Goal: Task Accomplishment & Management: Manage account settings

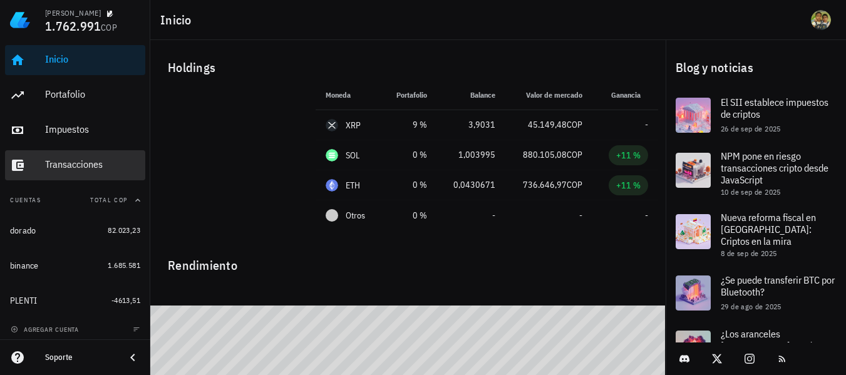
click at [67, 157] on div "Transacciones" at bounding box center [92, 165] width 95 height 28
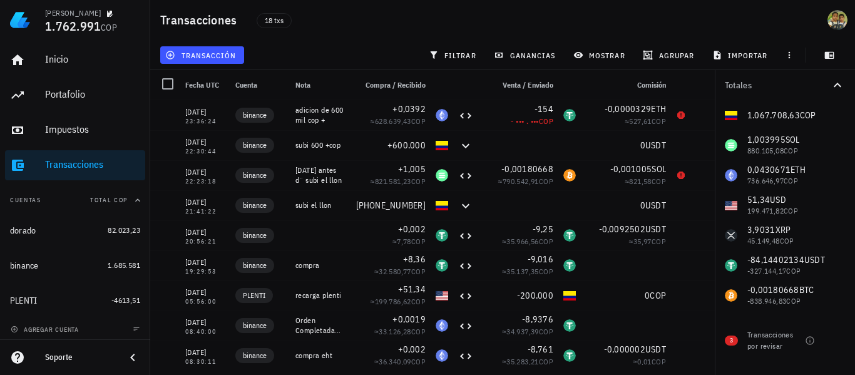
scroll to position [4, 0]
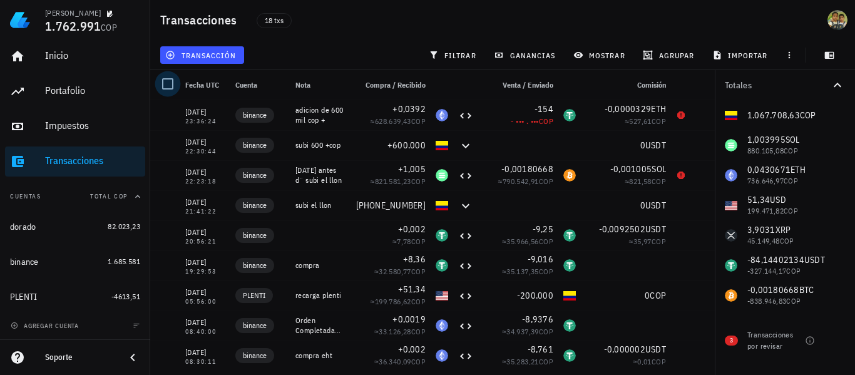
click at [170, 81] on div at bounding box center [167, 83] width 21 height 21
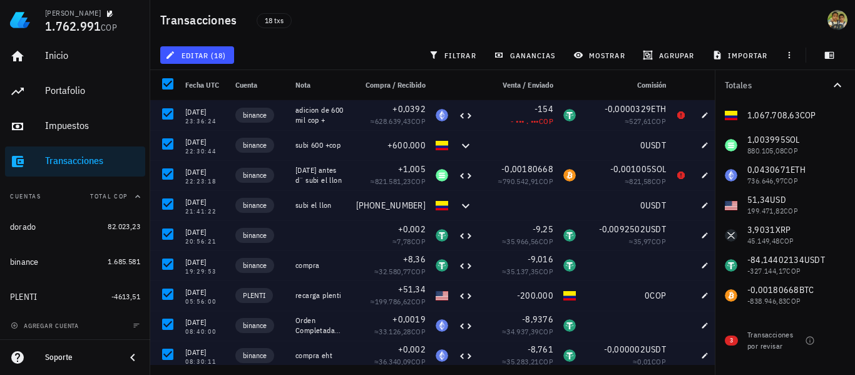
click at [459, 19] on div "18 txs" at bounding box center [407, 19] width 316 height 31
click at [386, 29] on div "18 txs" at bounding box center [407, 19] width 316 height 31
click at [165, 86] on div at bounding box center [167, 83] width 21 height 21
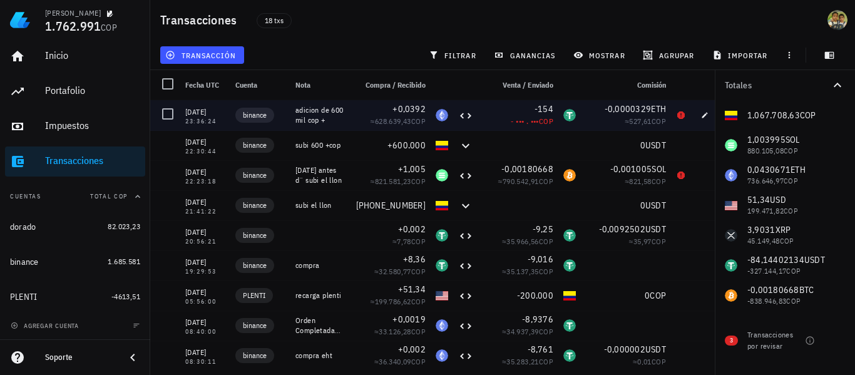
click at [433, 110] on div at bounding box center [442, 115] width 23 height 30
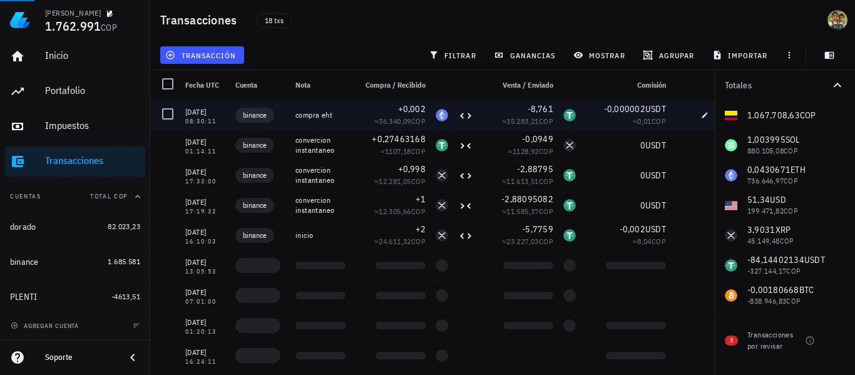
scroll to position [276, 0]
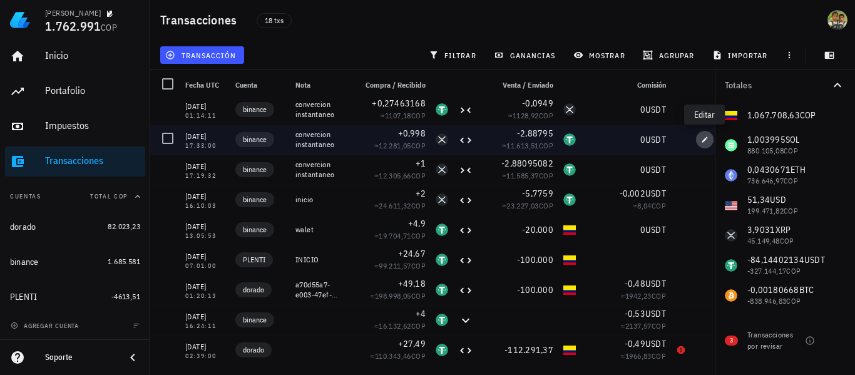
click at [706, 139] on icon "button" at bounding box center [706, 140] width 6 height 6
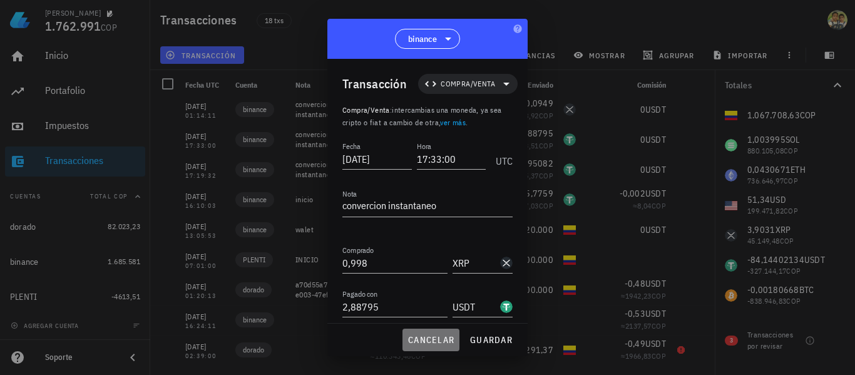
click at [438, 336] on span "cancelar" at bounding box center [431, 339] width 47 height 11
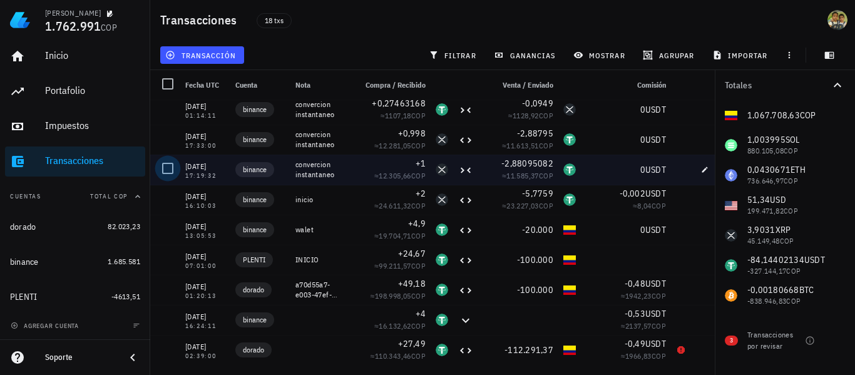
click at [168, 168] on div at bounding box center [167, 168] width 21 height 21
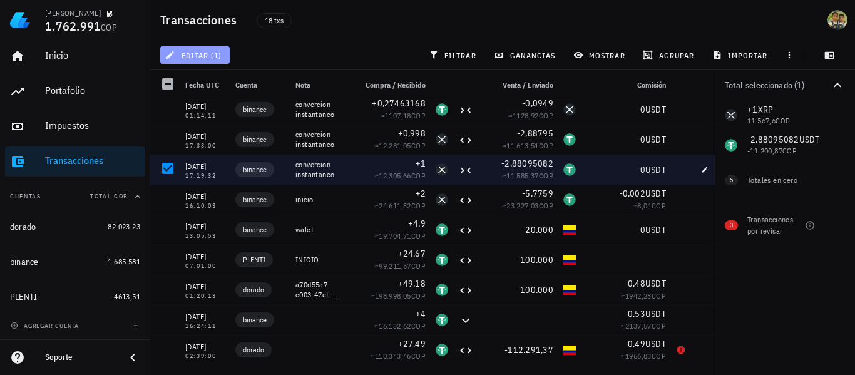
click at [215, 56] on span "editar (1)" at bounding box center [195, 55] width 54 height 10
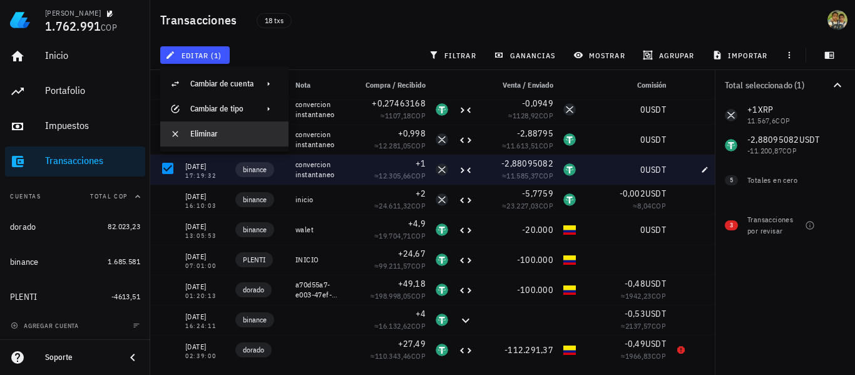
click at [223, 127] on div "Eliminar" at bounding box center [234, 134] width 88 height 20
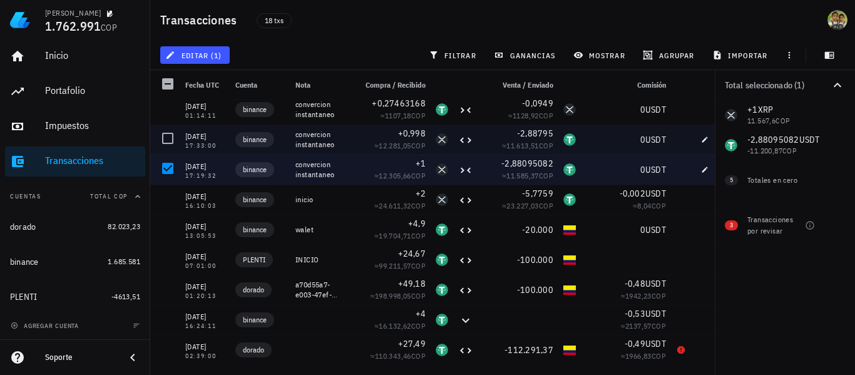
scroll to position [246, 0]
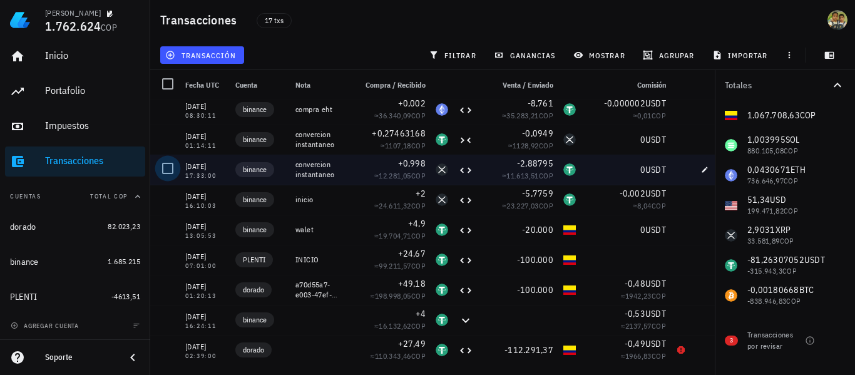
click at [167, 171] on div at bounding box center [167, 168] width 21 height 21
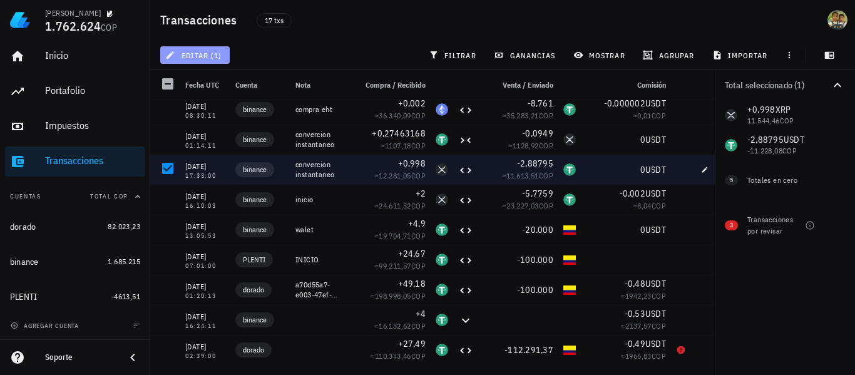
click at [212, 61] on button "editar (1)" at bounding box center [195, 55] width 70 height 18
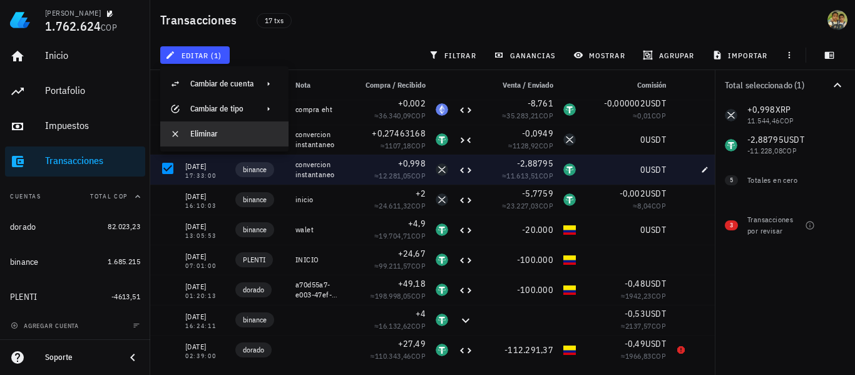
click at [230, 138] on div "Eliminar" at bounding box center [234, 134] width 88 height 20
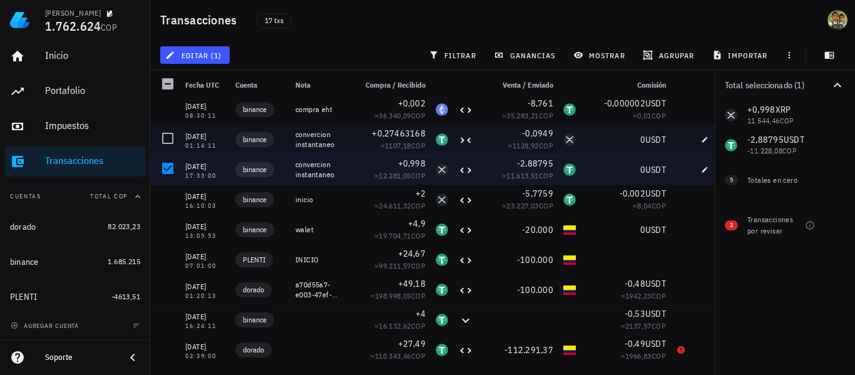
scroll to position [216, 0]
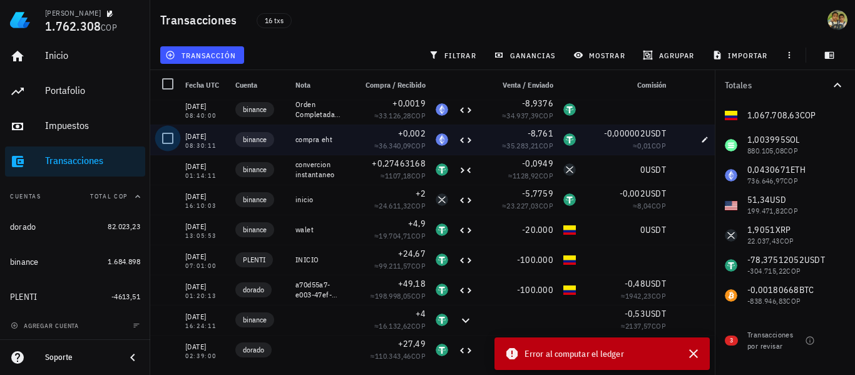
click at [169, 140] on div at bounding box center [167, 138] width 21 height 21
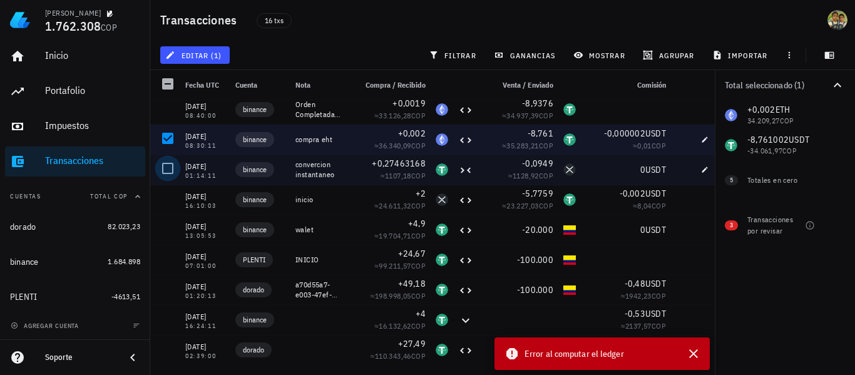
click at [169, 167] on div at bounding box center [167, 168] width 21 height 21
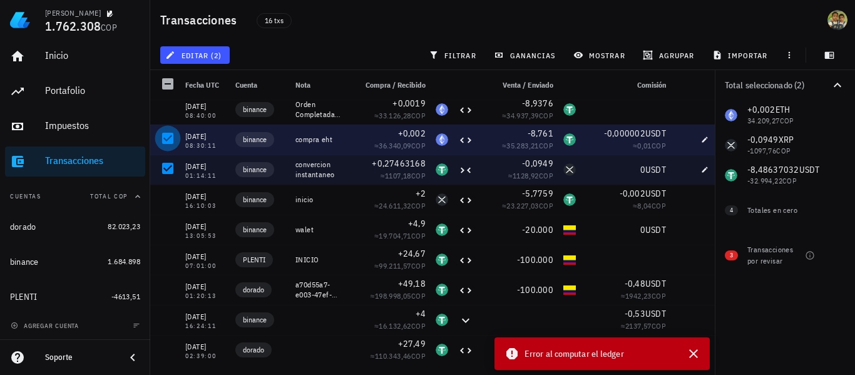
click at [167, 142] on div at bounding box center [167, 138] width 21 height 21
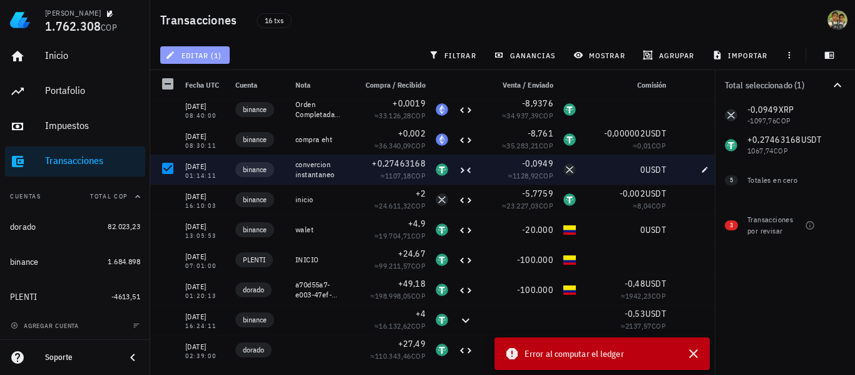
click at [199, 54] on span "editar (1)" at bounding box center [195, 55] width 54 height 10
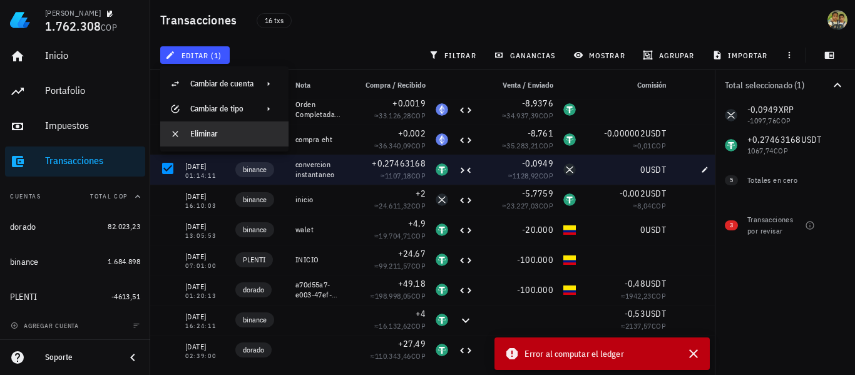
click at [222, 128] on div "Eliminar" at bounding box center [234, 134] width 88 height 20
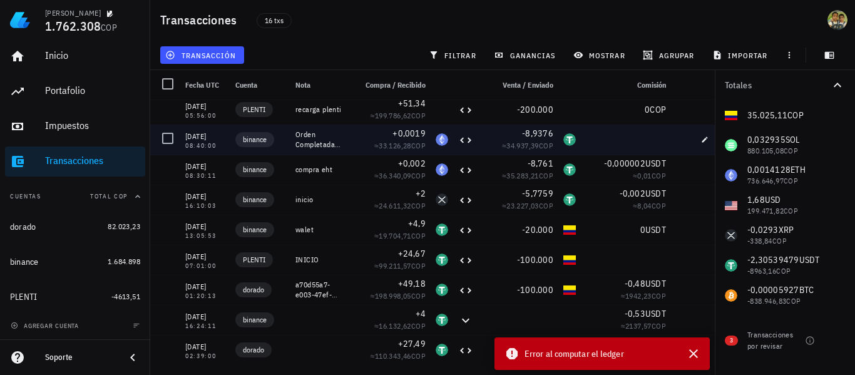
scroll to position [186, 0]
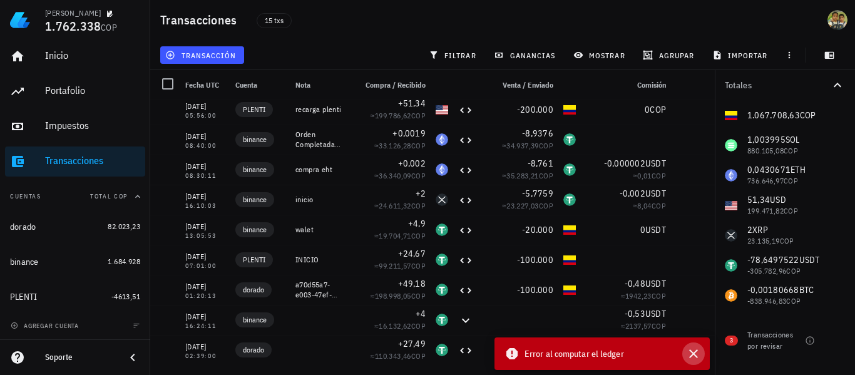
click at [695, 355] on icon "button" at bounding box center [694, 353] width 9 height 9
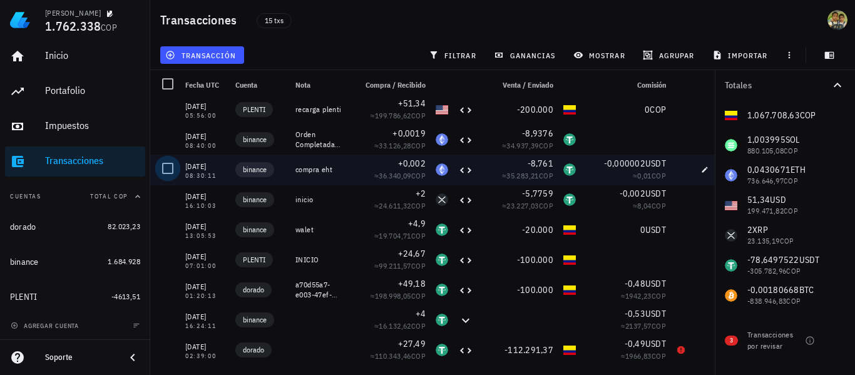
click at [171, 166] on div at bounding box center [167, 168] width 21 height 21
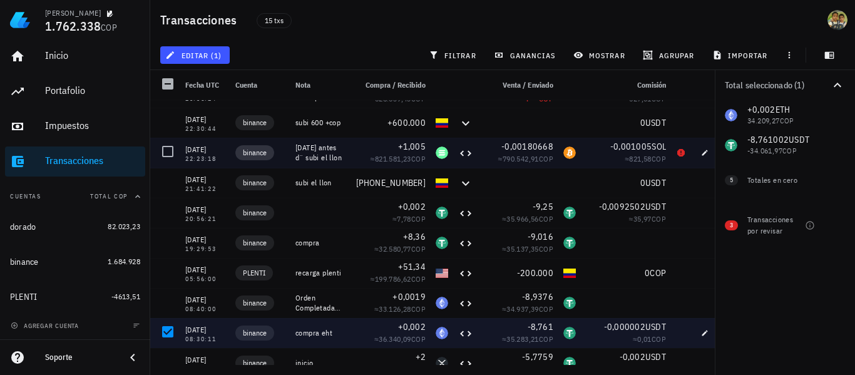
scroll to position [0, 0]
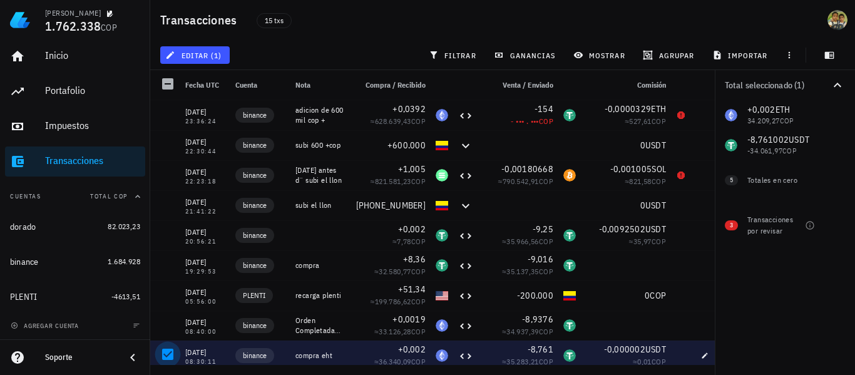
click at [170, 352] on div at bounding box center [167, 354] width 21 height 21
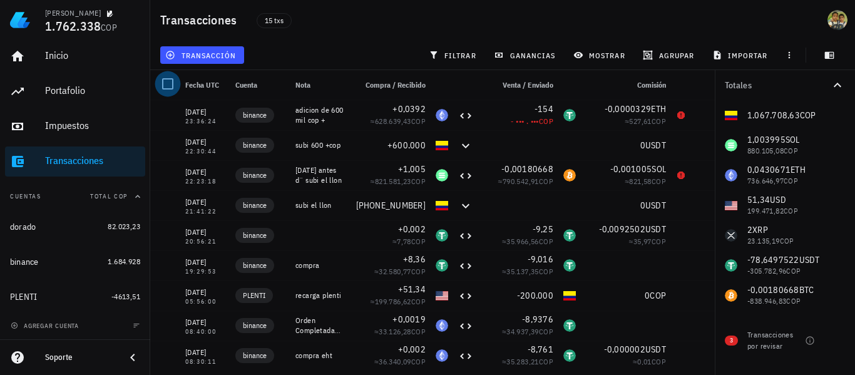
click at [167, 82] on div at bounding box center [167, 83] width 21 height 21
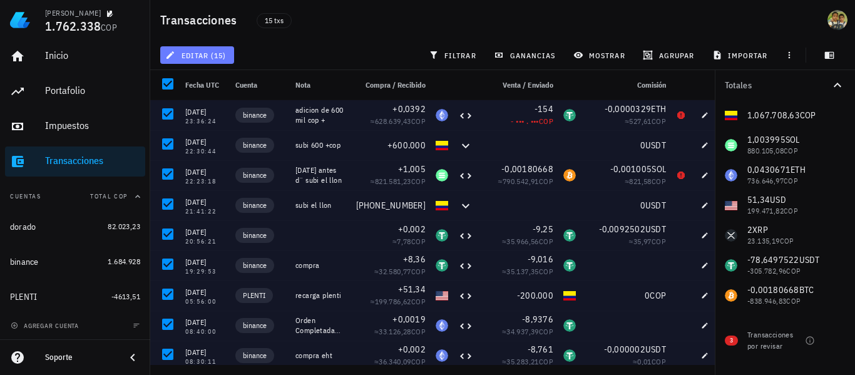
click at [201, 54] on span "editar (15)" at bounding box center [197, 55] width 58 height 10
click at [203, 84] on div "Eliminar" at bounding box center [207, 84] width 34 height 10
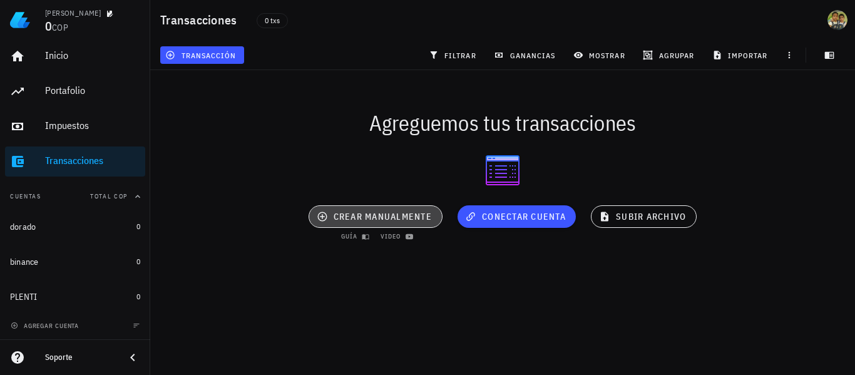
click at [375, 219] on span "crear manualmente" at bounding box center [375, 216] width 113 height 11
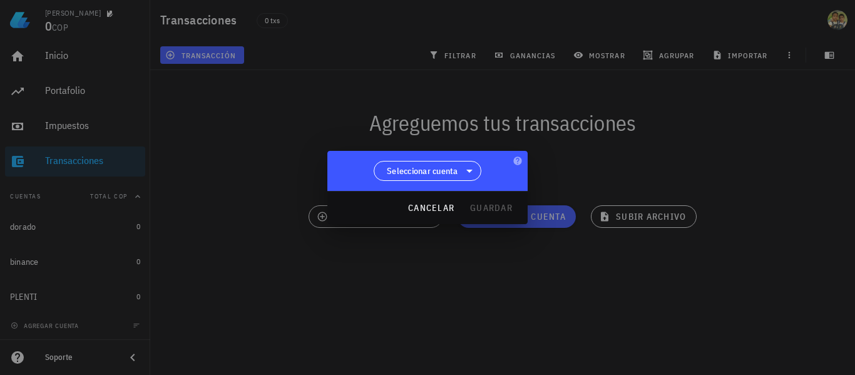
click at [323, 274] on div at bounding box center [427, 187] width 855 height 375
click at [432, 211] on span "cancelar" at bounding box center [431, 207] width 47 height 11
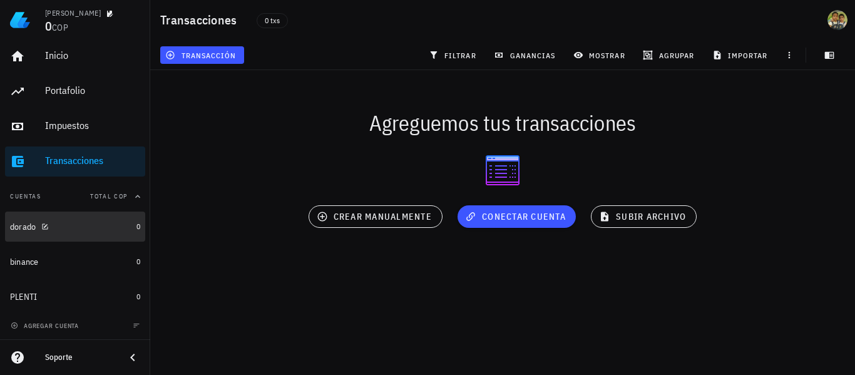
click at [83, 229] on div "dorado" at bounding box center [70, 227] width 121 height 12
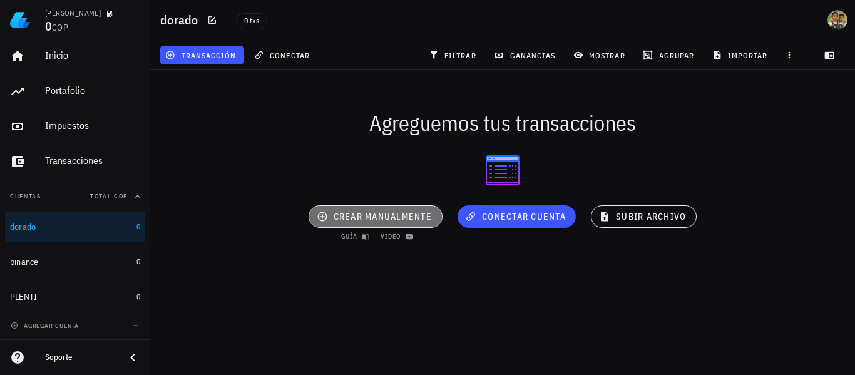
click at [364, 217] on span "crear manualmente" at bounding box center [375, 216] width 113 height 11
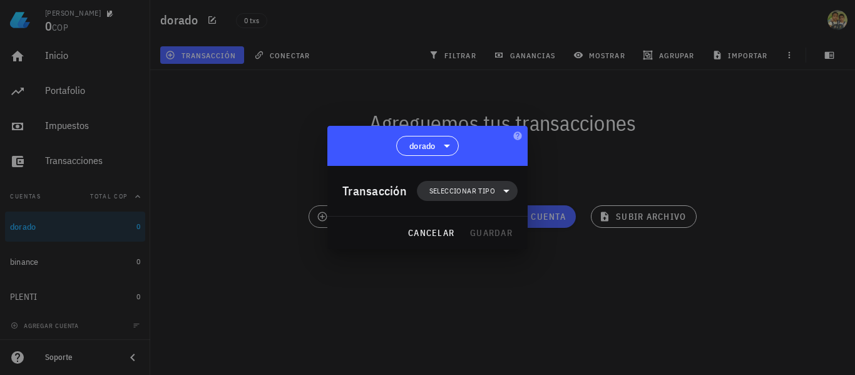
click at [470, 197] on span "Seleccionar tipo" at bounding box center [468, 191] width 86 height 20
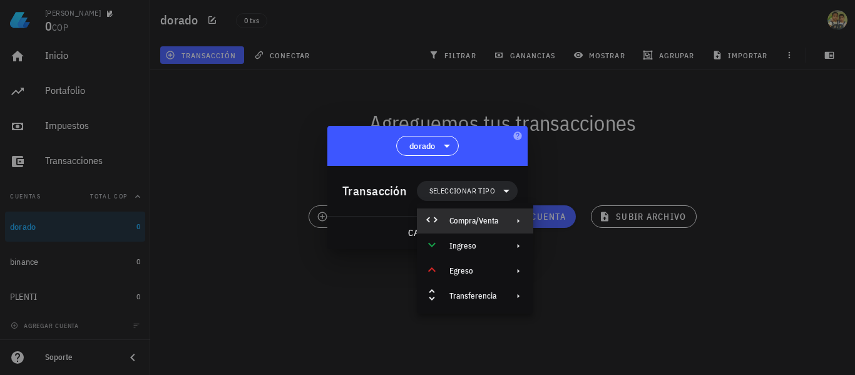
click at [473, 226] on div "Compra/Venta" at bounding box center [475, 221] width 116 height 25
click at [588, 229] on div "Compra/Venta" at bounding box center [604, 226] width 75 height 10
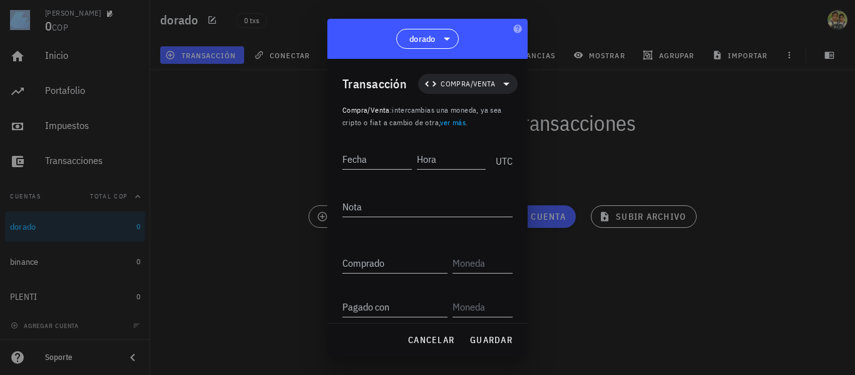
click at [197, 158] on div at bounding box center [427, 187] width 855 height 375
click at [248, 117] on div at bounding box center [427, 187] width 855 height 375
click at [428, 344] on span "cancelar" at bounding box center [431, 339] width 47 height 11
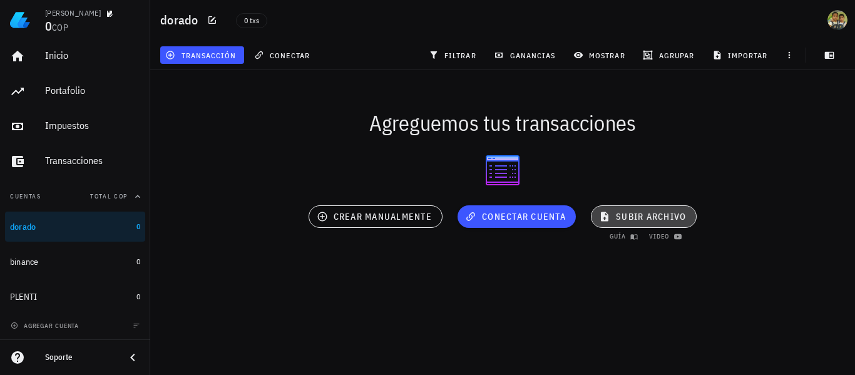
click at [664, 214] on span "subir archivo" at bounding box center [644, 216] width 85 height 11
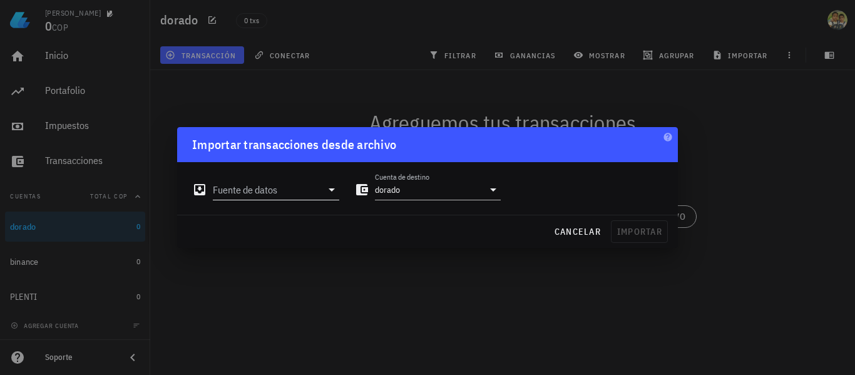
click at [328, 192] on icon at bounding box center [331, 189] width 15 height 15
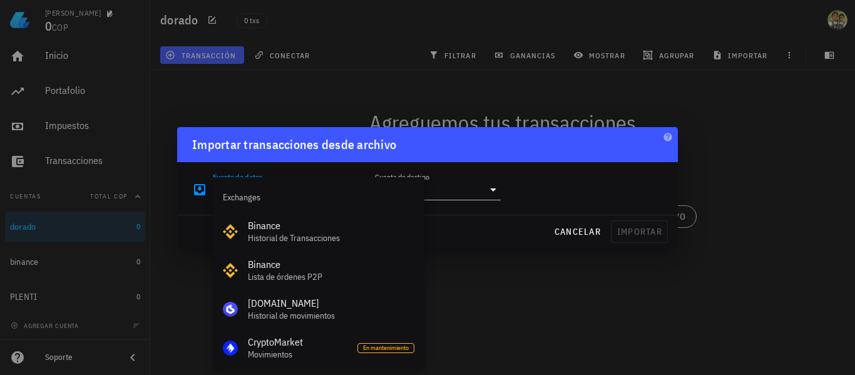
click at [136, 308] on div at bounding box center [427, 187] width 855 height 375
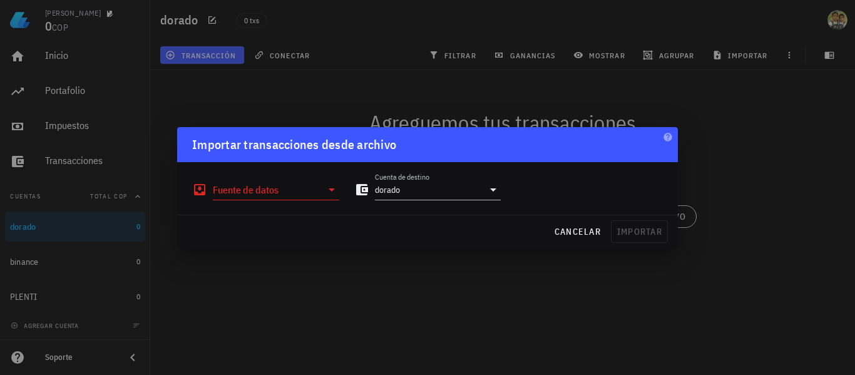
click at [305, 190] on input "Fuente de datos" at bounding box center [267, 190] width 109 height 20
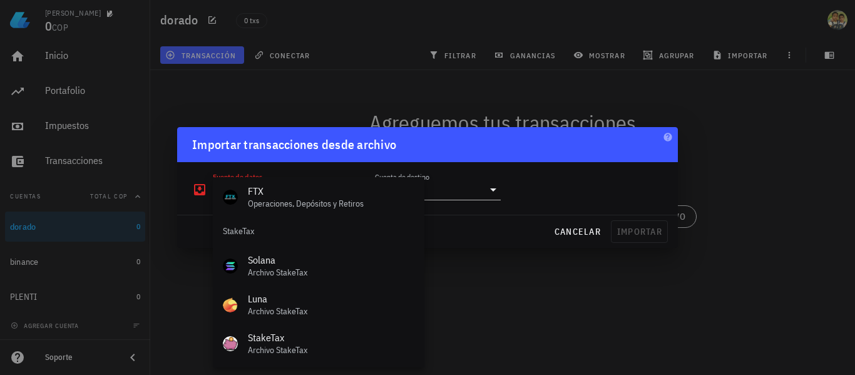
scroll to position [522, 0]
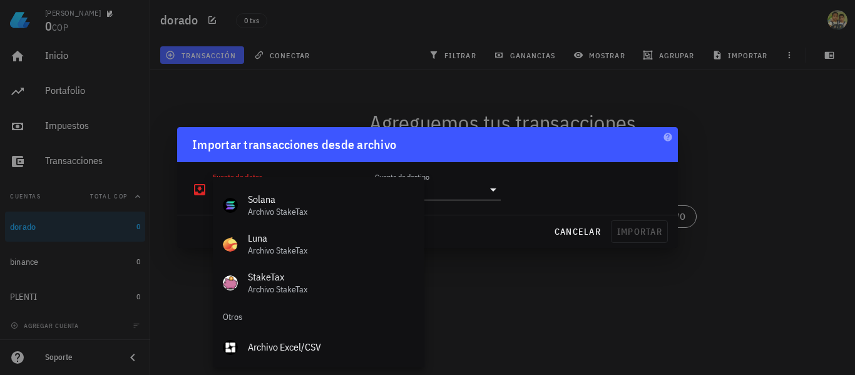
click at [257, 318] on div "Otros" at bounding box center [319, 317] width 212 height 30
click at [235, 318] on div "Otros" at bounding box center [319, 317] width 212 height 30
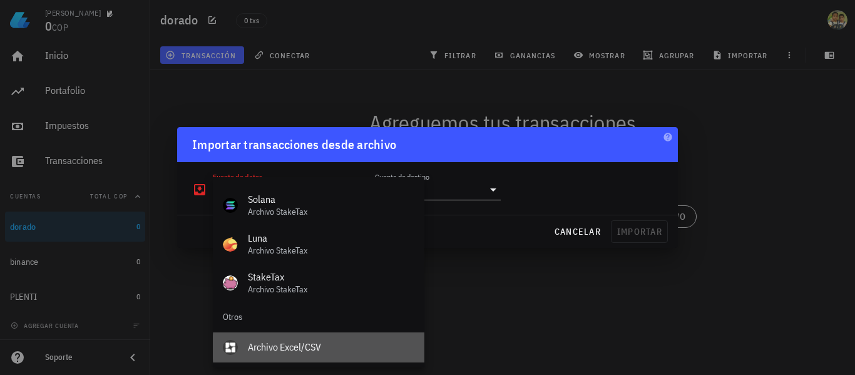
click at [275, 351] on div "Archivo Excel/CSV" at bounding box center [331, 347] width 167 height 12
type input "Archivo Excel/CSV"
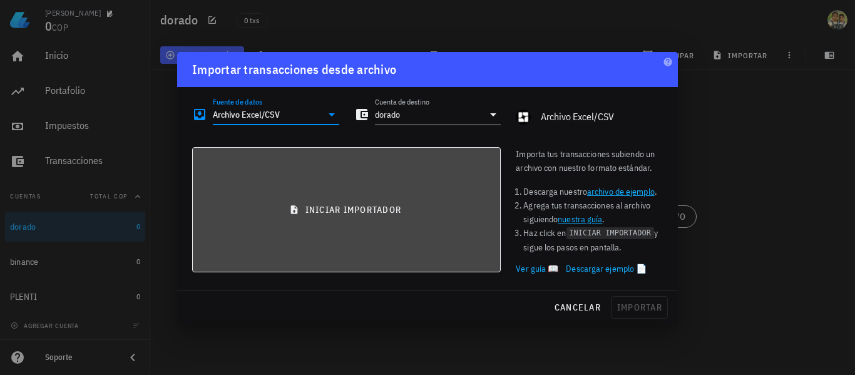
click at [317, 217] on button "iniciar importador" at bounding box center [346, 209] width 309 height 125
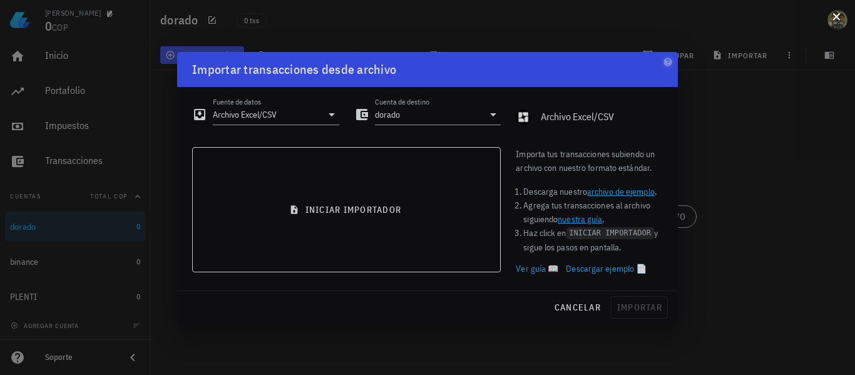
click at [834, 21] on button at bounding box center [836, 15] width 13 height 13
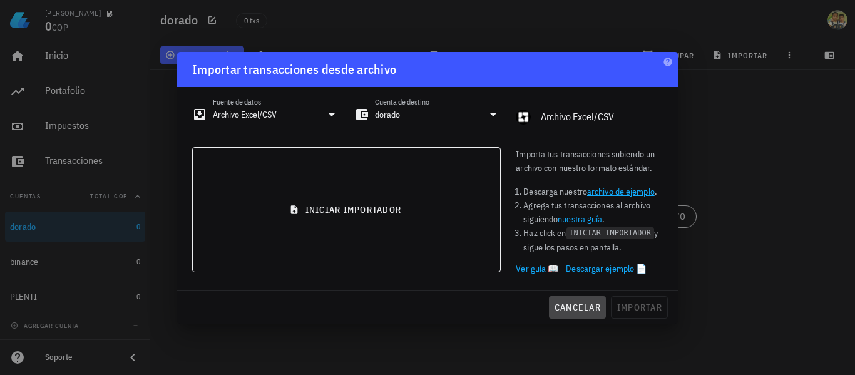
drag, startPoint x: 578, startPoint y: 304, endPoint x: 477, endPoint y: 286, distance: 102.3
click at [477, 286] on div "Importar transacciones desde archivo Fuente de datos Archivo Excel/CSV Cuenta d…" at bounding box center [427, 188] width 501 height 272
click at [628, 311] on div "cancelar importar" at bounding box center [427, 307] width 501 height 33
click at [568, 304] on span "cancelar" at bounding box center [577, 307] width 47 height 11
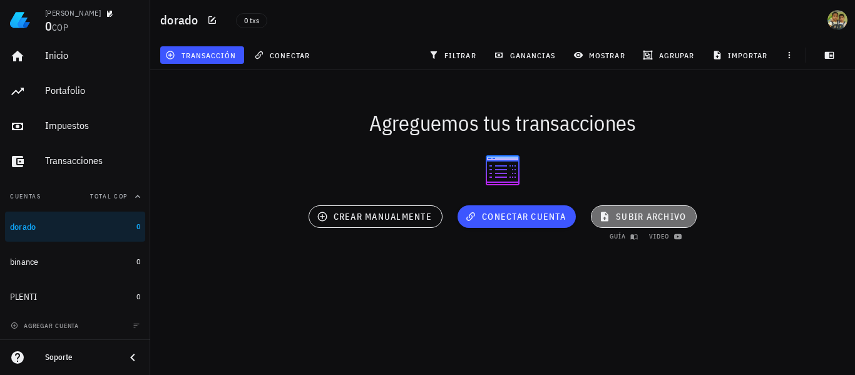
click at [639, 219] on span "subir archivo" at bounding box center [644, 216] width 85 height 11
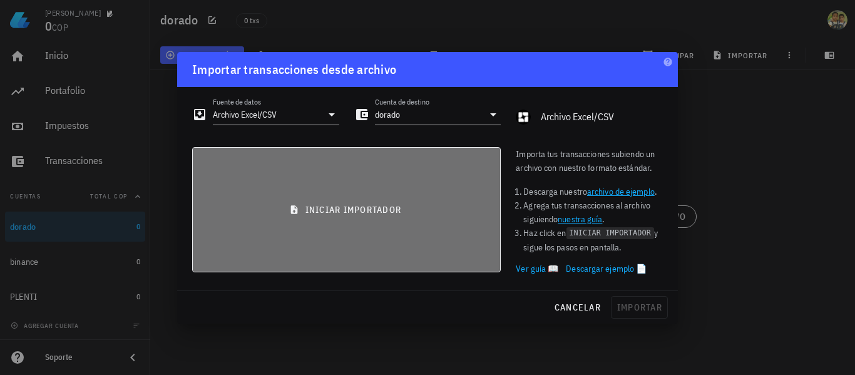
click at [349, 219] on button "iniciar importador" at bounding box center [346, 209] width 309 height 125
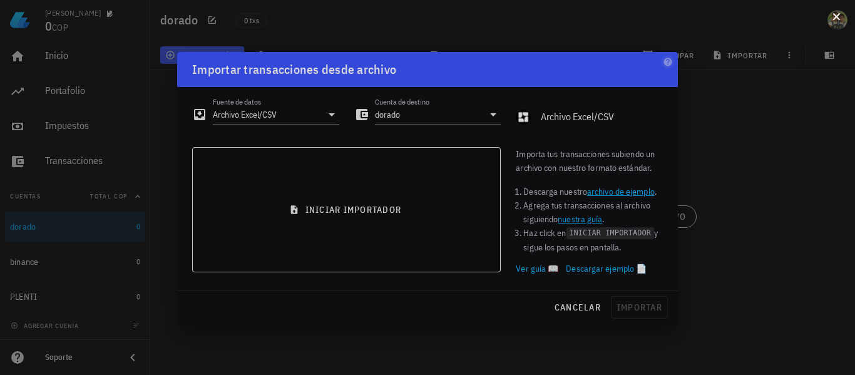
click at [838, 21] on button at bounding box center [836, 15] width 13 height 13
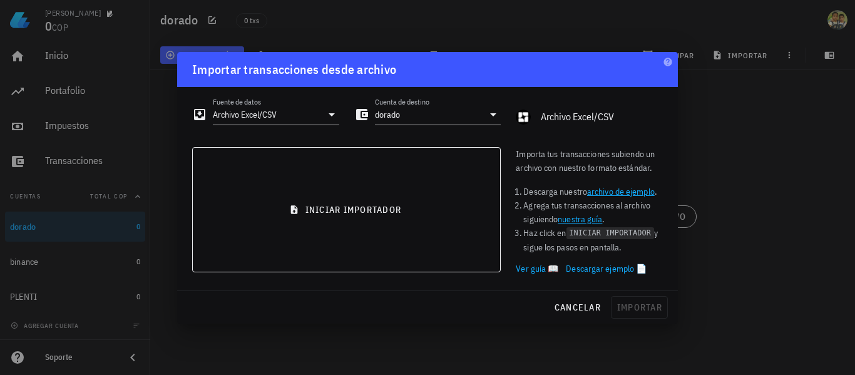
click at [562, 118] on div "Archivo Excel/CSV" at bounding box center [602, 117] width 122 height 12
click at [579, 304] on span "cancelar" at bounding box center [577, 307] width 47 height 11
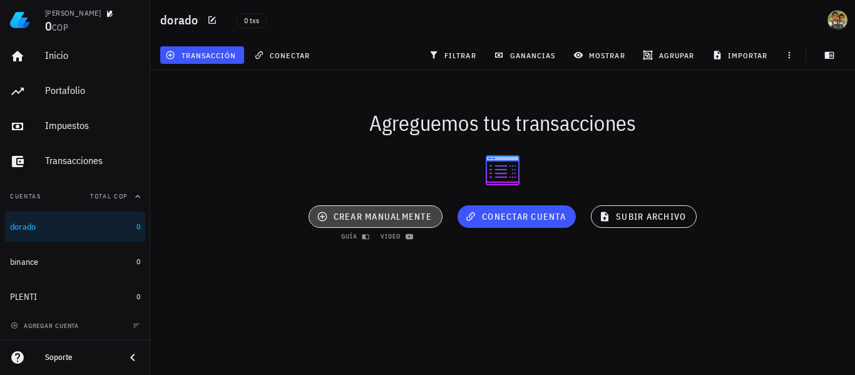
click at [390, 224] on button "crear manualmente" at bounding box center [376, 216] width 134 height 23
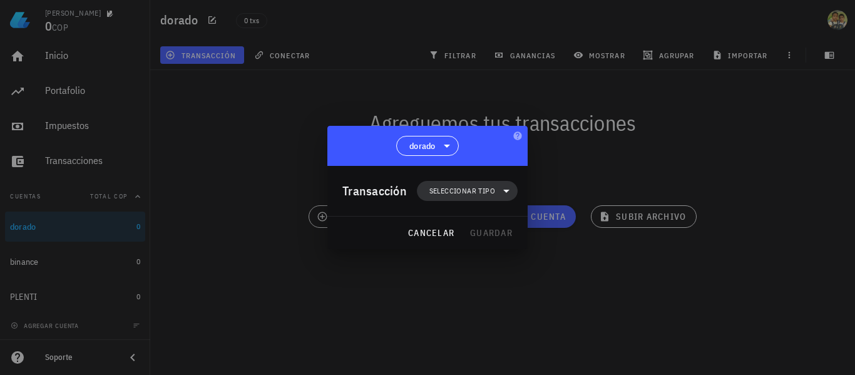
click at [466, 199] on span "Seleccionar tipo" at bounding box center [468, 191] width 86 height 20
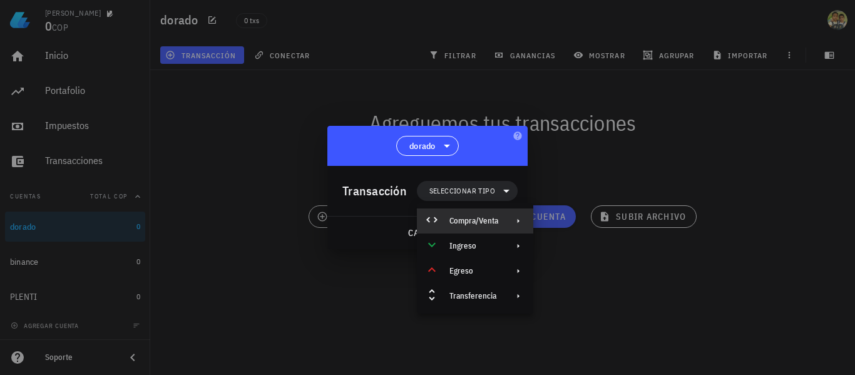
click at [460, 219] on div "Compra/Venta" at bounding box center [474, 221] width 49 height 10
click at [574, 220] on div "Compra/Venta" at bounding box center [592, 226] width 117 height 25
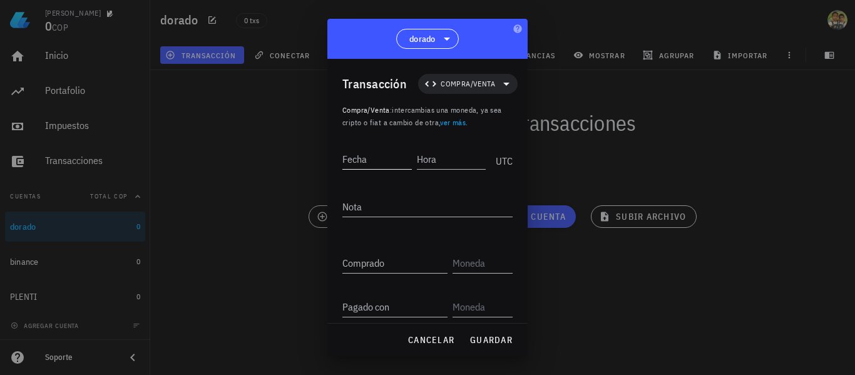
click at [376, 156] on input "Fecha" at bounding box center [378, 159] width 70 height 20
type input "2025-07-15"
click at [430, 164] on input "Hora" at bounding box center [452, 159] width 67 height 20
type input "14:39:00"
click at [415, 207] on textarea "Nota" at bounding box center [428, 207] width 170 height 20
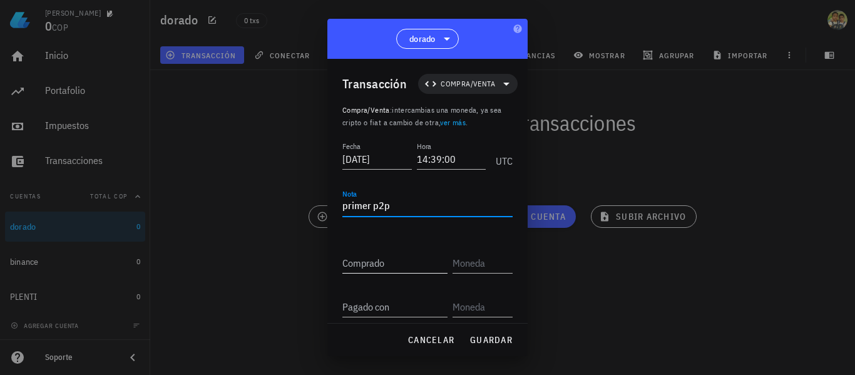
type textarea "primer p2p"
click at [398, 263] on input "Comprado" at bounding box center [395, 263] width 105 height 20
type input "27,49"
click at [461, 259] on input "text" at bounding box center [482, 263] width 58 height 20
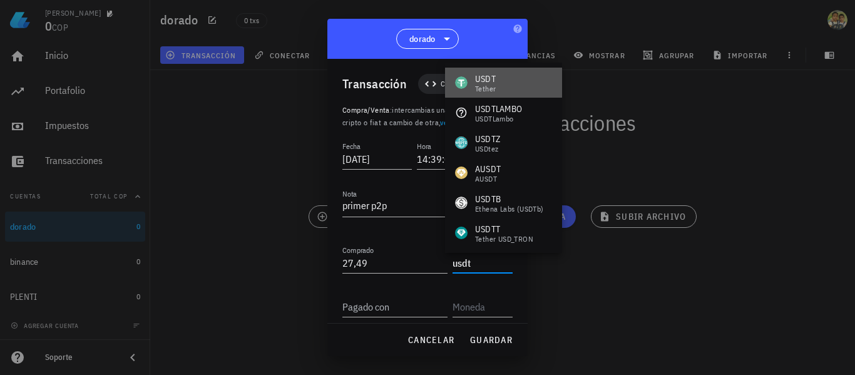
click at [504, 72] on div "USDT Tether" at bounding box center [503, 83] width 117 height 30
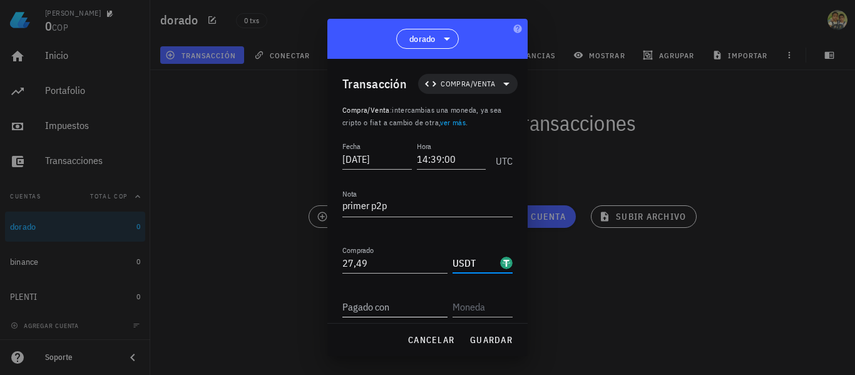
type input "USDT"
click at [399, 311] on input "Pagado con" at bounding box center [395, 307] width 105 height 20
type input "112.291"
click at [474, 300] on input "text" at bounding box center [482, 307] width 58 height 20
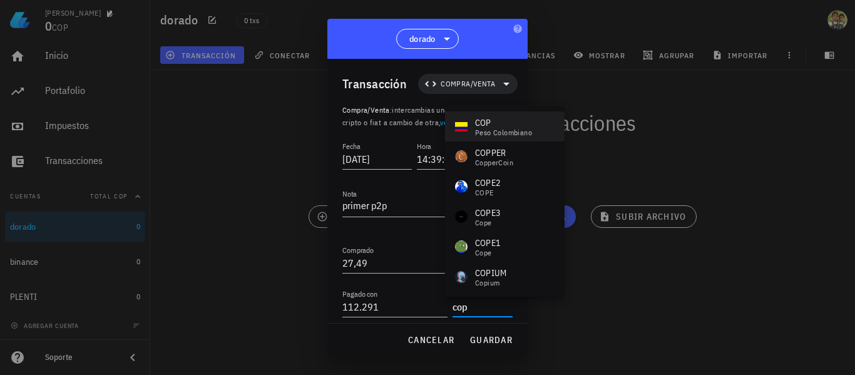
click at [510, 133] on div "peso colombiano" at bounding box center [503, 133] width 57 height 8
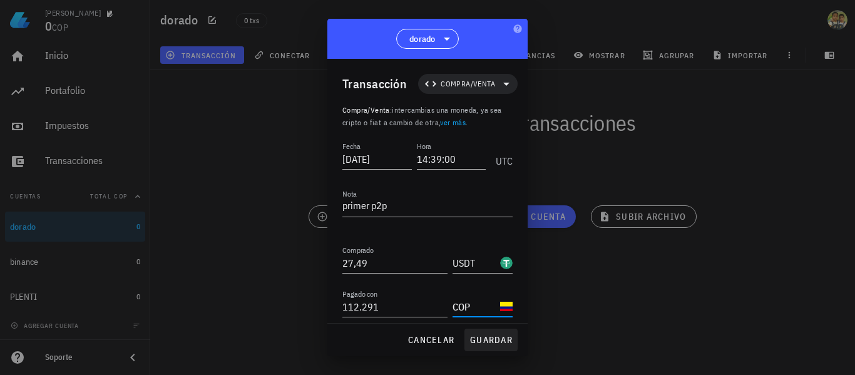
type input "COP"
click at [486, 337] on span "guardar" at bounding box center [491, 339] width 43 height 11
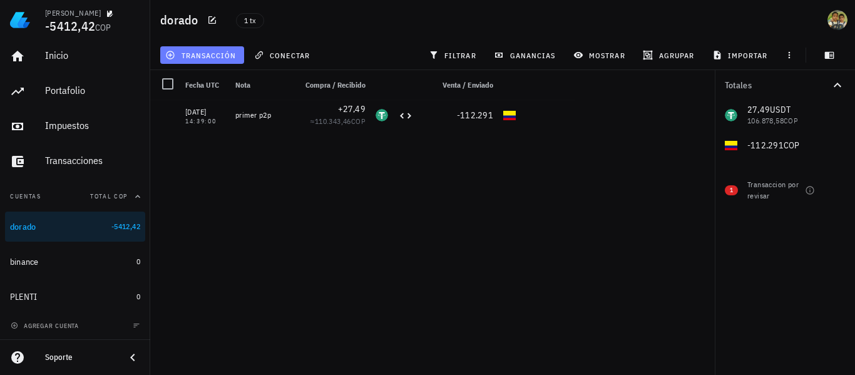
click at [192, 55] on span "transacción" at bounding box center [202, 55] width 68 height 10
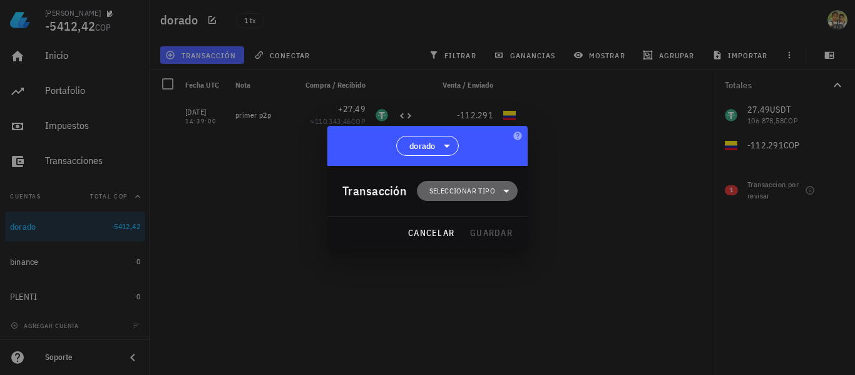
click at [483, 185] on span "Seleccionar tipo" at bounding box center [463, 191] width 66 height 13
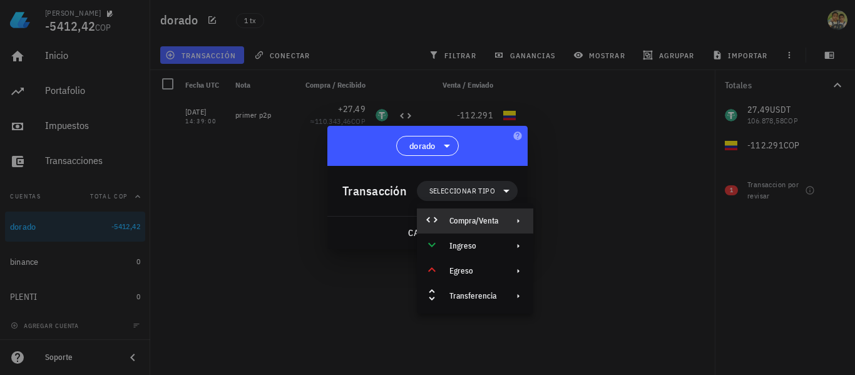
click at [483, 217] on div "Compra/Venta" at bounding box center [474, 221] width 49 height 10
click at [607, 228] on div "Compra/Venta" at bounding box center [604, 226] width 75 height 10
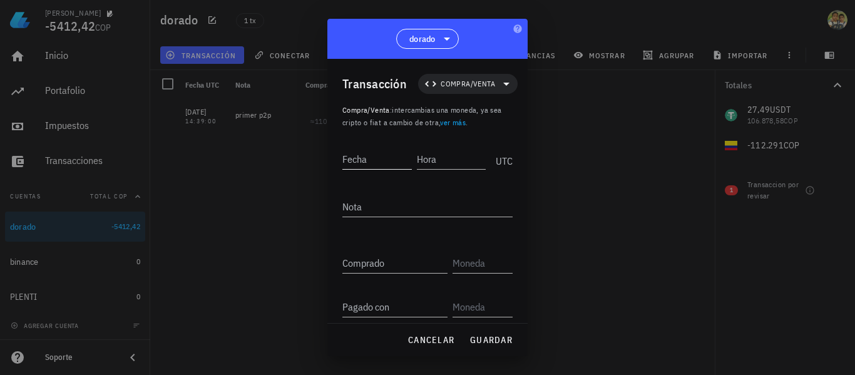
click at [381, 163] on input "Fecha" at bounding box center [378, 159] width 70 height 20
type input "2025-08-10"
click at [433, 165] on input "Hora" at bounding box center [452, 159] width 67 height 20
type input "1"
type input "01:20:00"
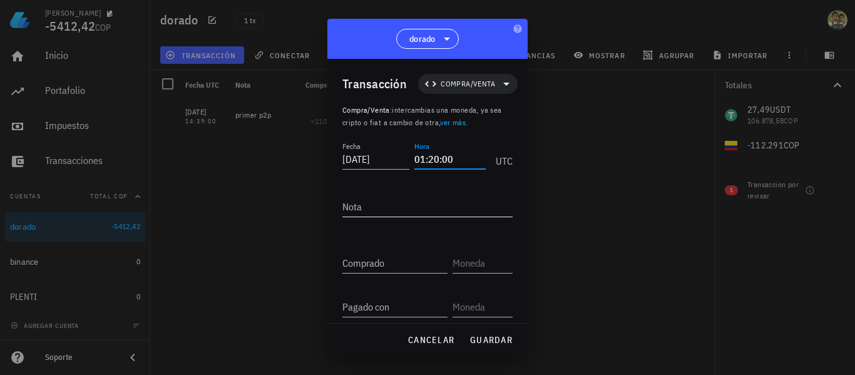
click at [422, 206] on textarea "Nota" at bounding box center [428, 207] width 170 height 20
click at [385, 271] on input "Comprado" at bounding box center [395, 263] width 105 height 20
type input "49,18"
click at [457, 266] on input "text" at bounding box center [482, 263] width 58 height 20
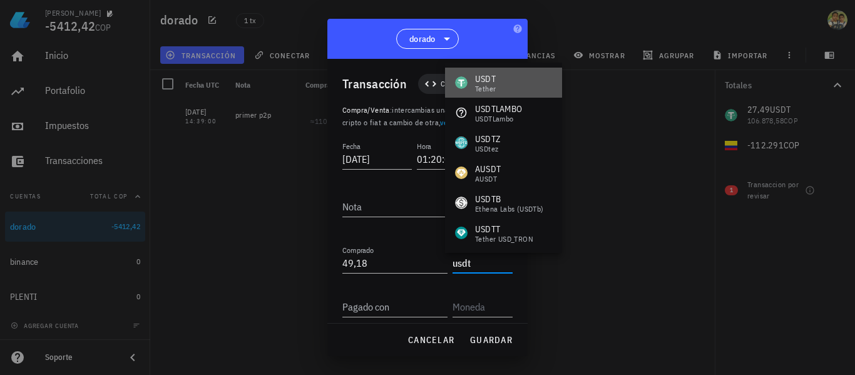
click at [527, 87] on div "USDT Tether" at bounding box center [503, 83] width 117 height 30
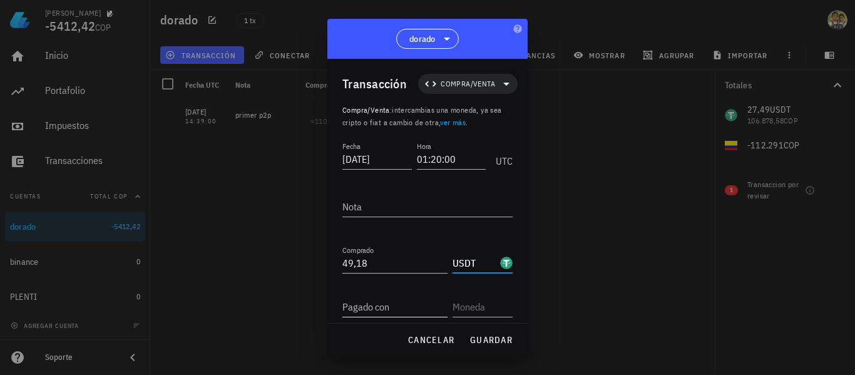
type input "USDT"
click at [374, 306] on input "Pagado con" at bounding box center [395, 307] width 105 height 20
type input "200.000"
click at [476, 308] on input "text" at bounding box center [482, 307] width 58 height 20
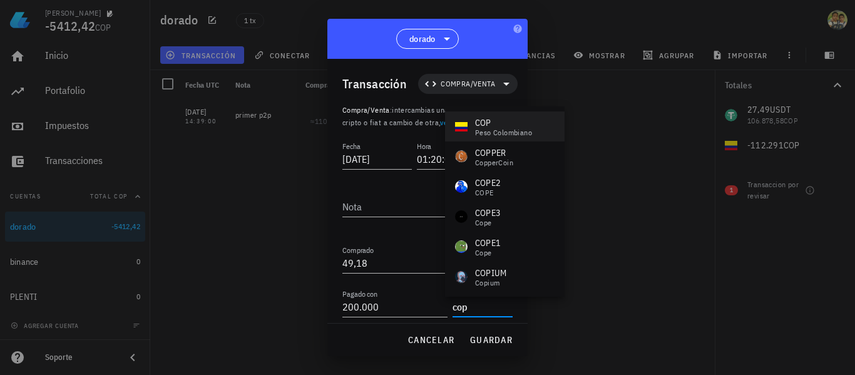
click at [516, 125] on div "COP" at bounding box center [503, 122] width 57 height 13
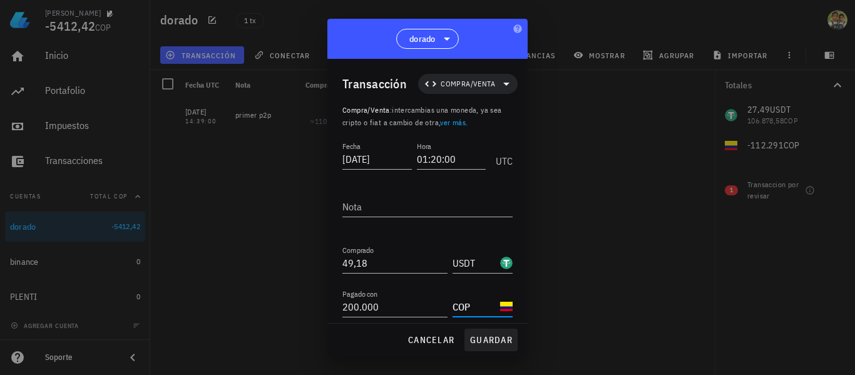
type input "COP"
click at [492, 334] on span "guardar" at bounding box center [491, 339] width 43 height 11
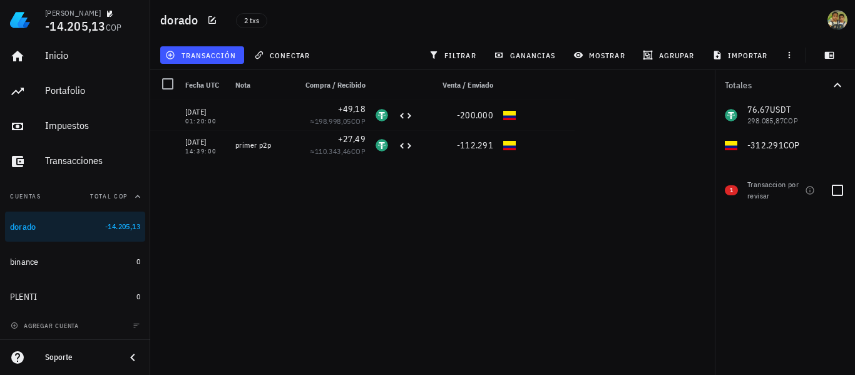
click at [765, 190] on div "Transaccion por revisar" at bounding box center [774, 190] width 53 height 23
click at [735, 189] on span "1" at bounding box center [731, 190] width 13 height 10
click at [835, 188] on div at bounding box center [837, 190] width 21 height 21
click at [754, 189] on div "Transaccion por revisar" at bounding box center [774, 190] width 53 height 23
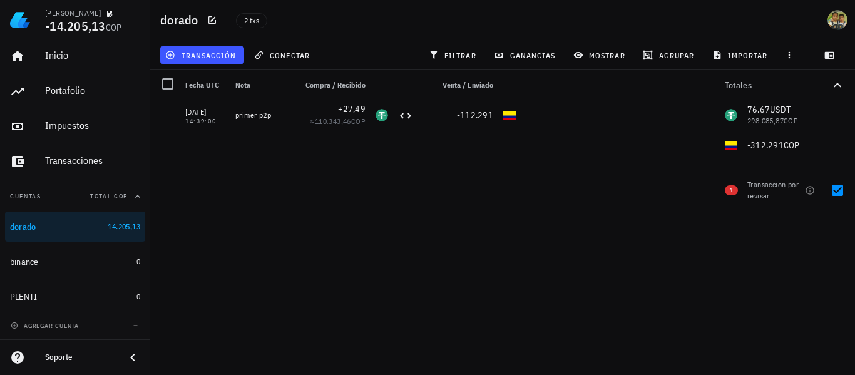
click at [732, 187] on span "1" at bounding box center [731, 190] width 3 height 10
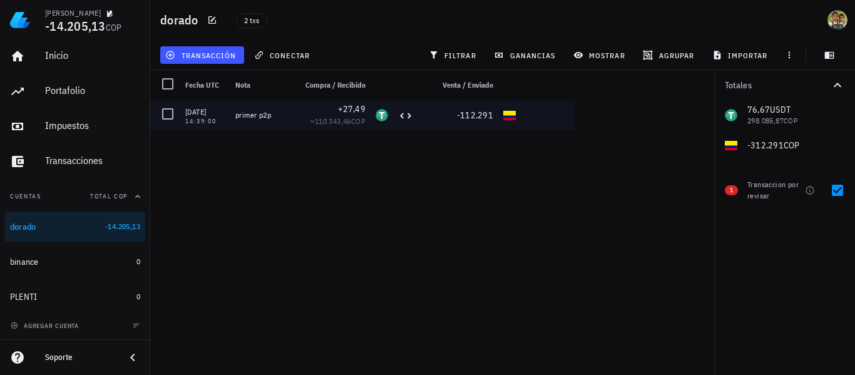
click at [556, 123] on div at bounding box center [566, 115] width 90 height 30
click at [170, 112] on div at bounding box center [167, 113] width 21 height 21
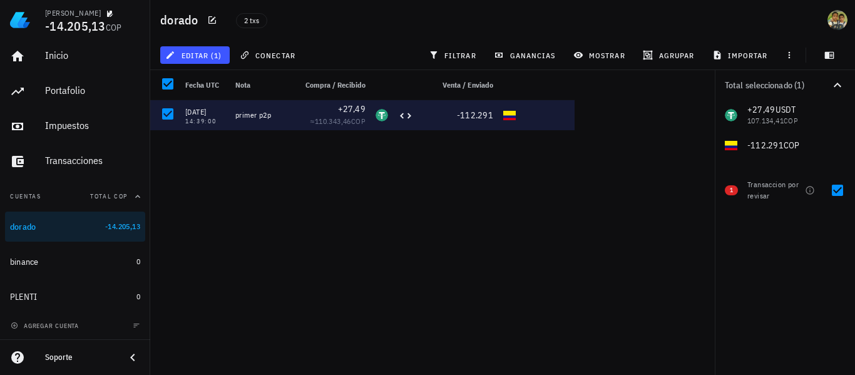
click at [551, 114] on div at bounding box center [566, 115] width 90 height 30
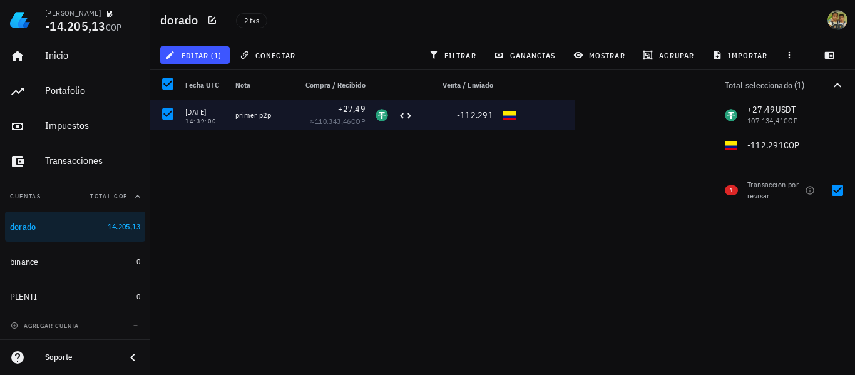
click at [633, 116] on main "1 transacciones en la lista están seleccionadas. Seleccionar todas las transacc…" at bounding box center [427, 182] width 855 height 365
click at [677, 117] on main "1 transacciones en la lista están seleccionadas. Seleccionar todas las transacc…" at bounding box center [427, 182] width 855 height 365
click at [812, 192] on icon "button" at bounding box center [810, 190] width 10 height 10
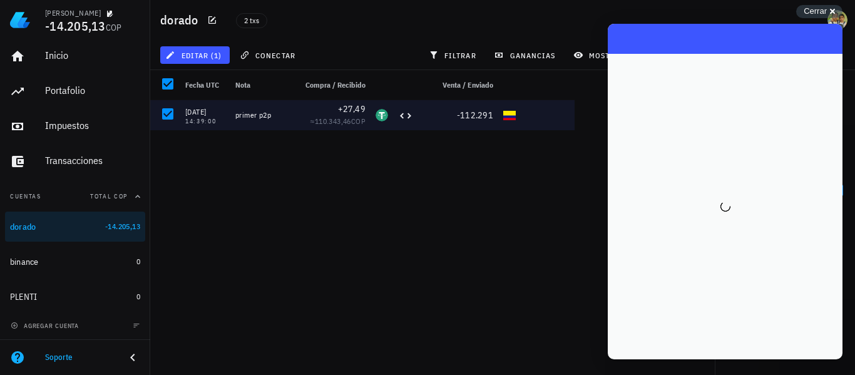
scroll to position [0, 0]
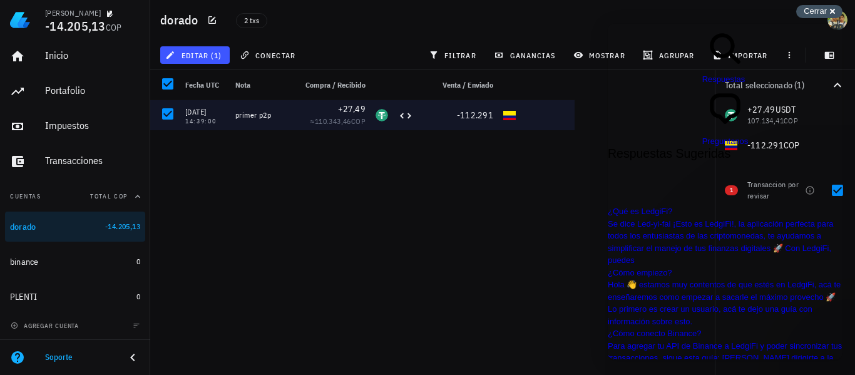
click at [834, 11] on div "Cerrar cross-small" at bounding box center [820, 11] width 46 height 13
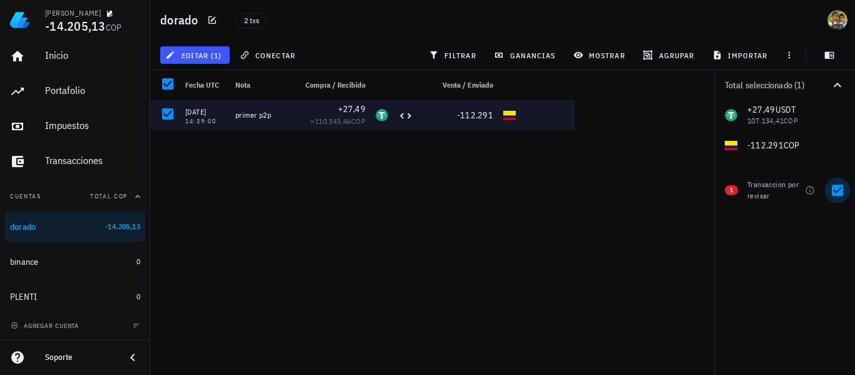
click at [847, 194] on div at bounding box center [837, 190] width 21 height 21
checkbox input "false"
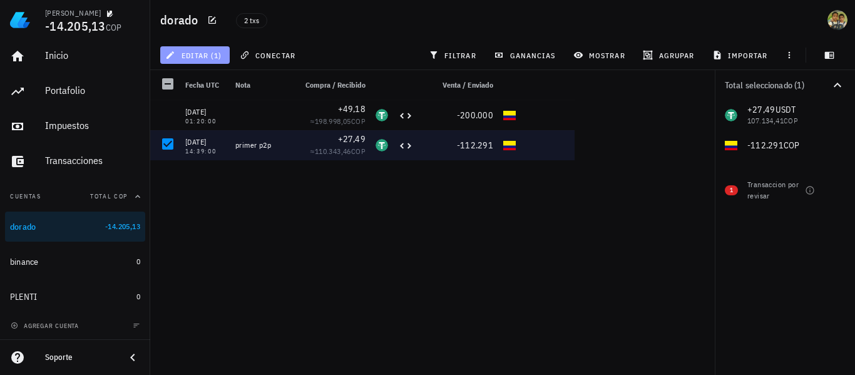
click at [190, 51] on span "editar (1)" at bounding box center [195, 55] width 54 height 10
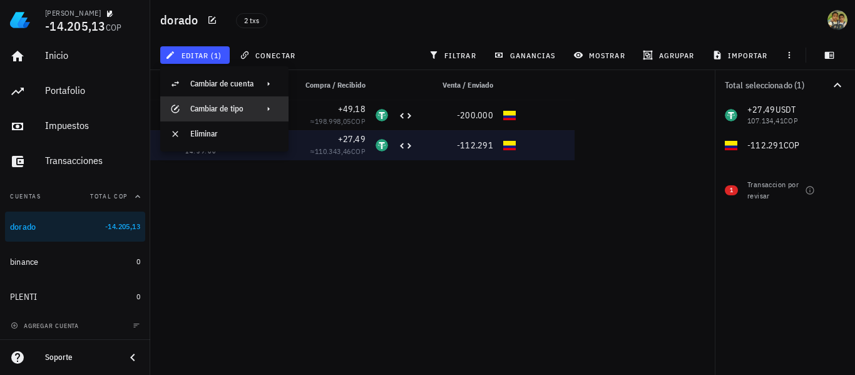
click at [255, 109] on div "Cambiar de tipo" at bounding box center [224, 108] width 128 height 25
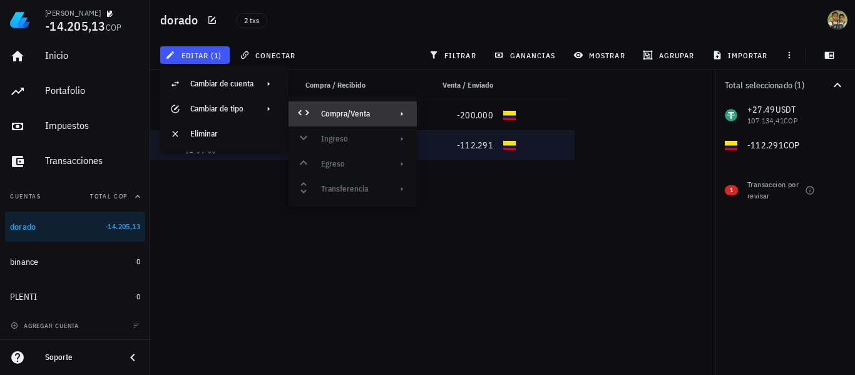
click at [353, 115] on div "Compra/Venta" at bounding box center [351, 114] width 61 height 10
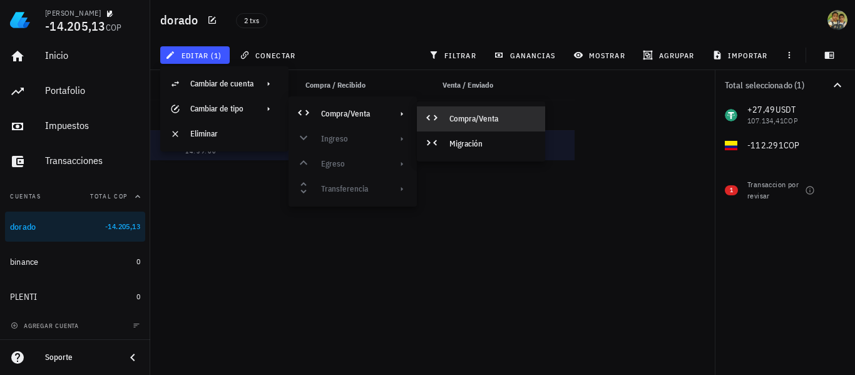
click at [450, 116] on div "Compra/Venta" at bounding box center [493, 119] width 86 height 10
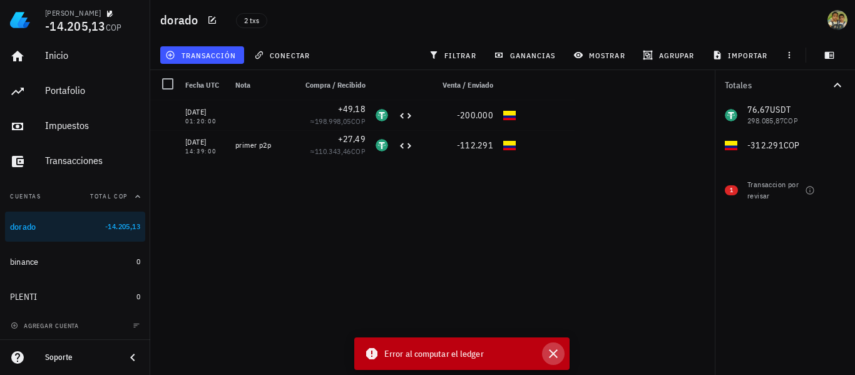
click at [555, 352] on icon "button" at bounding box center [553, 353] width 9 height 9
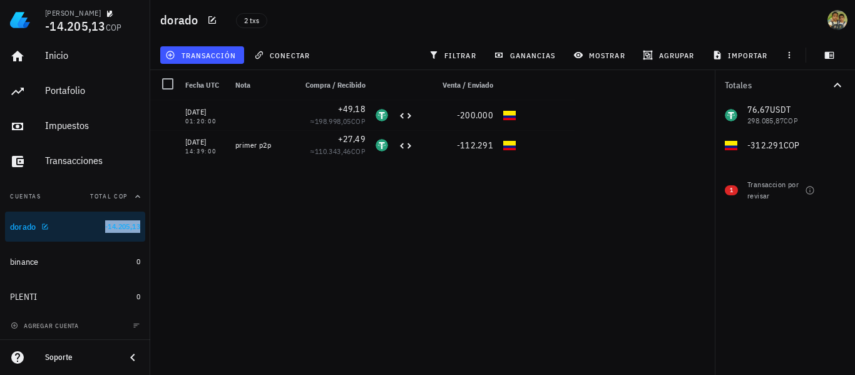
click at [105, 222] on span "-14.205,13" at bounding box center [122, 226] width 35 height 9
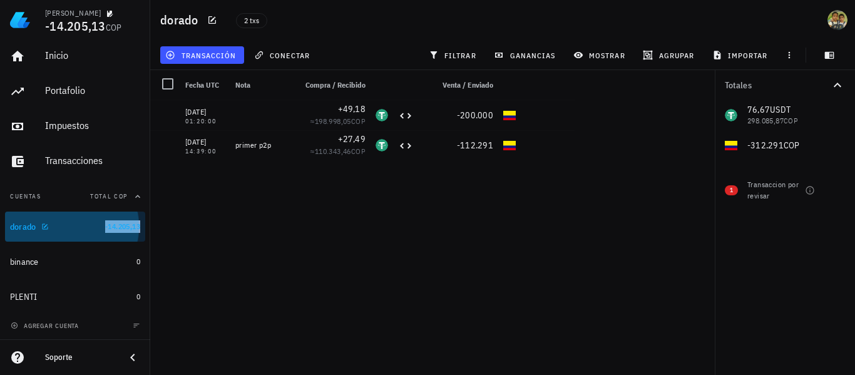
click at [105, 222] on span "-14.205,13" at bounding box center [122, 226] width 35 height 9
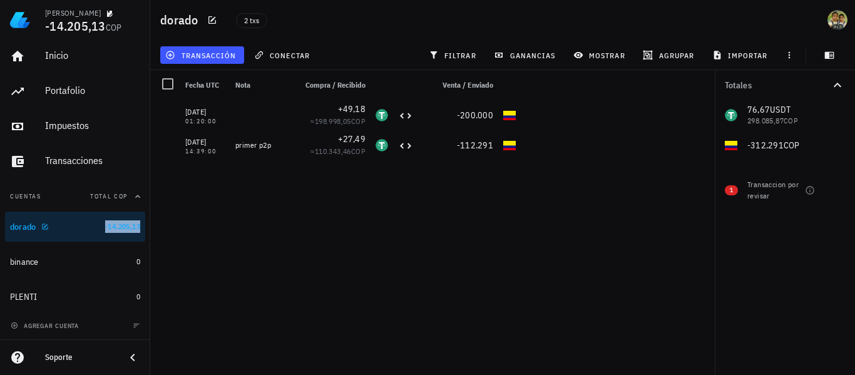
click at [105, 222] on span "-14.205,13" at bounding box center [122, 226] width 35 height 9
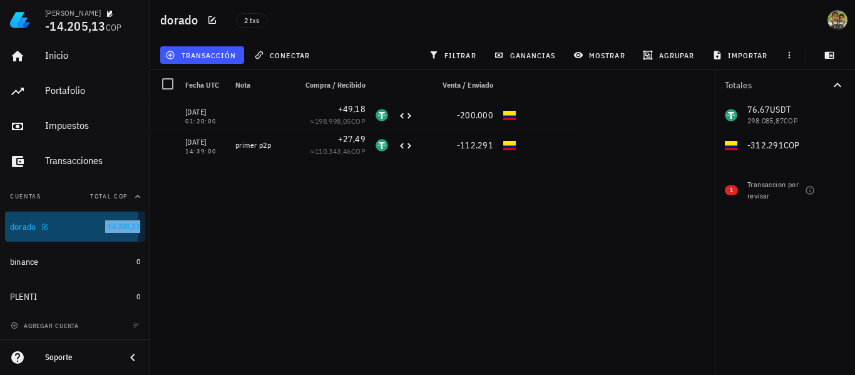
click at [105, 222] on span "-14.205,13" at bounding box center [122, 226] width 35 height 9
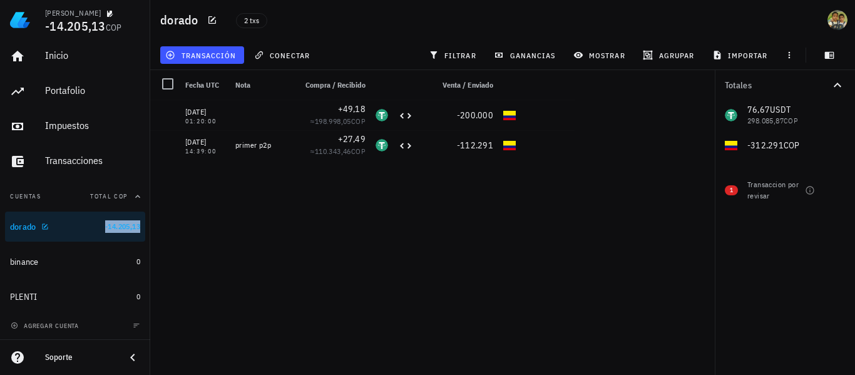
click at [286, 225] on div "10/08/2025 01:20:00 +49,18 ≈ 198.998,05 COP -200.000 15/07/2025 14:39:00 primer…" at bounding box center [407, 232] width 514 height 265
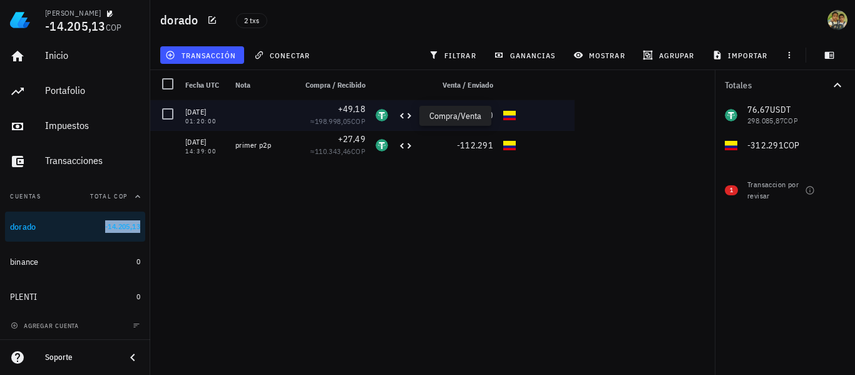
click at [411, 114] on icon at bounding box center [405, 115] width 15 height 15
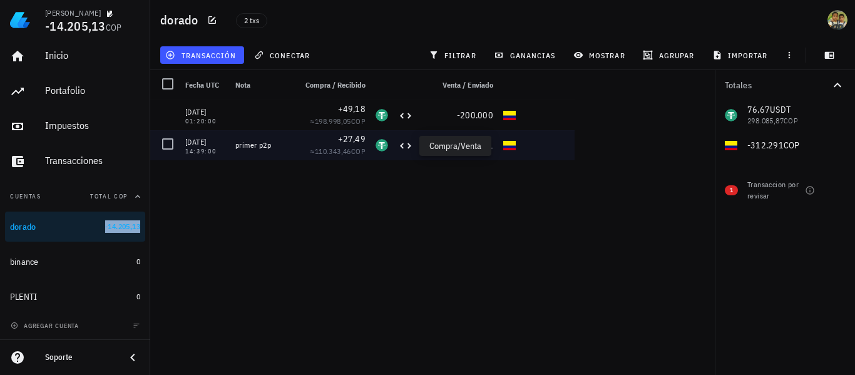
click at [408, 146] on icon at bounding box center [405, 145] width 15 height 15
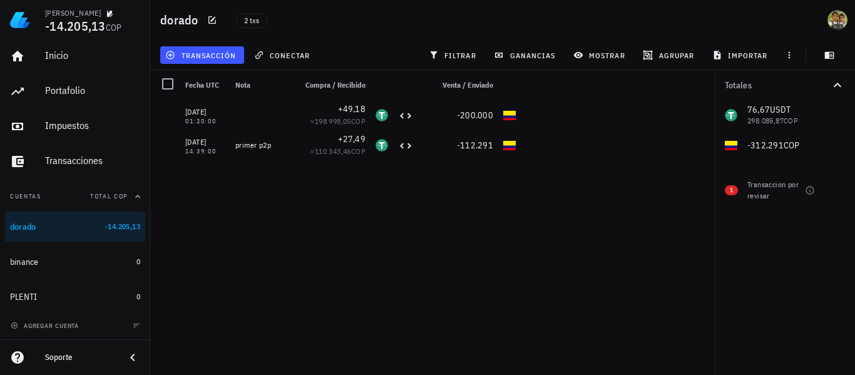
click at [406, 201] on div "10/08/2025 01:20:00 +49,18 ≈ 198.998,05 COP -200.000 15/07/2025 14:39:00 primer…" at bounding box center [407, 232] width 514 height 265
click at [765, 122] on div "76,67 USDT 298.085,87 COP -312.291 COP" at bounding box center [785, 130] width 140 height 60
click at [770, 143] on div "76,67 USDT 298.085,87 COP -312.291 COP" at bounding box center [785, 130] width 140 height 60
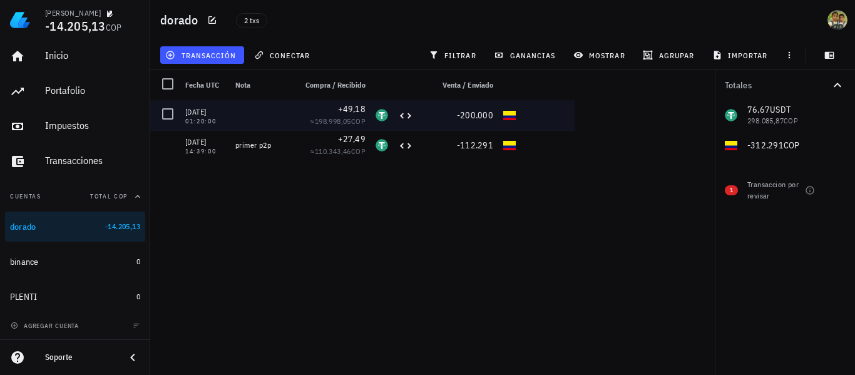
click at [192, 115] on div "10/08/2025" at bounding box center [205, 112] width 40 height 13
click at [173, 116] on div at bounding box center [167, 113] width 21 height 21
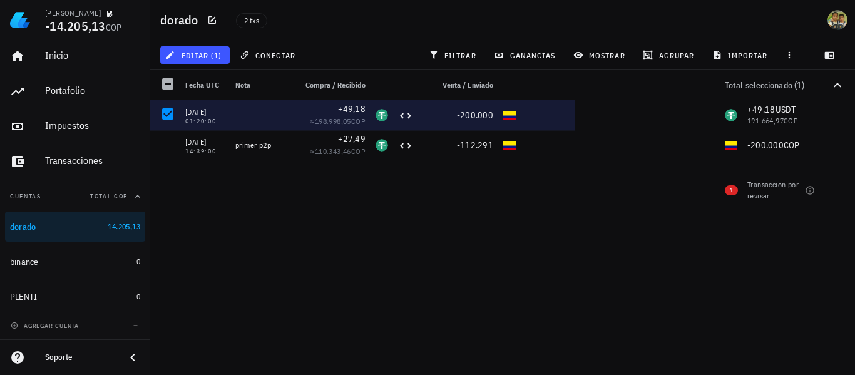
click at [445, 120] on div "-200.000" at bounding box center [458, 115] width 70 height 13
click at [408, 115] on icon at bounding box center [405, 115] width 15 height 15
click at [549, 118] on div at bounding box center [566, 115] width 90 height 30
click at [272, 116] on div at bounding box center [260, 115] width 60 height 30
click at [182, 110] on div "10/08/2025 01:20:00" at bounding box center [205, 115] width 50 height 30
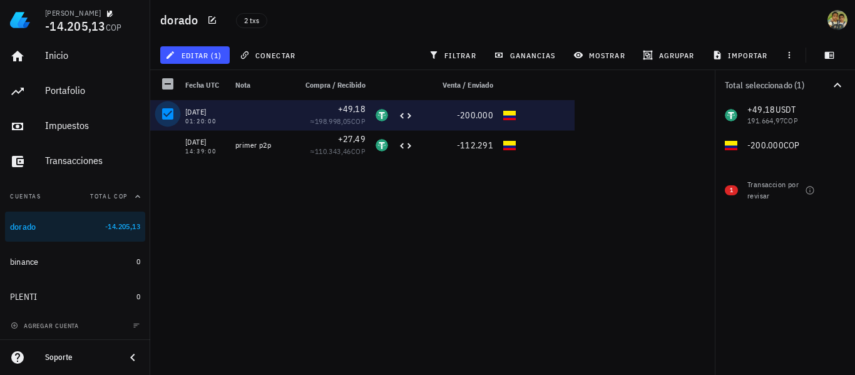
click at [167, 116] on div at bounding box center [167, 113] width 21 height 21
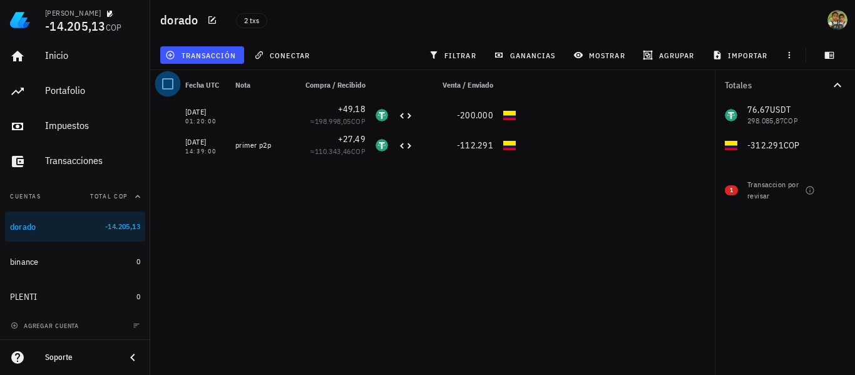
click at [167, 86] on div at bounding box center [167, 83] width 21 height 21
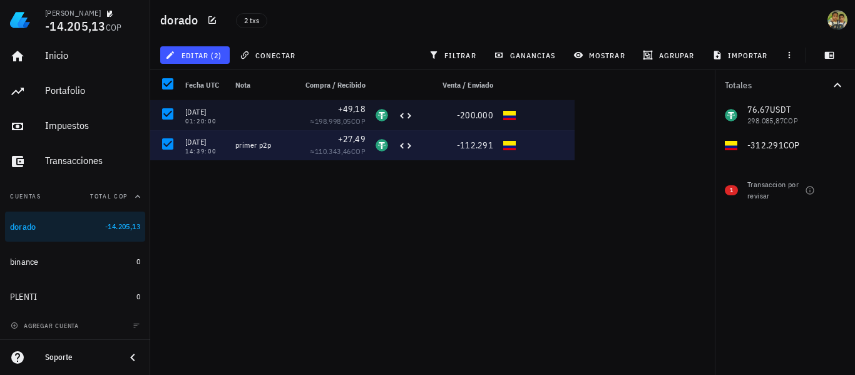
click at [446, 135] on div "-112.291" at bounding box center [458, 145] width 80 height 30
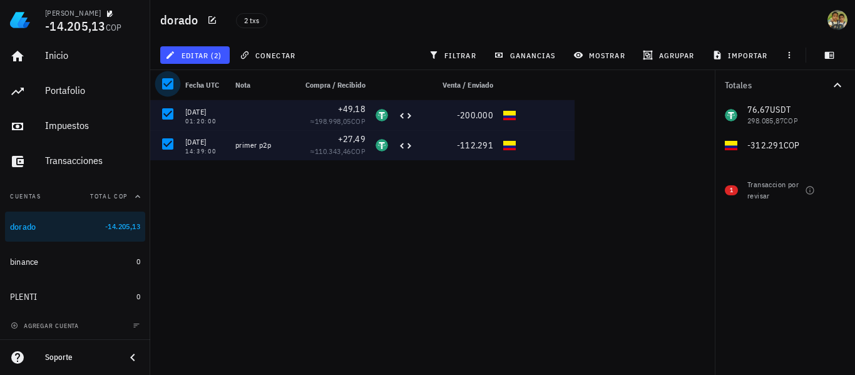
click at [168, 84] on div at bounding box center [167, 83] width 21 height 21
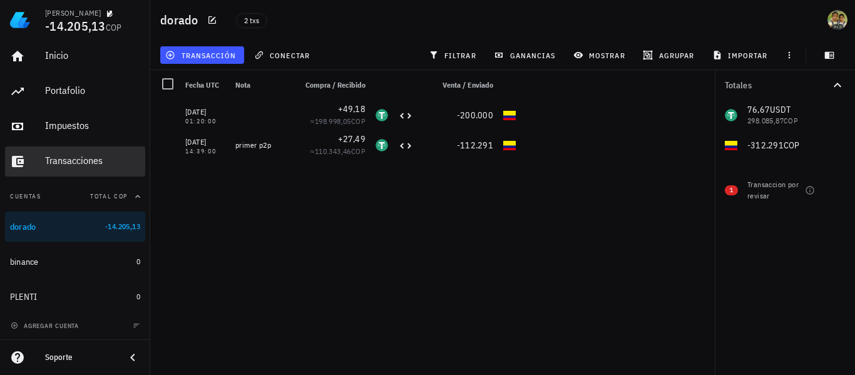
click at [62, 167] on div "Transacciones" at bounding box center [92, 161] width 95 height 28
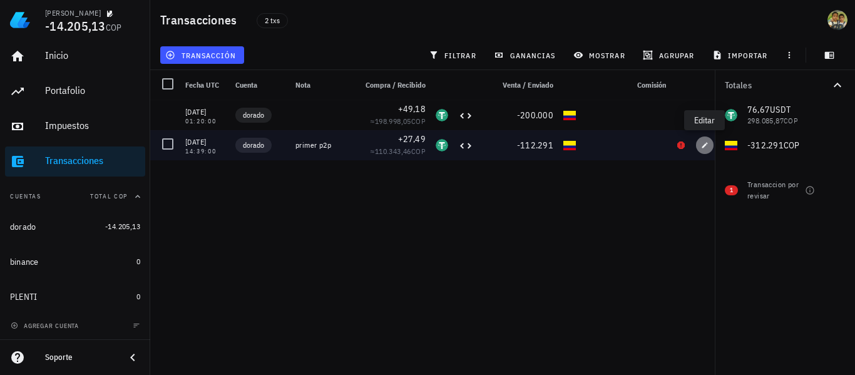
click at [708, 147] on icon "button" at bounding box center [705, 146] width 8 height 8
type input "2025-07-15"
type input "14:39:00"
type textarea "primer p2p"
type input "27,49"
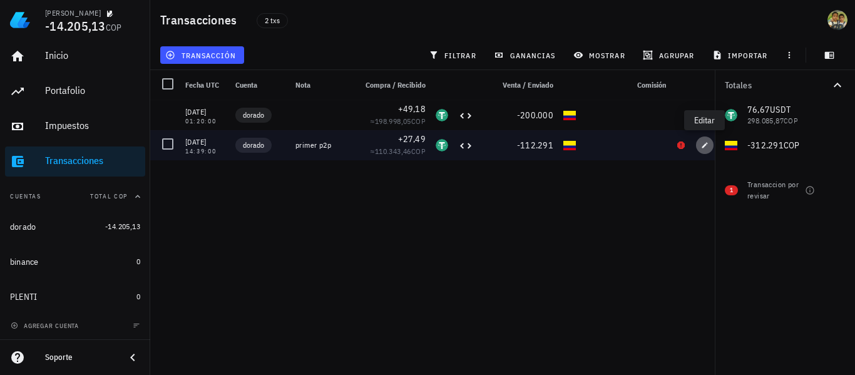
type input "USDT"
type input "112.291"
type input "COP"
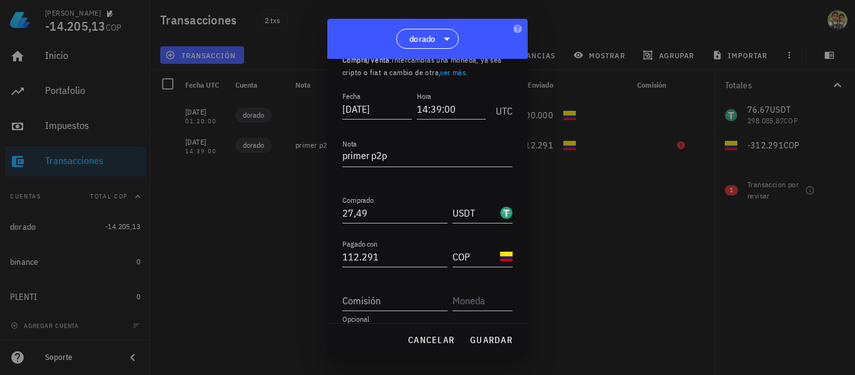
scroll to position [58, 0]
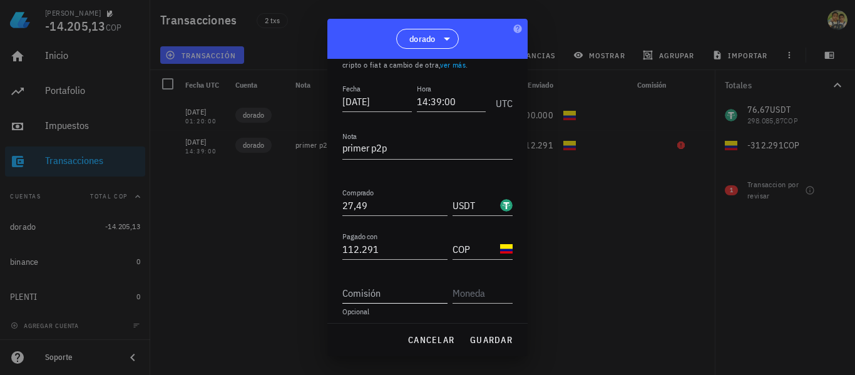
click at [365, 296] on input "Comisión" at bounding box center [395, 293] width 105 height 20
type input "0,49"
click at [458, 301] on input "text" at bounding box center [482, 293] width 58 height 20
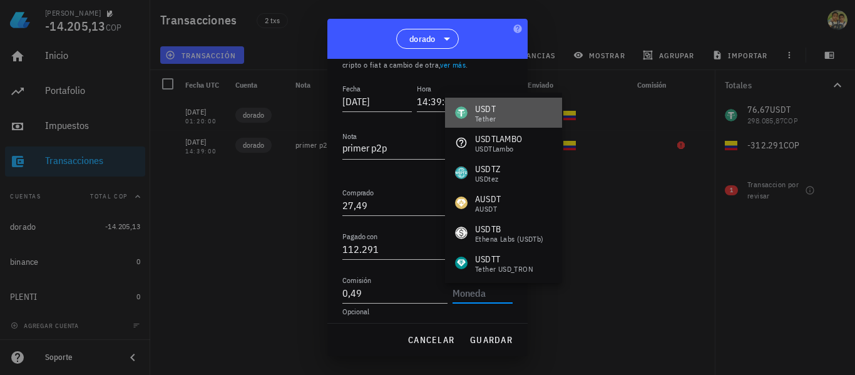
click at [495, 120] on div "Tether" at bounding box center [485, 119] width 21 height 8
type input "USDT"
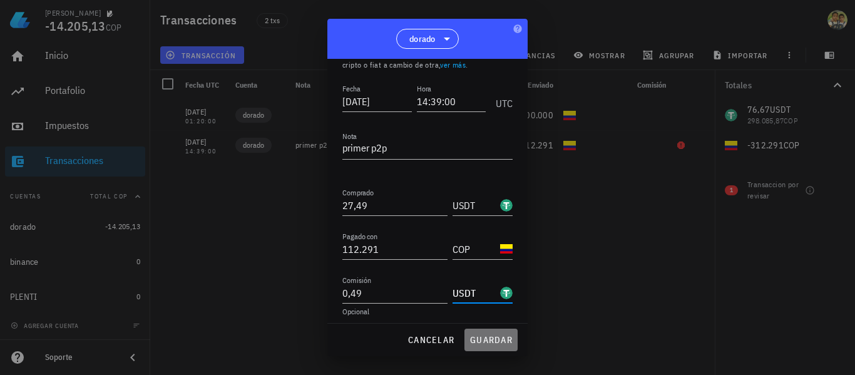
click at [487, 340] on span "guardar" at bounding box center [491, 339] width 43 height 11
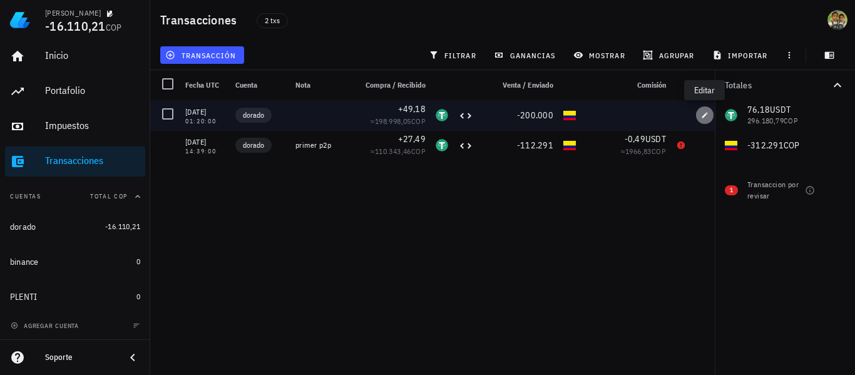
click at [701, 115] on icon "button" at bounding box center [705, 115] width 8 height 8
type input "2025-08-10"
type input "01:20:00"
type input "49,18"
type input "200.000"
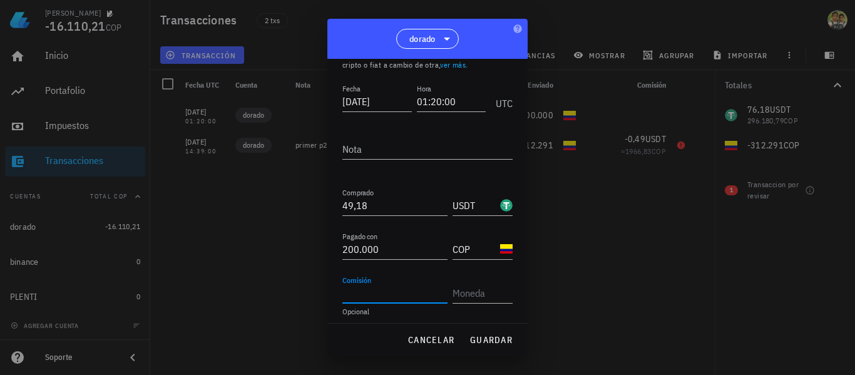
click at [378, 299] on input "Comisión" at bounding box center [395, 293] width 105 height 20
type input "0,612"
click at [478, 301] on input "text" at bounding box center [482, 293] width 58 height 20
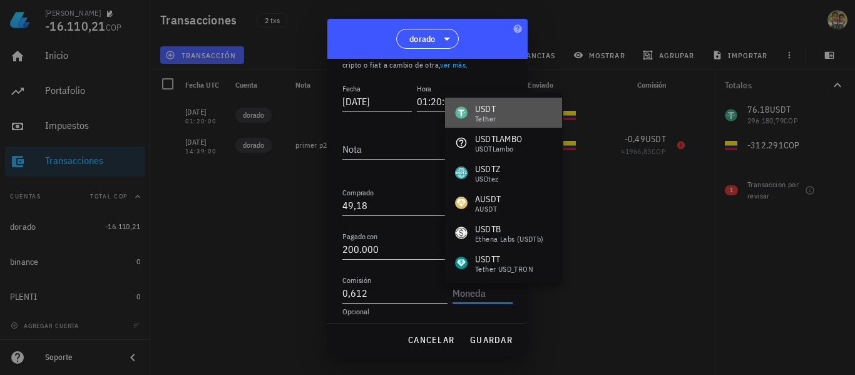
click at [493, 110] on div "USDT" at bounding box center [485, 109] width 21 height 13
type input "USDT"
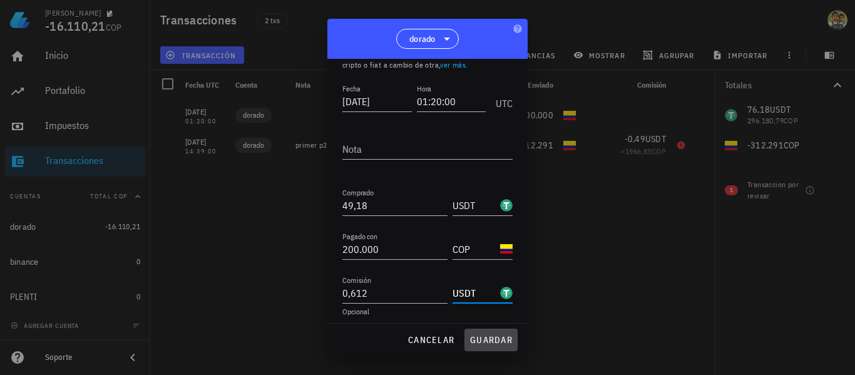
click at [489, 334] on span "guardar" at bounding box center [491, 339] width 43 height 11
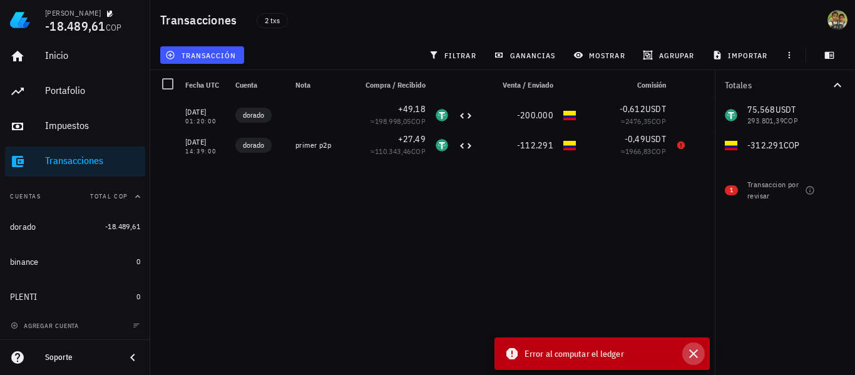
click at [696, 351] on icon "button" at bounding box center [694, 353] width 9 height 9
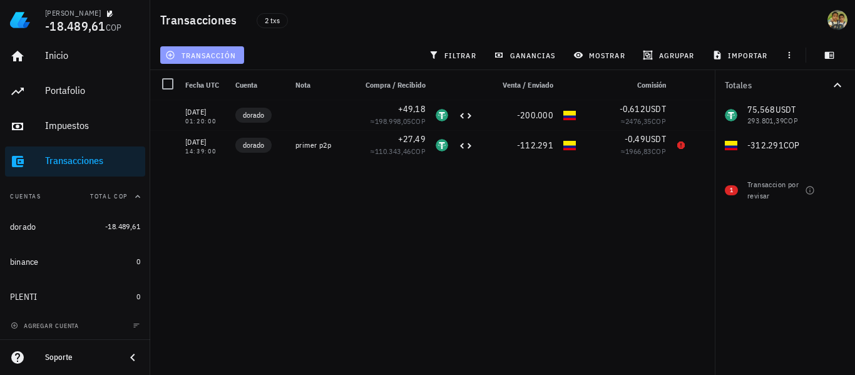
click at [214, 52] on span "transacción" at bounding box center [202, 55] width 68 height 10
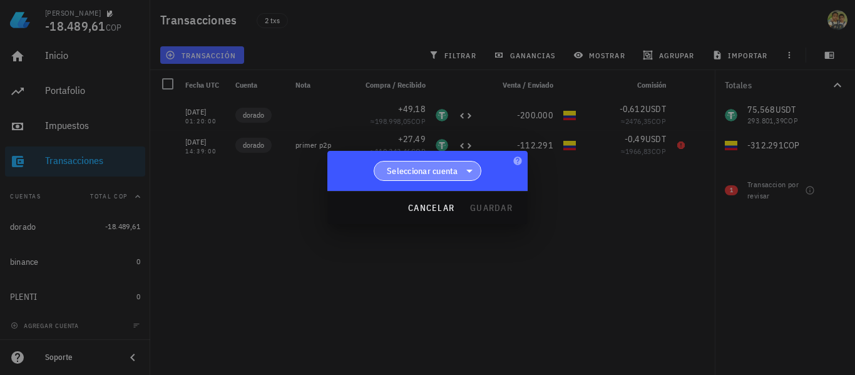
click at [467, 173] on icon at bounding box center [469, 170] width 15 height 15
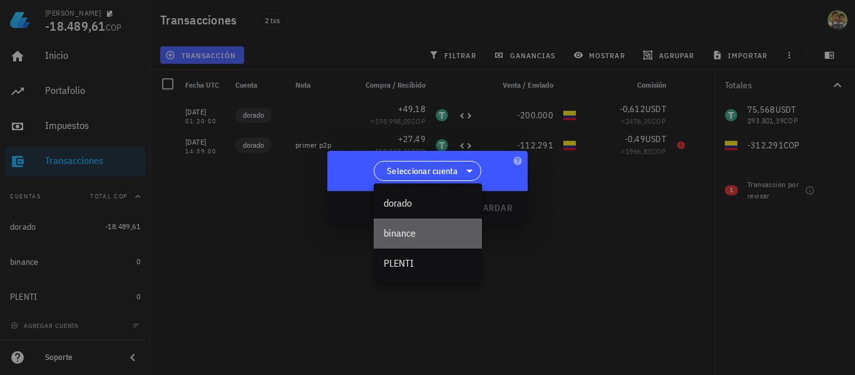
click at [422, 234] on div "binance" at bounding box center [428, 233] width 88 height 12
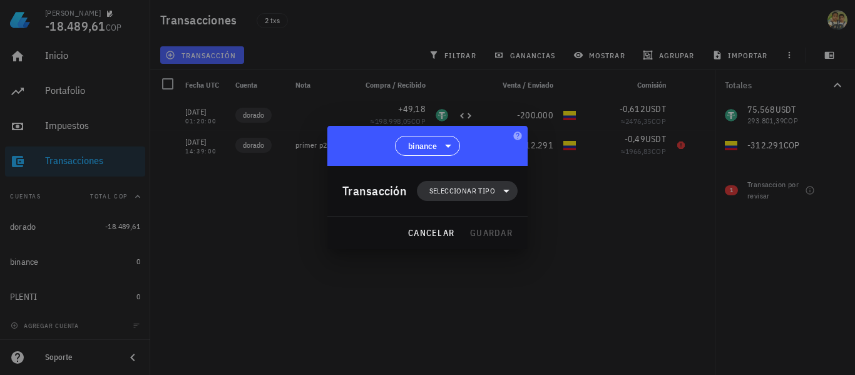
click at [463, 194] on span "Seleccionar tipo" at bounding box center [463, 191] width 66 height 13
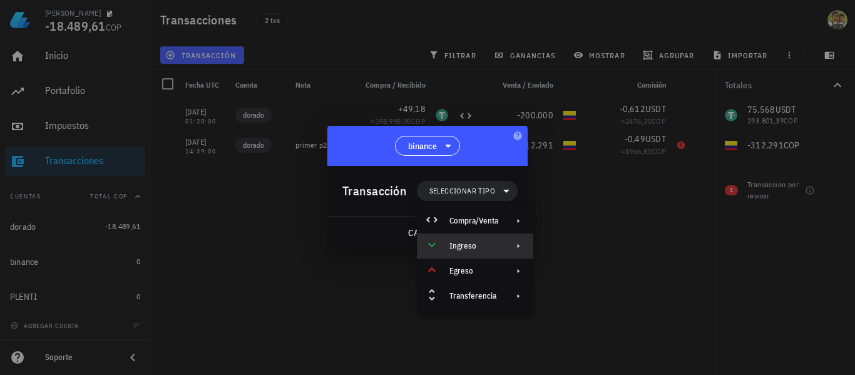
click at [473, 243] on div "Ingreso" at bounding box center [474, 246] width 49 height 10
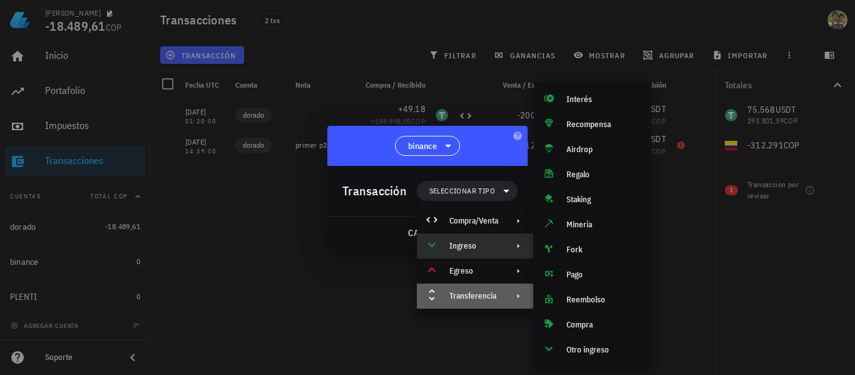
click at [510, 299] on div at bounding box center [516, 296] width 15 height 10
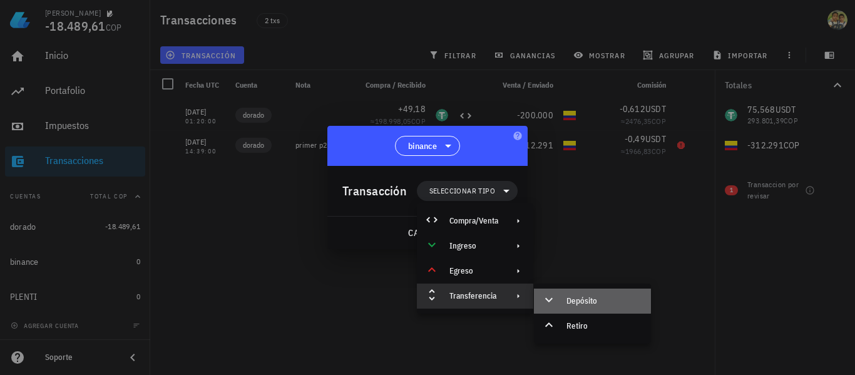
click at [570, 295] on div "Depósito" at bounding box center [592, 301] width 117 height 25
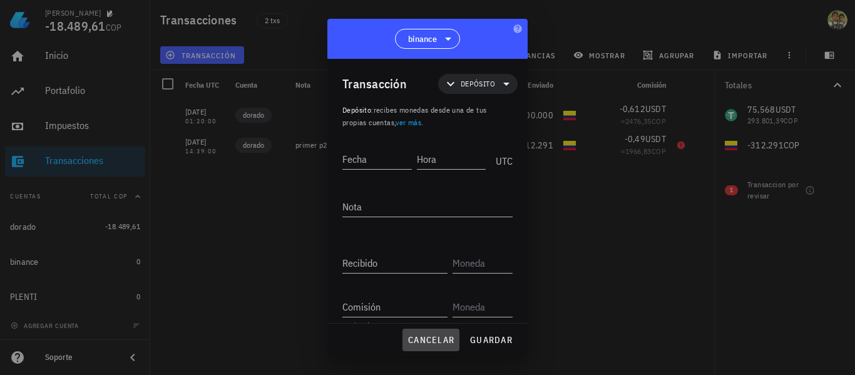
click at [439, 338] on span "cancelar" at bounding box center [431, 339] width 47 height 11
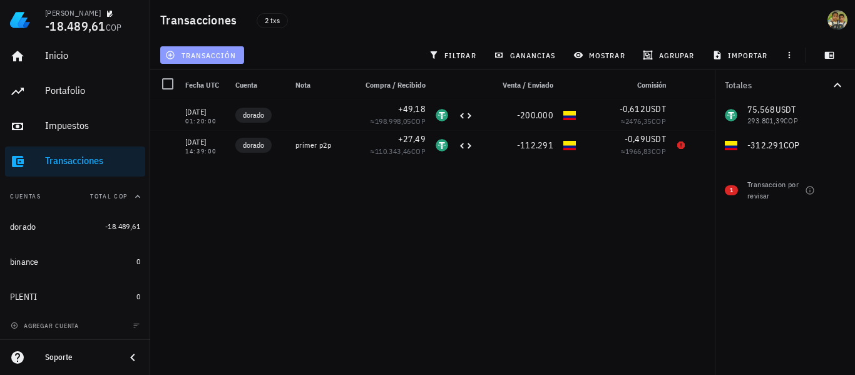
click at [221, 61] on button "transacción" at bounding box center [202, 55] width 84 height 18
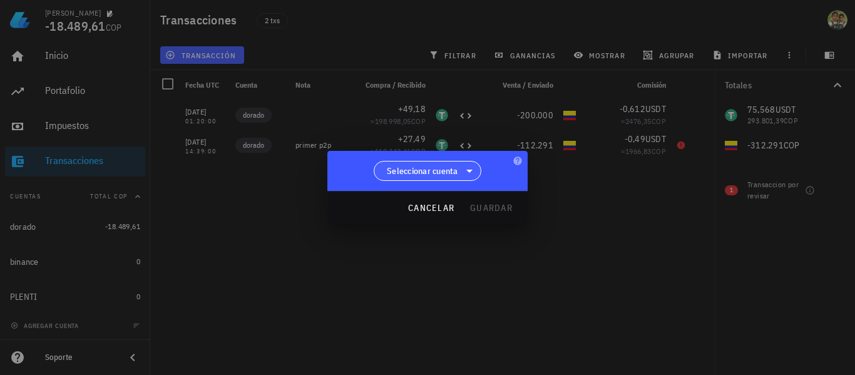
click at [446, 168] on span "Seleccionar cuenta" at bounding box center [422, 171] width 71 height 13
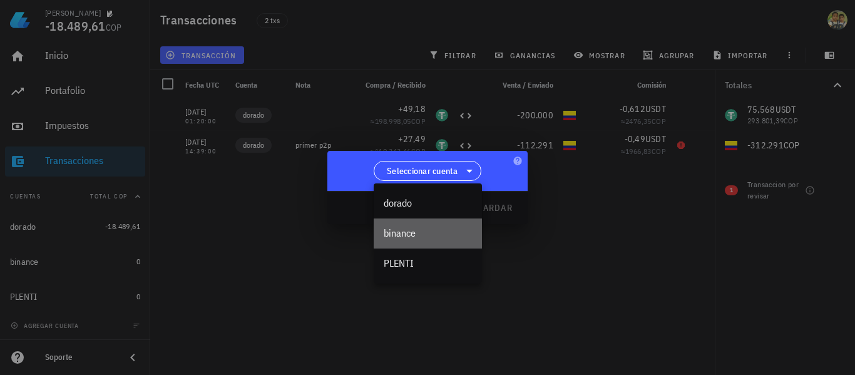
click at [455, 229] on div "binance" at bounding box center [428, 233] width 88 height 12
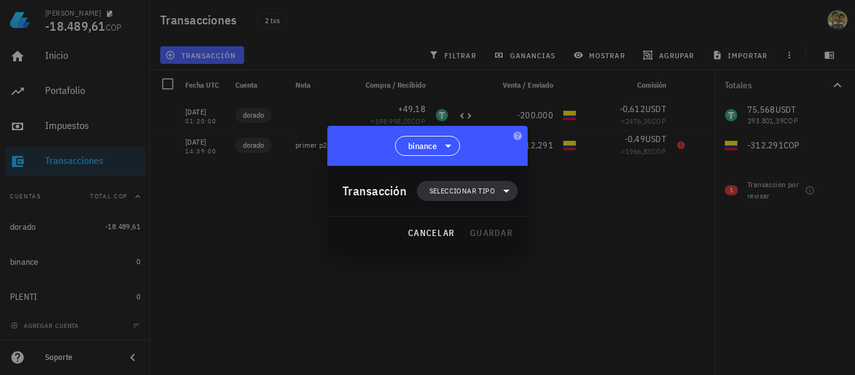
click at [504, 195] on icon at bounding box center [506, 190] width 15 height 15
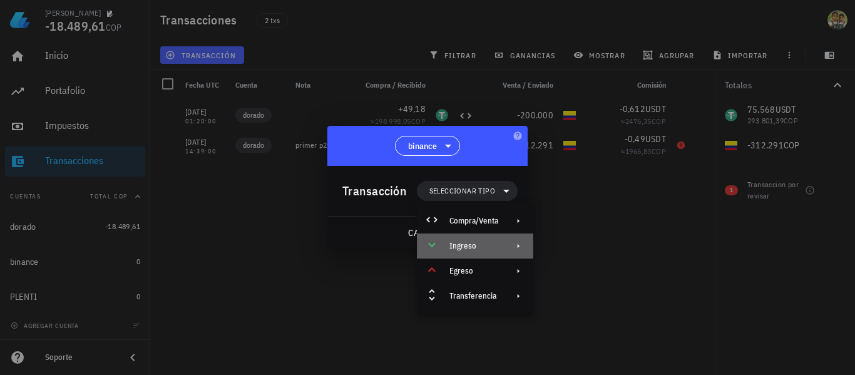
click at [520, 242] on icon at bounding box center [519, 246] width 10 height 10
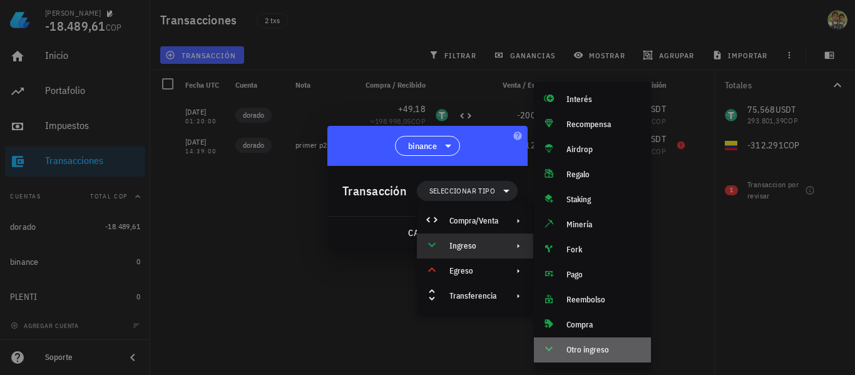
click at [604, 344] on div "Otro ingreso" at bounding box center [592, 350] width 117 height 25
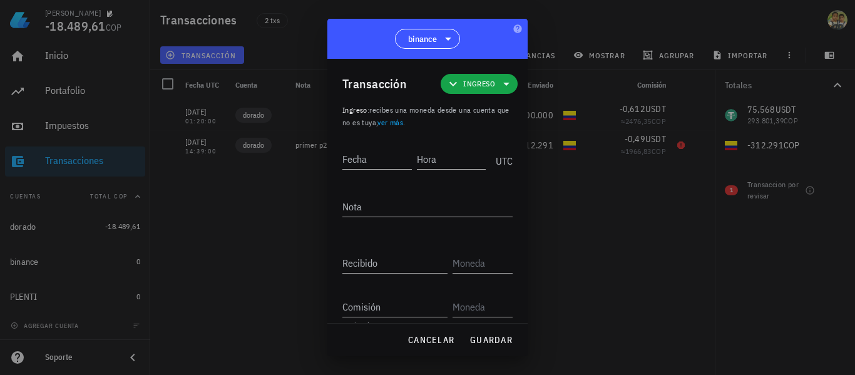
click at [569, 26] on div at bounding box center [427, 187] width 855 height 375
click at [429, 343] on span "cancelar" at bounding box center [431, 339] width 47 height 11
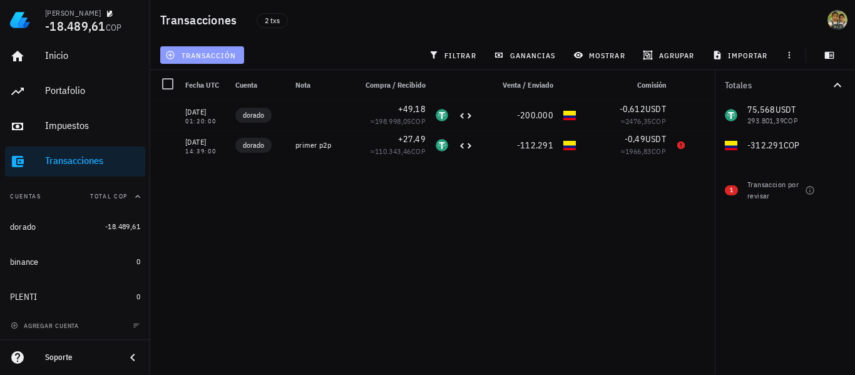
click at [214, 50] on button "transacción" at bounding box center [202, 55] width 84 height 18
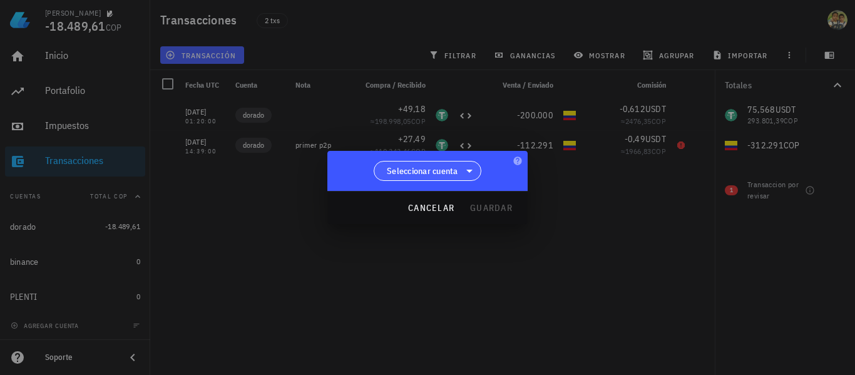
click at [438, 168] on span "Seleccionar cuenta" at bounding box center [422, 171] width 71 height 13
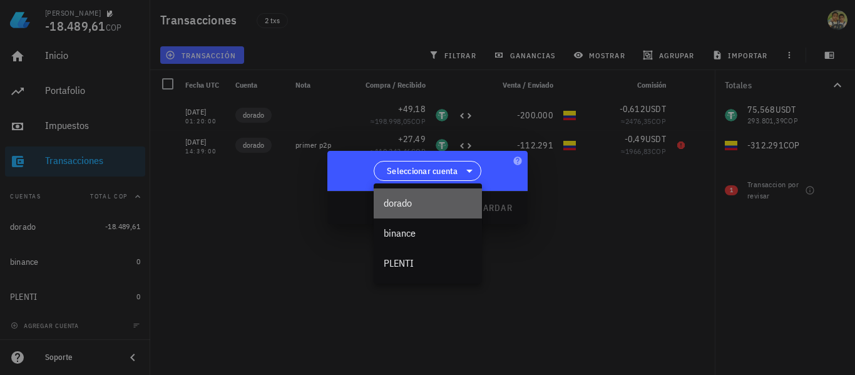
click at [438, 206] on div "dorado" at bounding box center [428, 203] width 88 height 12
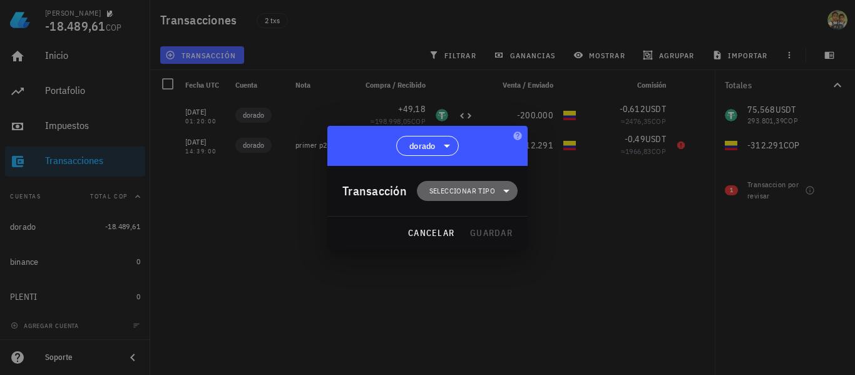
click at [495, 197] on span "Seleccionar tipo" at bounding box center [463, 191] width 66 height 13
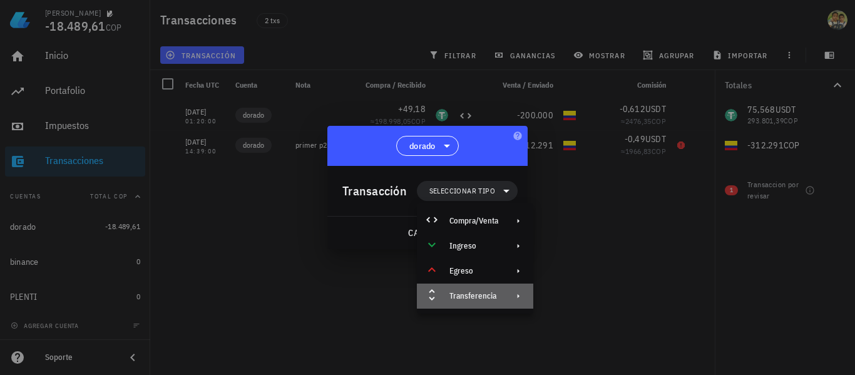
click at [515, 299] on icon at bounding box center [519, 296] width 10 height 10
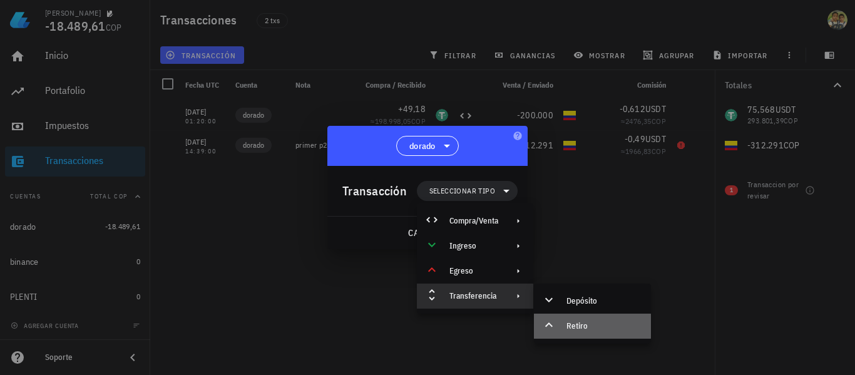
click at [573, 319] on div "Retiro" at bounding box center [592, 326] width 117 height 25
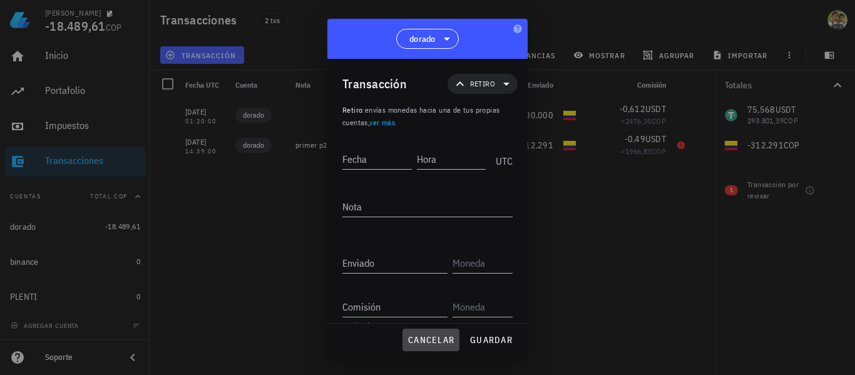
click at [452, 341] on span "cancelar" at bounding box center [431, 339] width 47 height 11
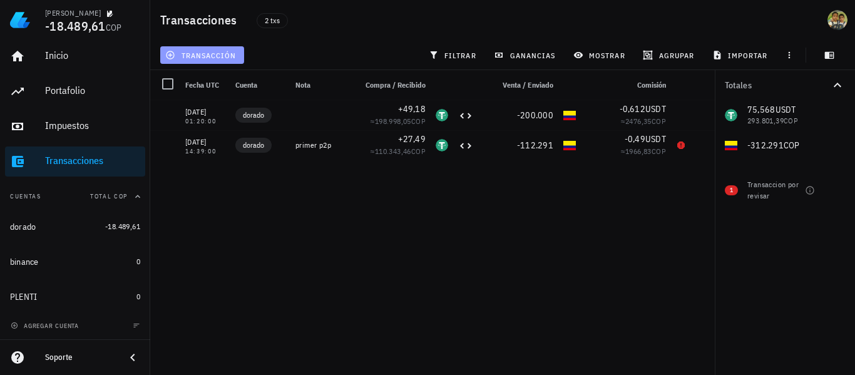
click at [226, 53] on span "transacción" at bounding box center [202, 55] width 68 height 10
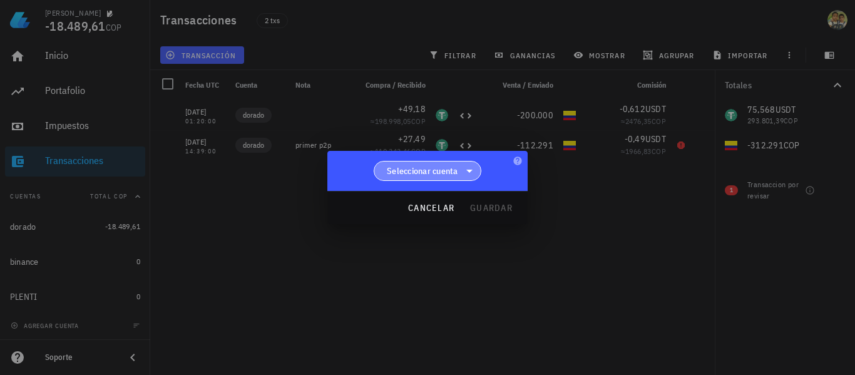
click at [436, 168] on span "Seleccionar cuenta" at bounding box center [422, 171] width 71 height 13
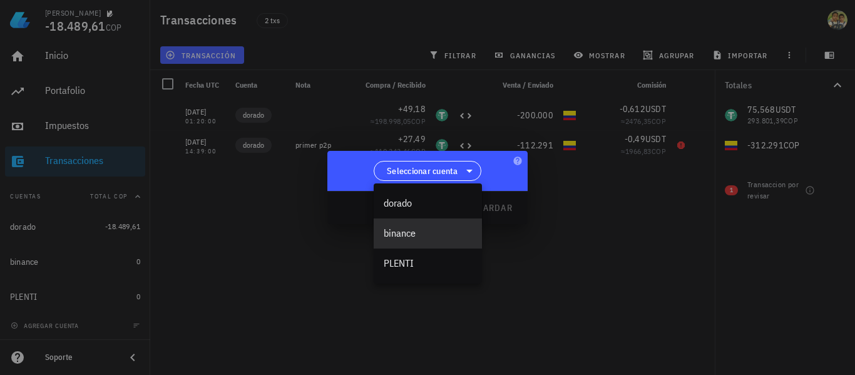
click at [422, 239] on div "binance" at bounding box center [428, 234] width 108 height 30
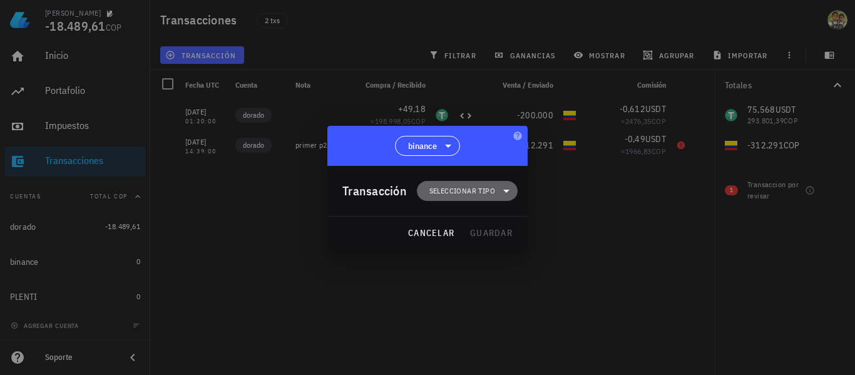
click at [497, 195] on span "Seleccionar tipo" at bounding box center [468, 191] width 86 height 20
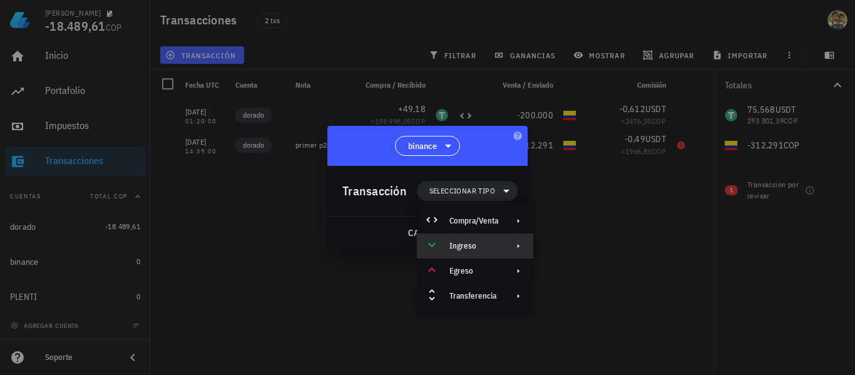
click at [487, 256] on div "Ingreso" at bounding box center [475, 246] width 116 height 25
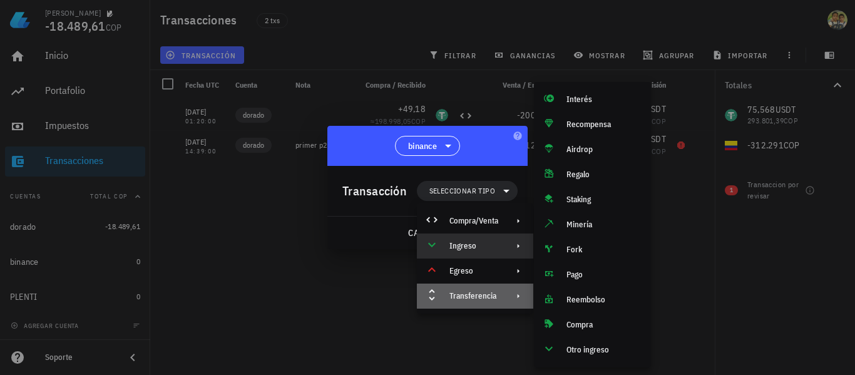
click at [471, 291] on div "Transferencia" at bounding box center [475, 296] width 116 height 25
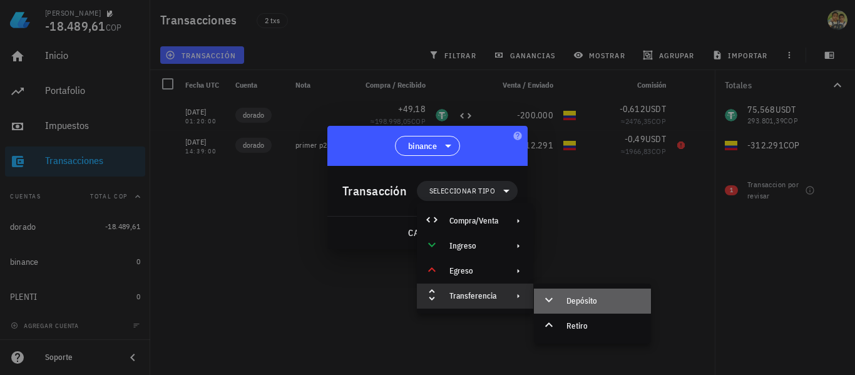
click at [566, 304] on div "Depósito" at bounding box center [592, 301] width 117 height 25
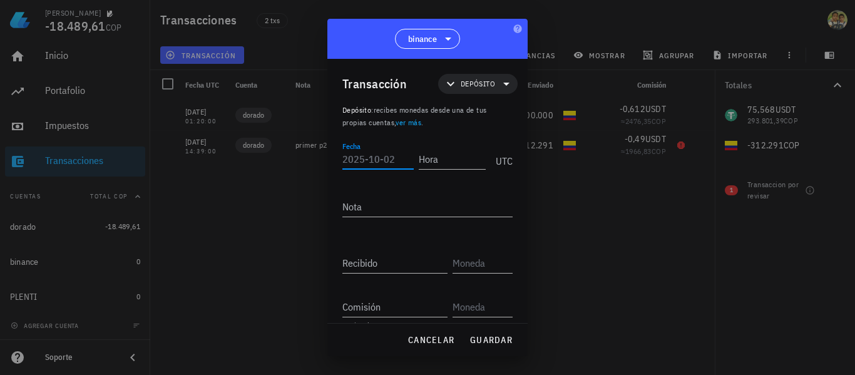
click at [370, 160] on input "Fecha" at bounding box center [378, 159] width 71 height 20
type input "2025-07-23"
click at [438, 160] on input "Hora" at bounding box center [452, 159] width 67 height 20
type input "16:24:00"
click at [423, 201] on textarea "Nota" at bounding box center [428, 207] width 170 height 20
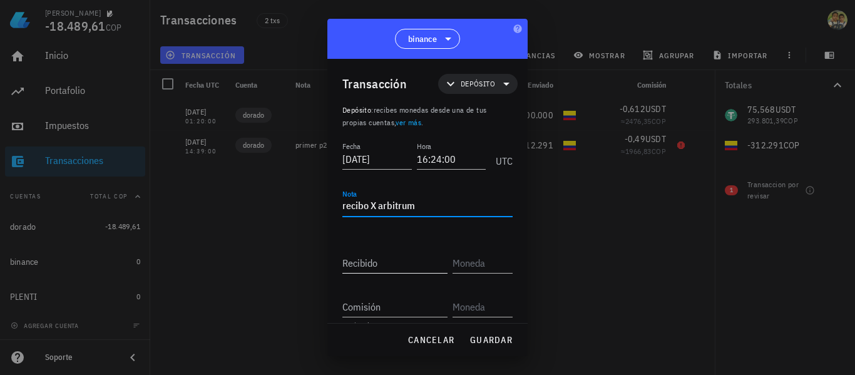
type textarea "recibo X arbitrum"
click at [396, 268] on input "Recibido" at bounding box center [395, 263] width 105 height 20
type input "4,53"
click at [475, 271] on input "text" at bounding box center [482, 263] width 58 height 20
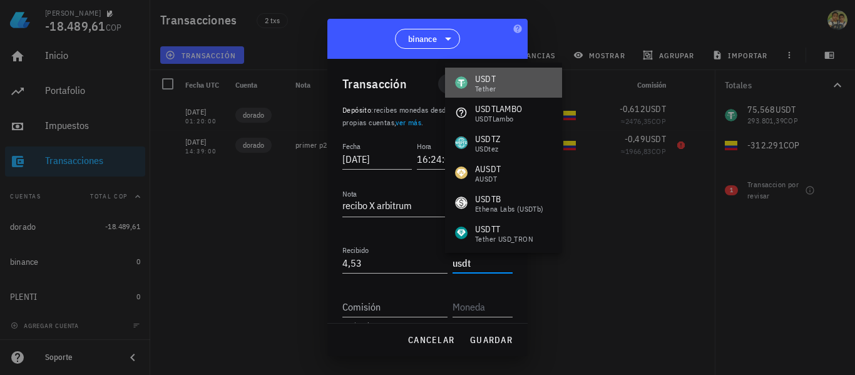
click at [499, 95] on div "USDT Tether" at bounding box center [503, 83] width 117 height 30
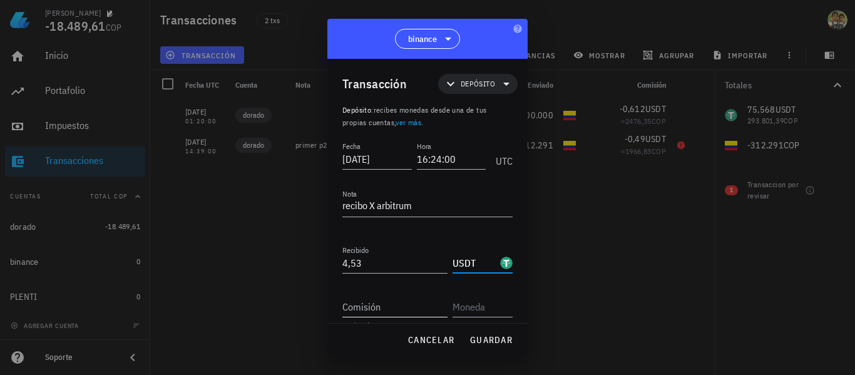
type input "USDT"
click at [406, 307] on input "Comisión" at bounding box center [395, 307] width 105 height 20
click at [406, 307] on input "53" at bounding box center [395, 307] width 105 height 20
type input "5"
type input "0,53"
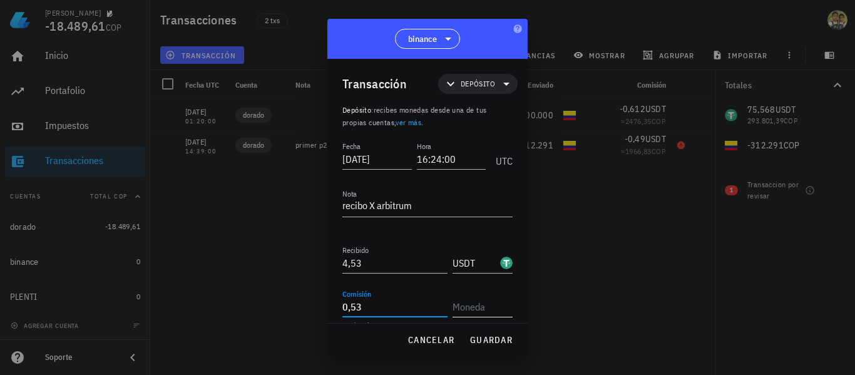
click at [476, 308] on input "text" at bounding box center [482, 307] width 58 height 20
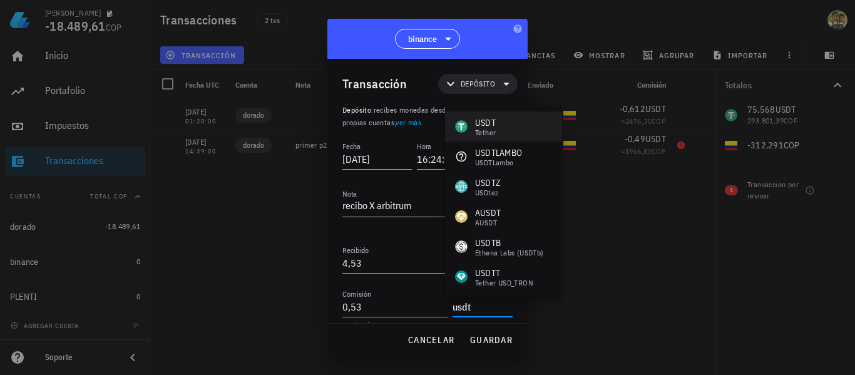
click at [500, 121] on div "USDT Tether" at bounding box center [503, 126] width 117 height 30
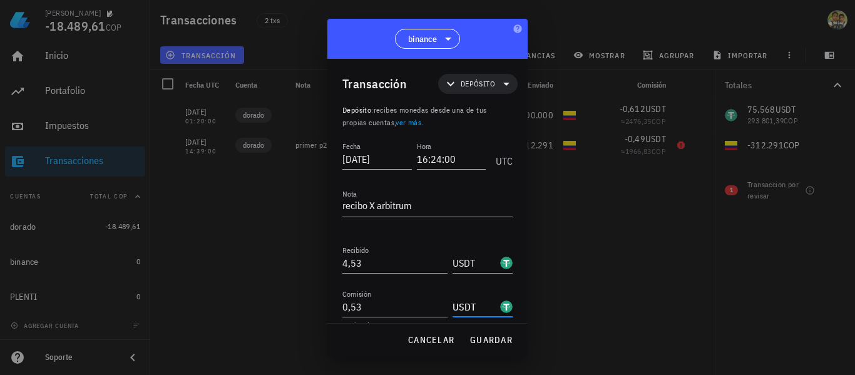
type input "USDT"
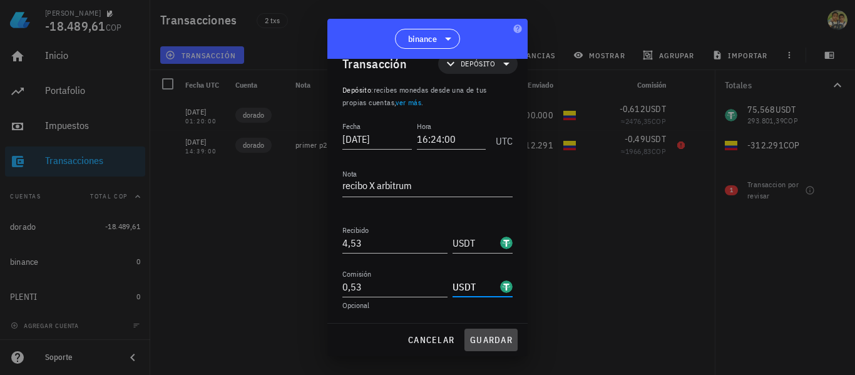
click at [482, 335] on span "guardar" at bounding box center [491, 339] width 43 height 11
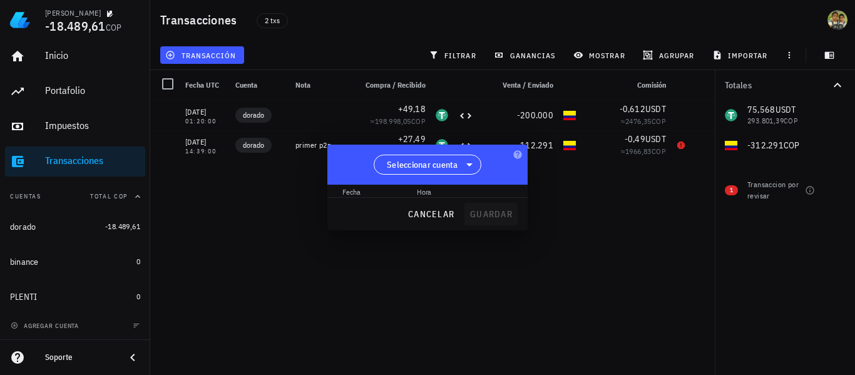
scroll to position [0, 0]
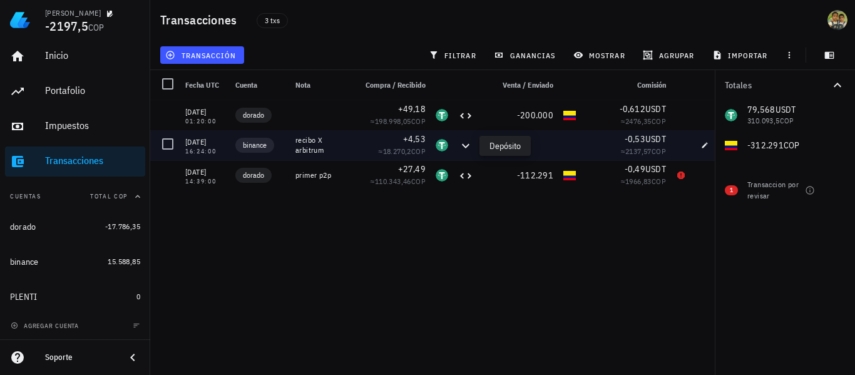
click at [464, 147] on icon at bounding box center [465, 145] width 15 height 15
click at [706, 151] on button "button" at bounding box center [705, 146] width 18 height 18
type input "2025-07-23"
type input "16:24:00"
type textarea "recibo X arbitrum"
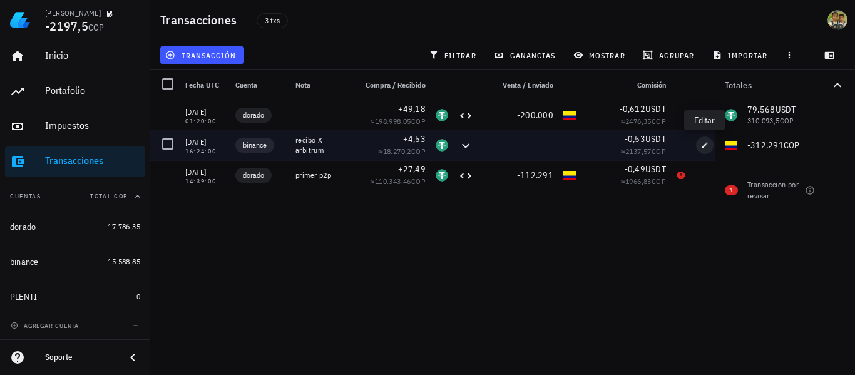
type input "4,53"
type input "0,53"
type input "USDT"
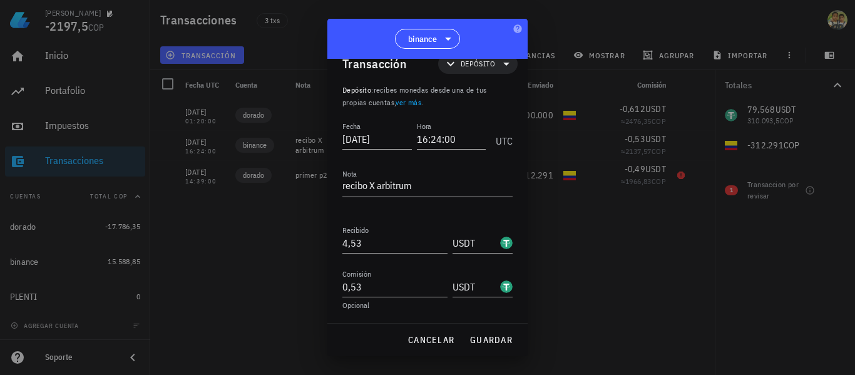
scroll to position [20, 0]
click at [477, 63] on span "Depósito" at bounding box center [478, 64] width 34 height 13
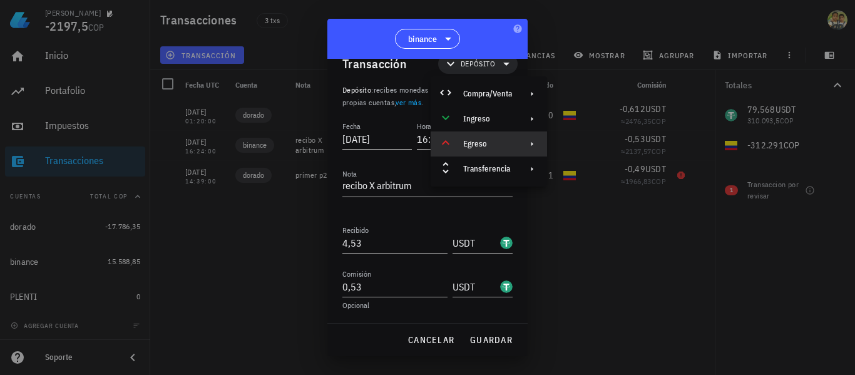
click at [496, 148] on div "Egreso" at bounding box center [487, 144] width 49 height 10
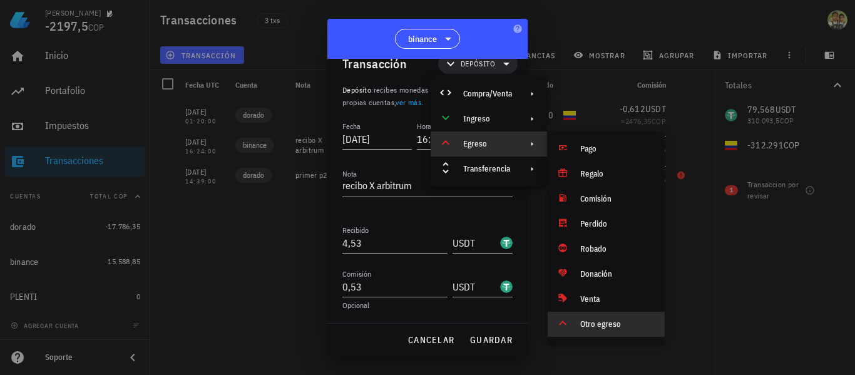
click at [597, 329] on div "Otro egreso" at bounding box center [618, 324] width 75 height 10
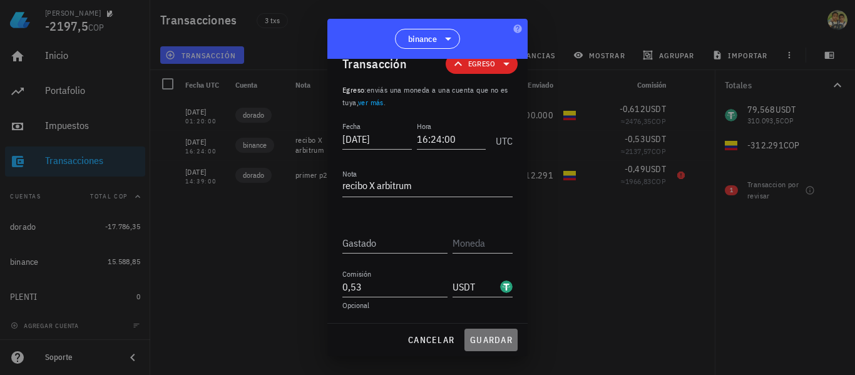
click at [489, 339] on span "guardar" at bounding box center [491, 339] width 43 height 11
click at [395, 247] on input "Gastado" at bounding box center [395, 243] width 105 height 20
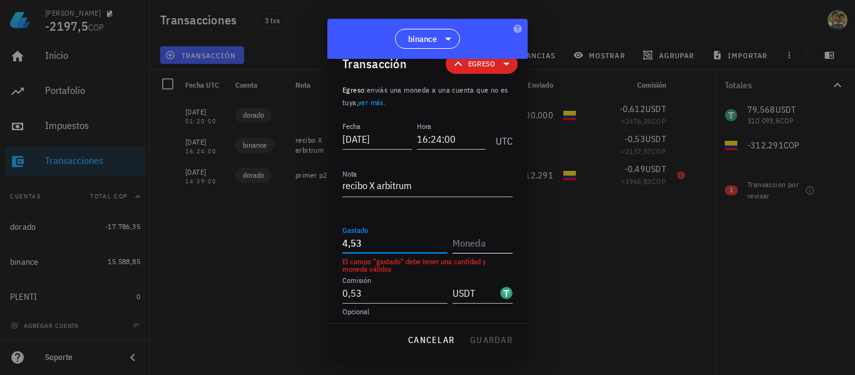
type input "4,53"
click at [476, 246] on input "text" at bounding box center [482, 243] width 58 height 20
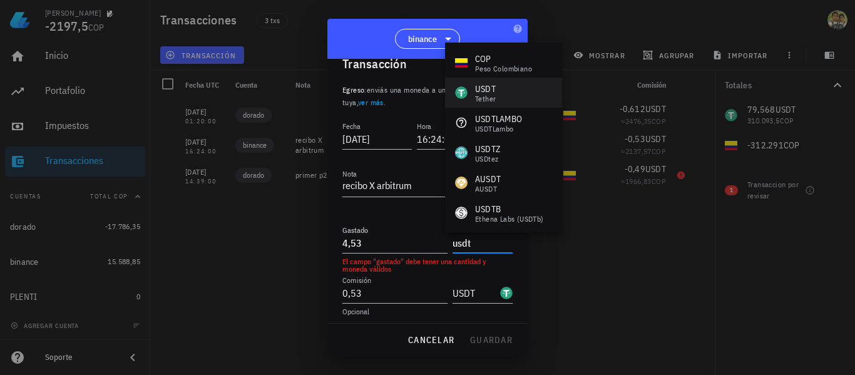
click at [508, 90] on div "USDT Tether" at bounding box center [503, 93] width 117 height 30
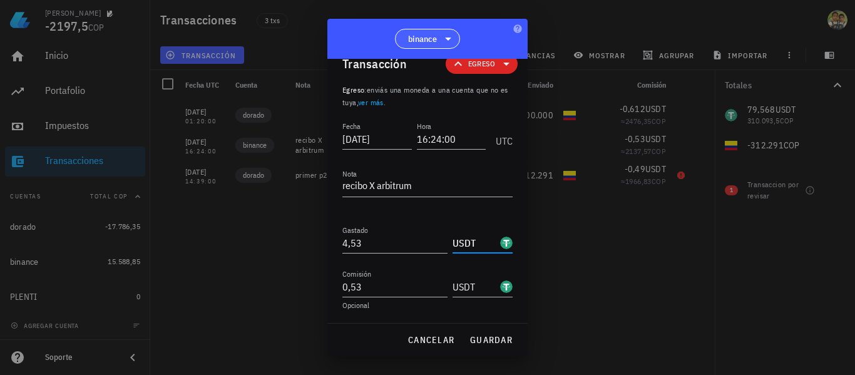
type input "USDT"
click at [446, 36] on icon at bounding box center [448, 38] width 15 height 15
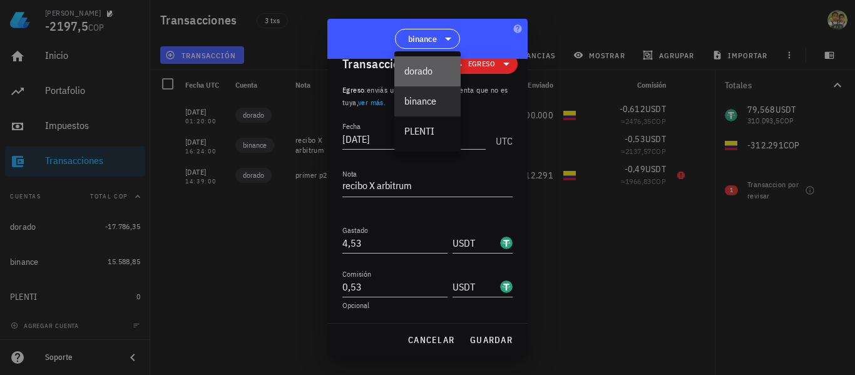
click at [427, 65] on div "dorado" at bounding box center [428, 71] width 66 height 30
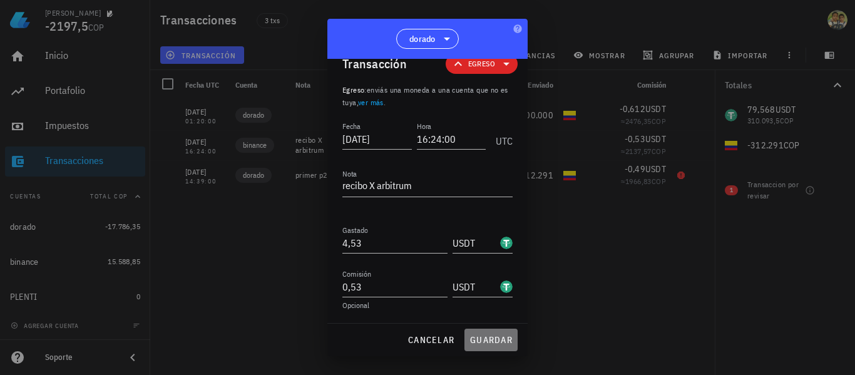
click at [482, 336] on span "guardar" at bounding box center [491, 339] width 43 height 11
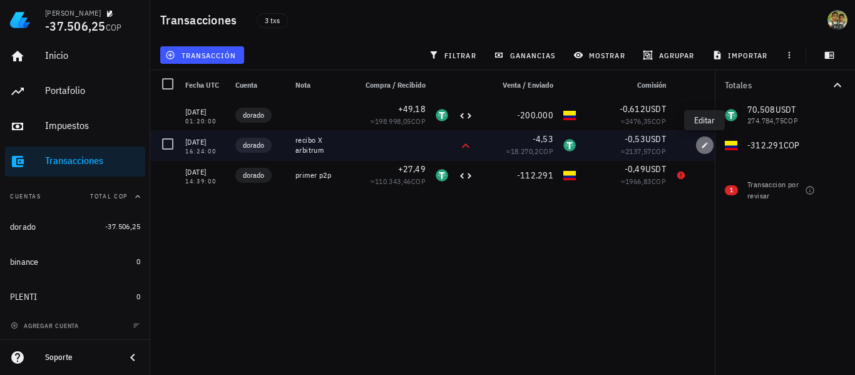
click at [707, 143] on icon "button" at bounding box center [706, 145] width 6 height 6
type input "4,53"
type input "USDT"
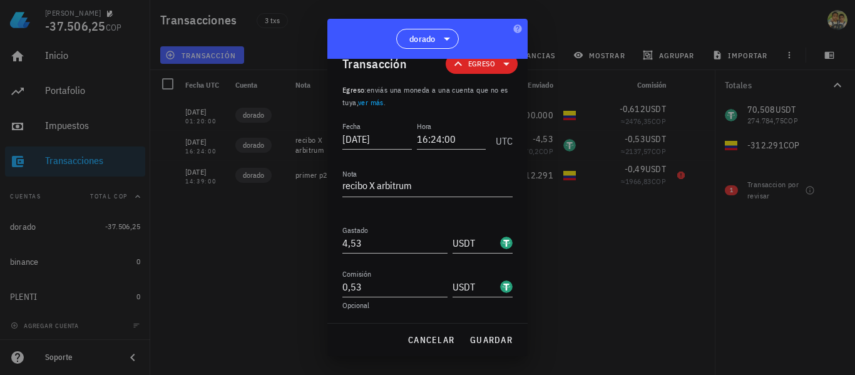
click at [632, 218] on div at bounding box center [427, 187] width 855 height 375
click at [487, 343] on span "guardar" at bounding box center [491, 339] width 43 height 11
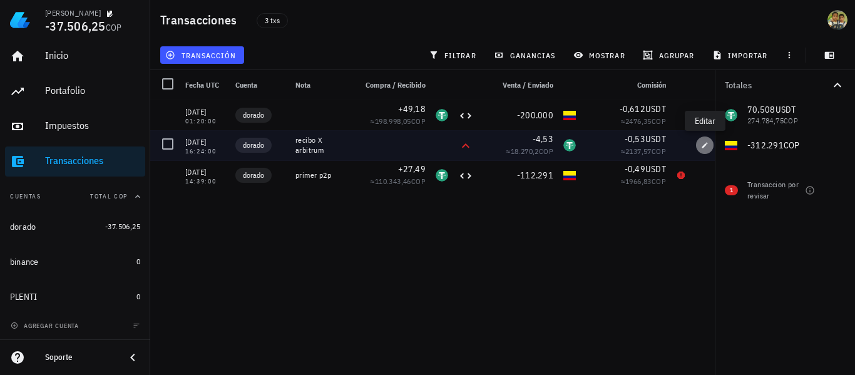
click at [705, 147] on icon "button" at bounding box center [706, 145] width 6 height 6
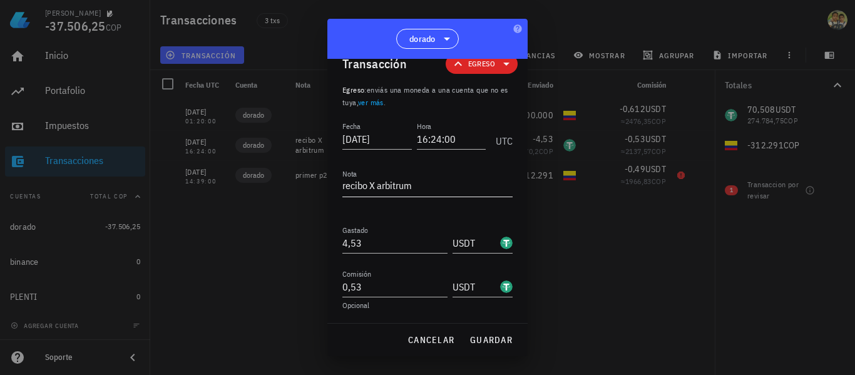
click at [368, 185] on textarea "recibo X arbitrum" at bounding box center [428, 187] width 170 height 20
click at [492, 331] on button "guardar" at bounding box center [491, 340] width 53 height 23
type textarea "recibo X arbitrum"
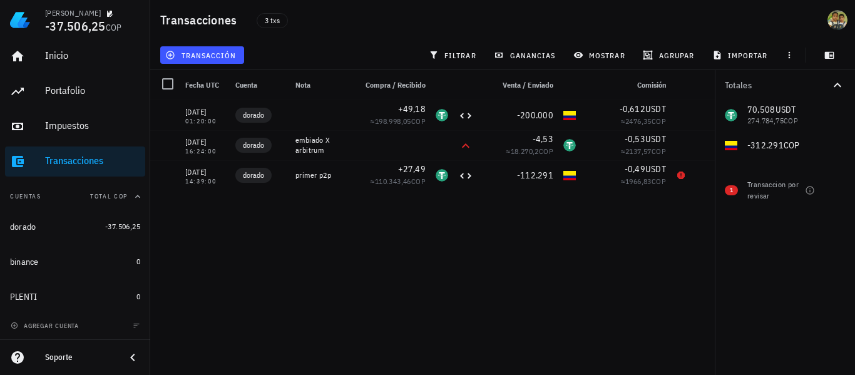
click at [386, 85] on span "Compra / Recibido" at bounding box center [396, 84] width 60 height 9
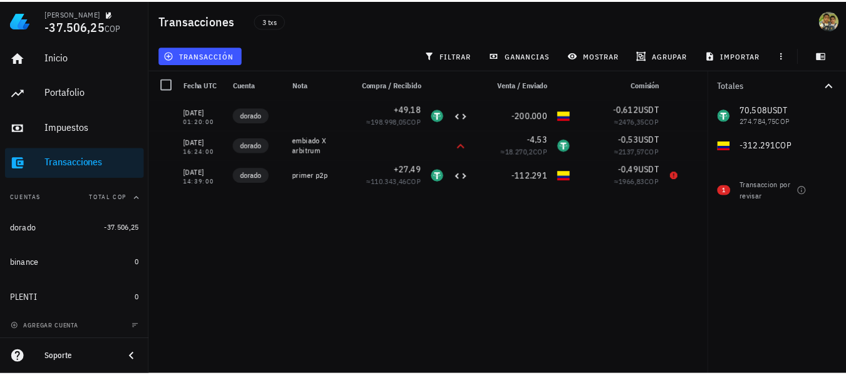
scroll to position [4, 0]
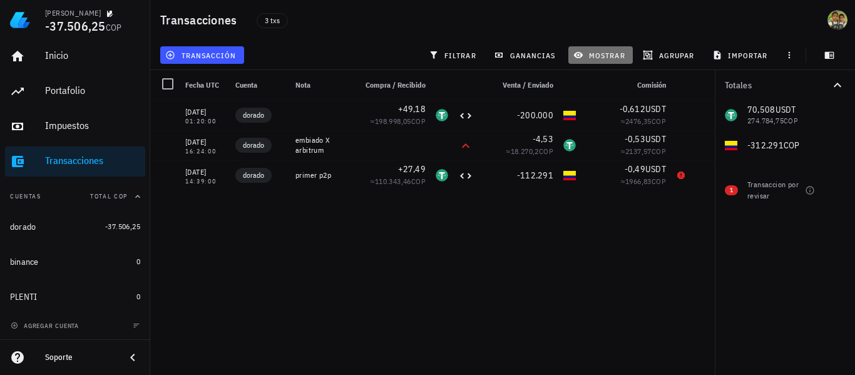
click at [603, 62] on button "mostrar" at bounding box center [601, 55] width 65 height 18
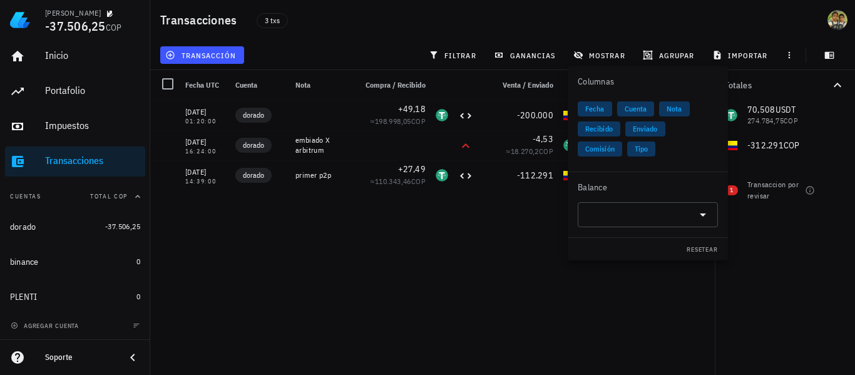
click at [711, 23] on div "Transacciones 3 txs" at bounding box center [502, 20] width 705 height 40
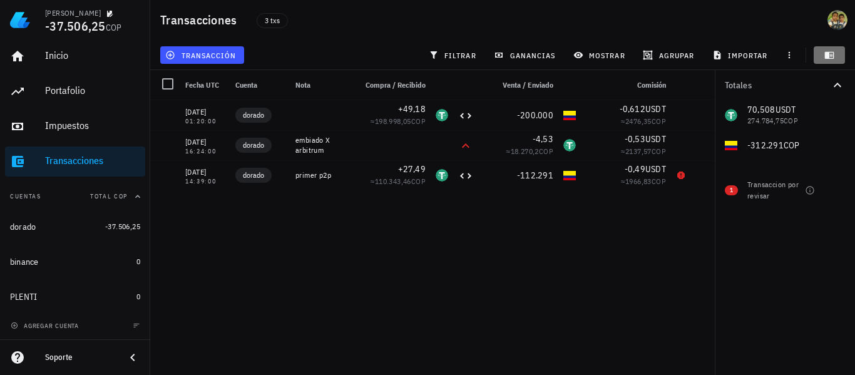
click at [831, 58] on icon "button" at bounding box center [829, 55] width 9 height 7
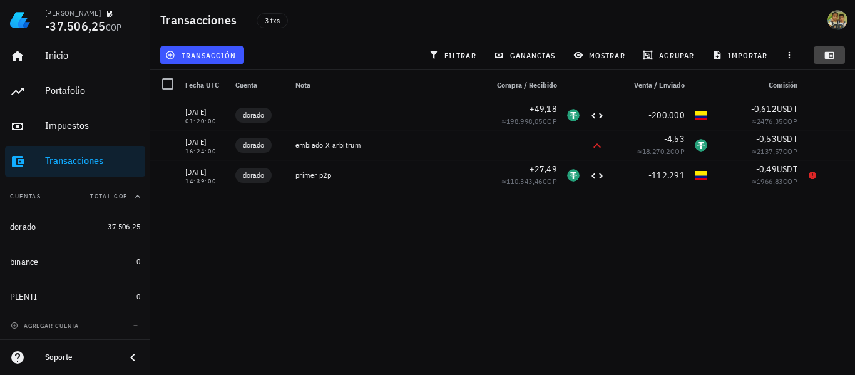
click at [831, 58] on icon "button" at bounding box center [829, 55] width 9 height 7
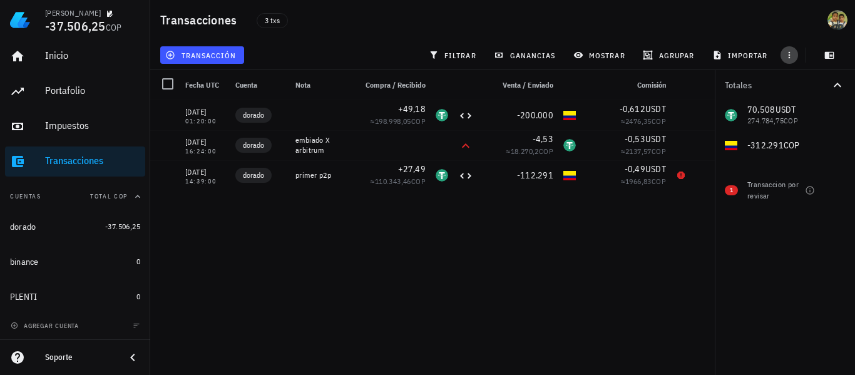
click at [792, 53] on icon "button" at bounding box center [790, 55] width 10 height 10
click at [63, 154] on div "Transacciones" at bounding box center [92, 161] width 95 height 28
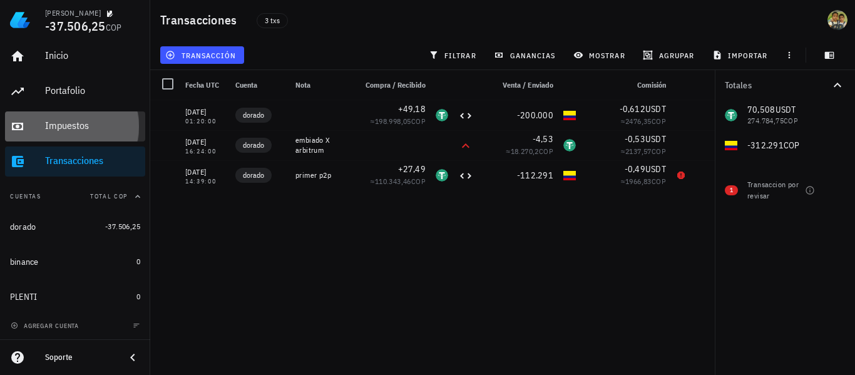
click at [61, 120] on div "Impuestos" at bounding box center [92, 126] width 95 height 12
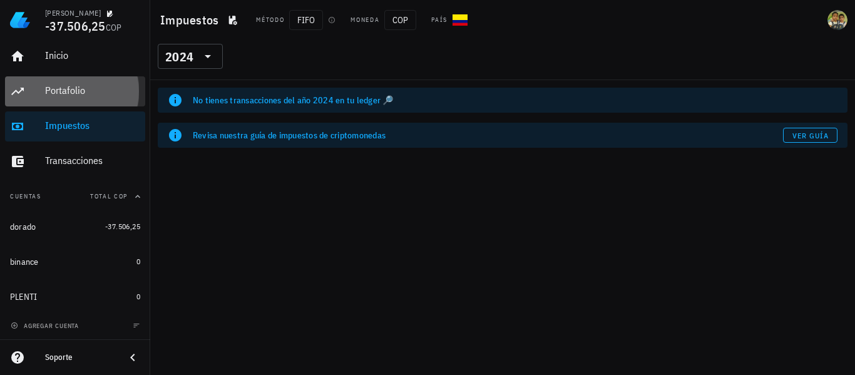
click at [63, 96] on div "Portafolio" at bounding box center [92, 91] width 95 height 12
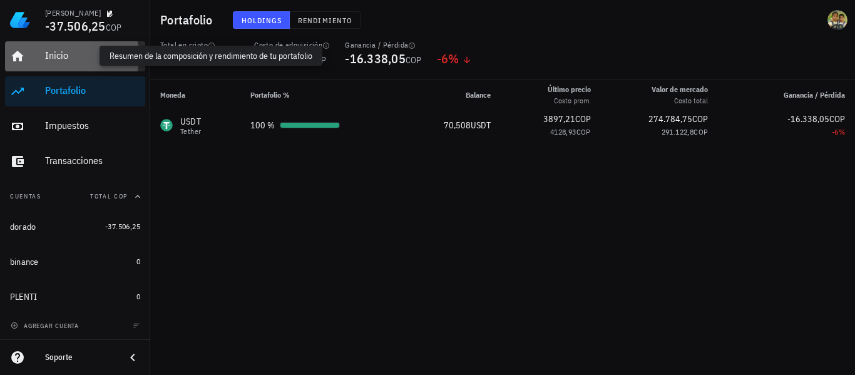
click at [61, 53] on div "Inicio" at bounding box center [92, 55] width 95 height 12
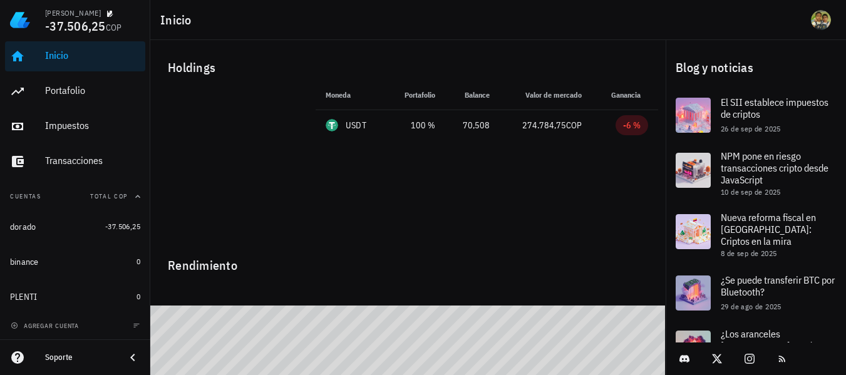
scroll to position [46, 0]
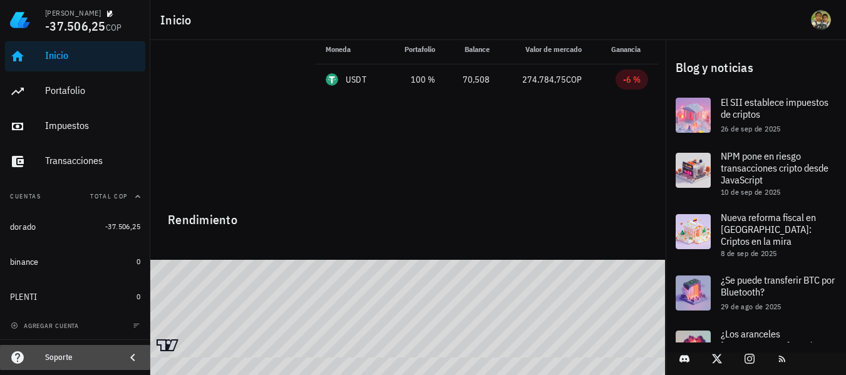
click at [135, 359] on icon at bounding box center [132, 357] width 15 height 15
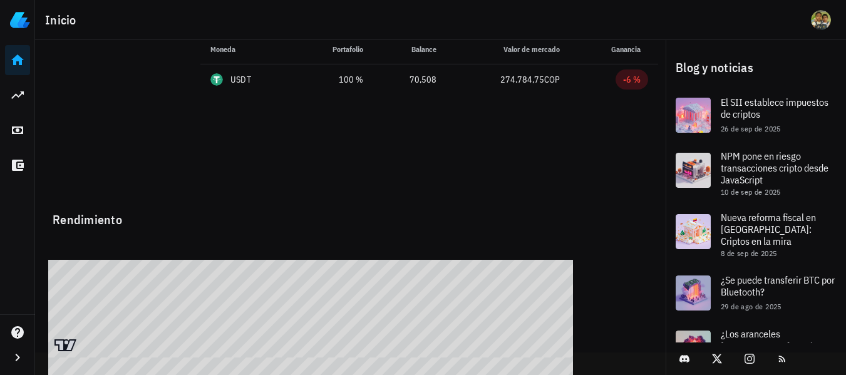
scroll to position [0, 0]
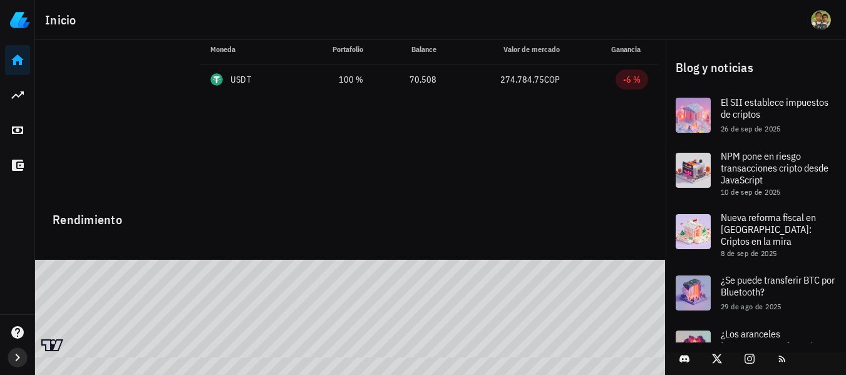
click at [18, 358] on icon "button" at bounding box center [17, 357] width 15 height 15
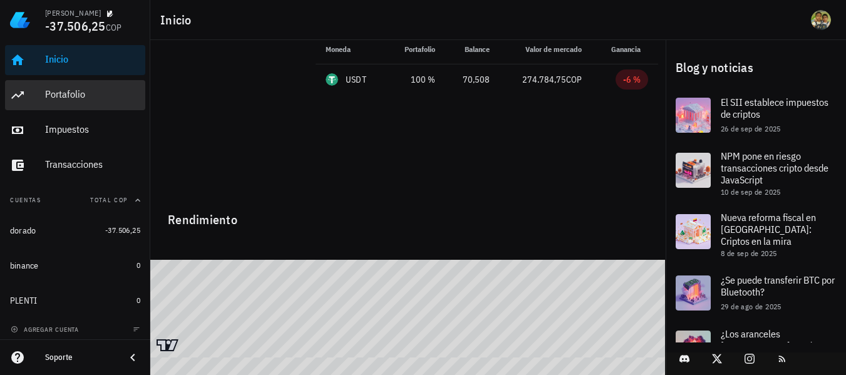
click at [66, 100] on div "Portafolio" at bounding box center [92, 94] width 95 height 12
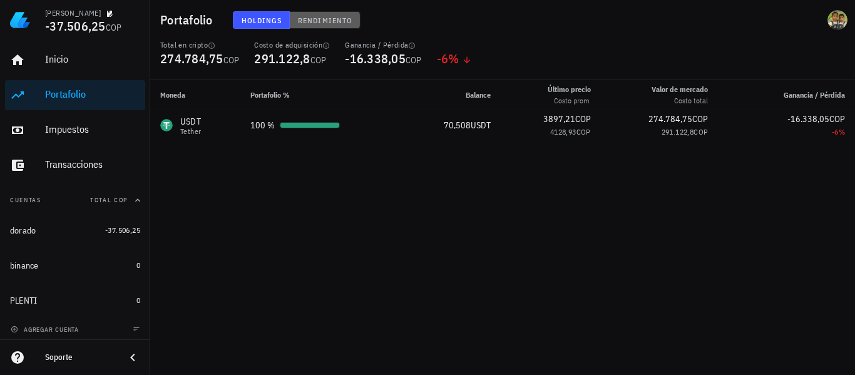
click at [339, 25] on button "Rendimiento" at bounding box center [325, 20] width 71 height 18
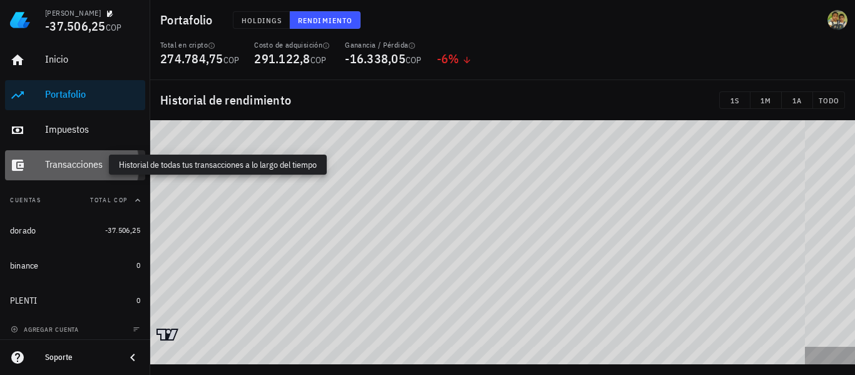
click at [91, 165] on div "Transacciones" at bounding box center [92, 164] width 95 height 12
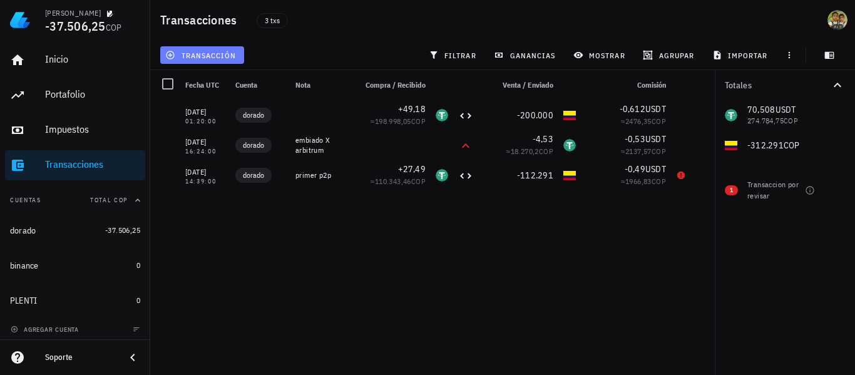
click at [172, 55] on icon "button" at bounding box center [171, 55] width 8 height 8
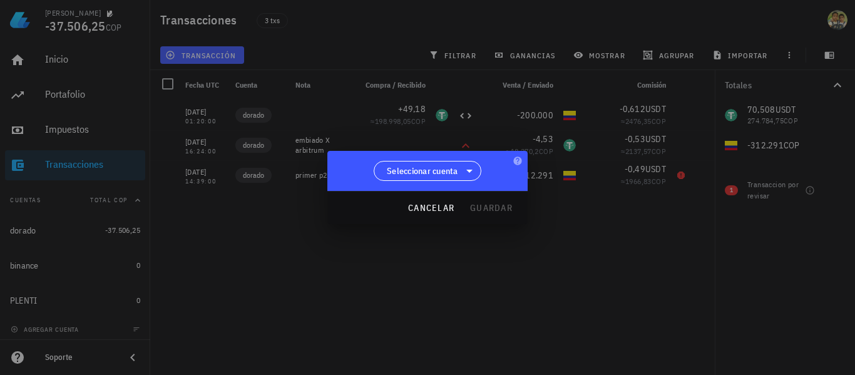
click at [195, 58] on div at bounding box center [427, 187] width 855 height 375
click at [448, 214] on button "cancelar" at bounding box center [431, 208] width 57 height 23
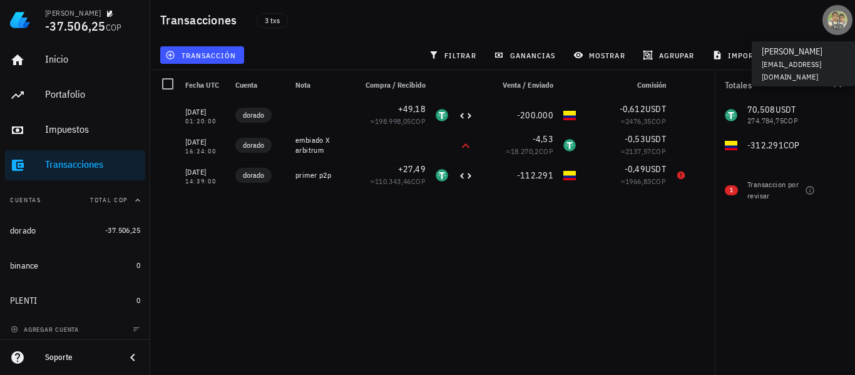
click at [833, 26] on div "avatar" at bounding box center [838, 20] width 20 height 20
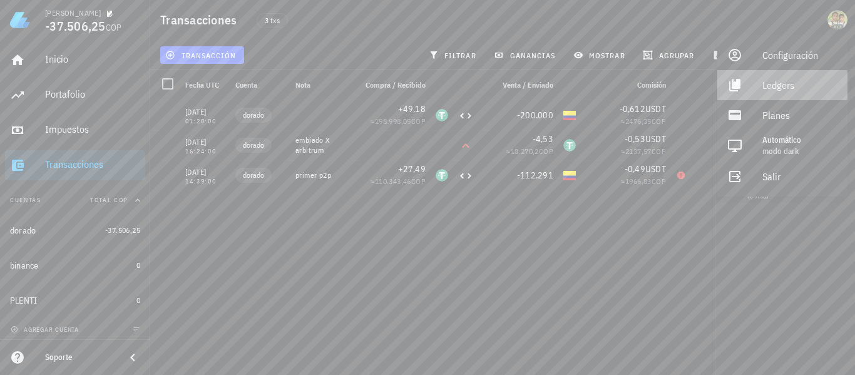
click at [775, 87] on div "Ledgers" at bounding box center [800, 85] width 75 height 25
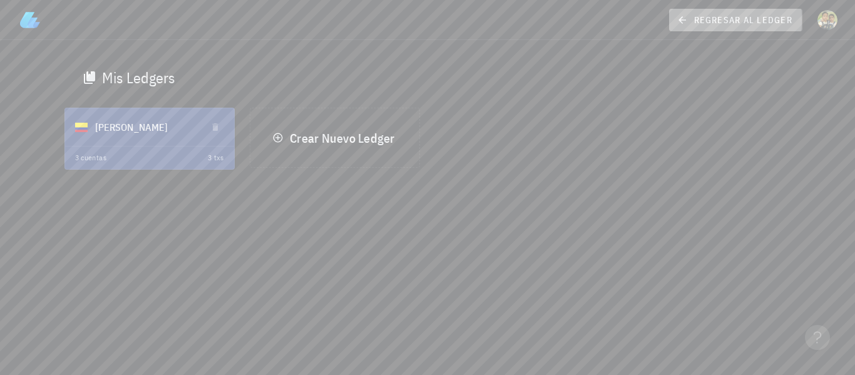
click at [701, 23] on span "regresar al ledger" at bounding box center [736, 19] width 113 height 11
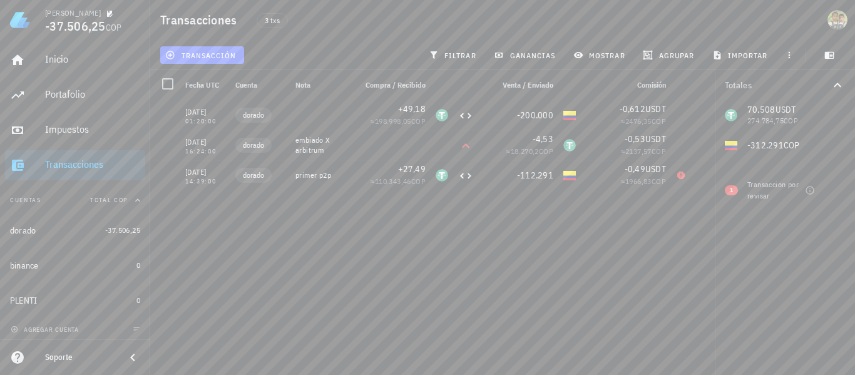
click at [15, 19] on img at bounding box center [20, 20] width 20 height 20
click at [56, 21] on span "-37.506,25" at bounding box center [75, 26] width 61 height 17
click at [107, 17] on icon "button" at bounding box center [110, 14] width 6 height 6
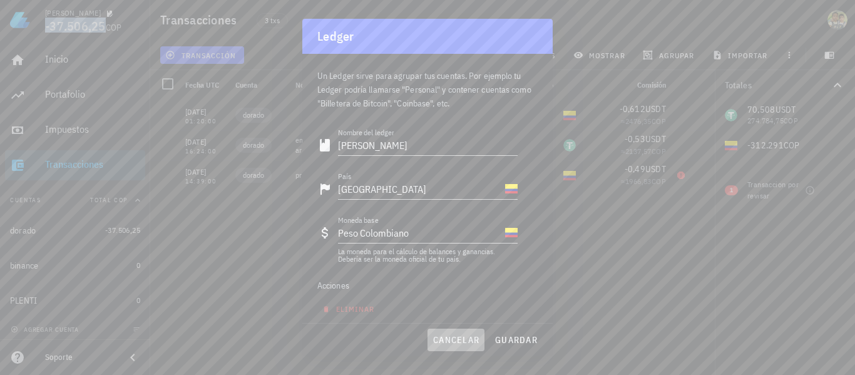
click at [458, 343] on span "cancelar" at bounding box center [456, 339] width 47 height 11
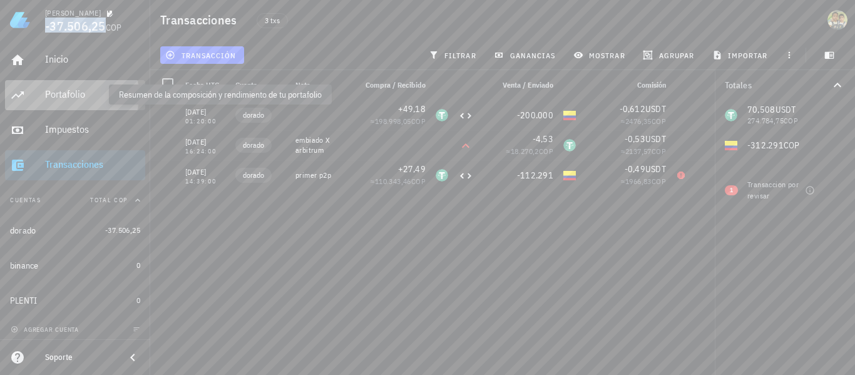
click at [72, 96] on div "Portafolio" at bounding box center [92, 94] width 95 height 12
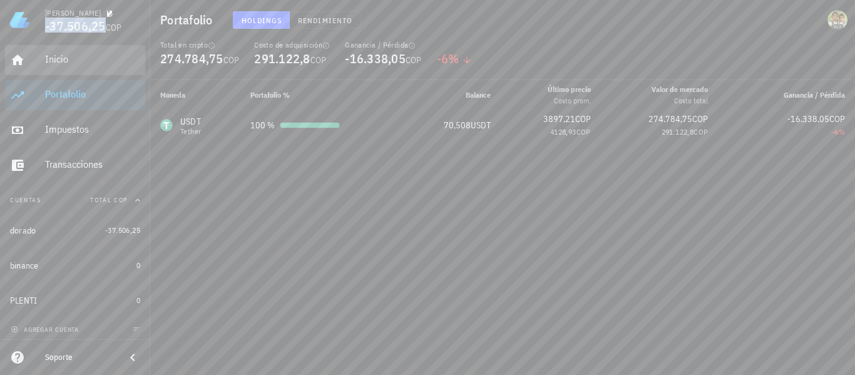
click at [58, 56] on div "Inicio" at bounding box center [92, 59] width 95 height 12
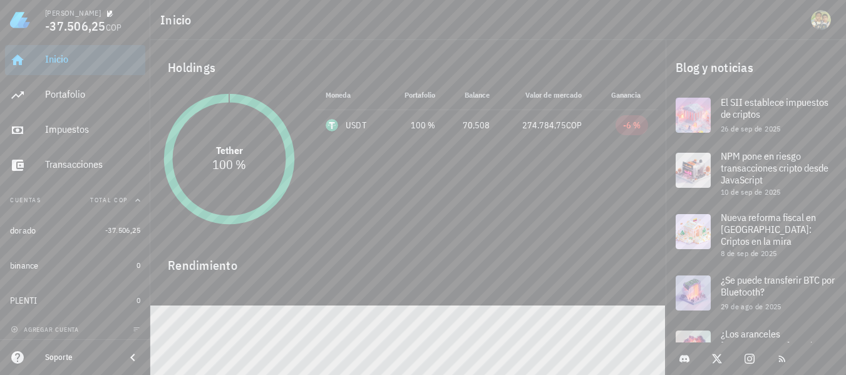
click at [199, 289] on div at bounding box center [407, 291] width 515 height 30
click at [134, 329] on icon "button" at bounding box center [137, 330] width 6 height 4
click at [134, 329] on icon "button" at bounding box center [137, 330] width 6 height 5
click at [134, 329] on icon "button" at bounding box center [137, 330] width 6 height 4
click at [134, 329] on icon "button" at bounding box center [137, 330] width 6 height 5
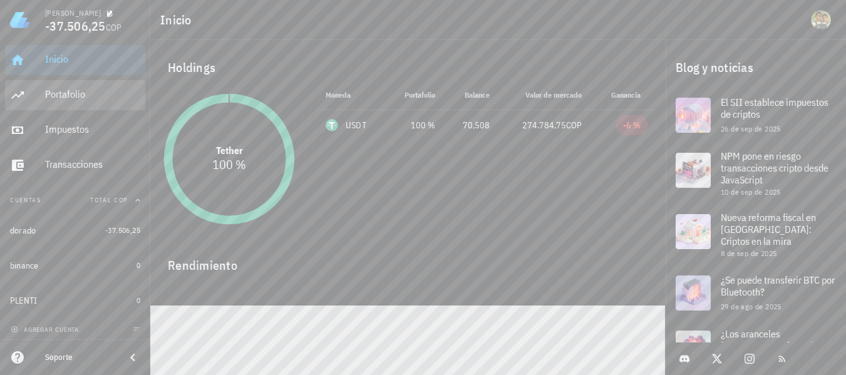
click at [100, 102] on div "Portafolio" at bounding box center [92, 95] width 95 height 28
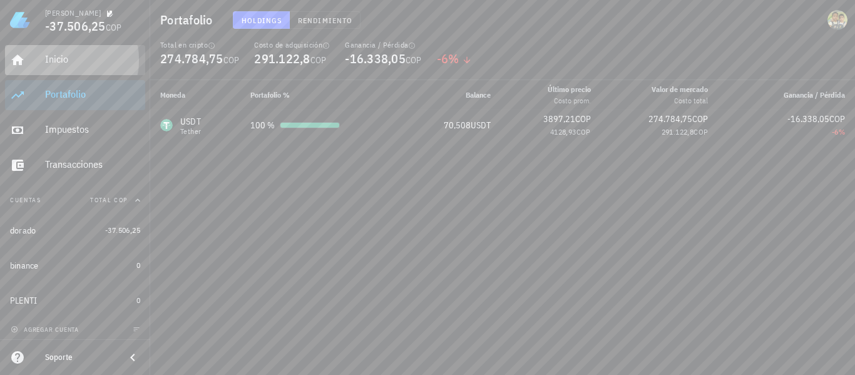
click at [51, 58] on div "Inicio" at bounding box center [92, 59] width 95 height 12
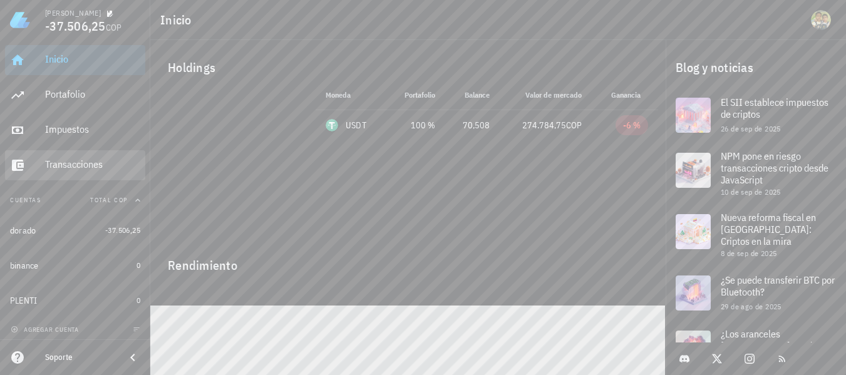
click at [83, 168] on div "Transacciones" at bounding box center [92, 164] width 95 height 12
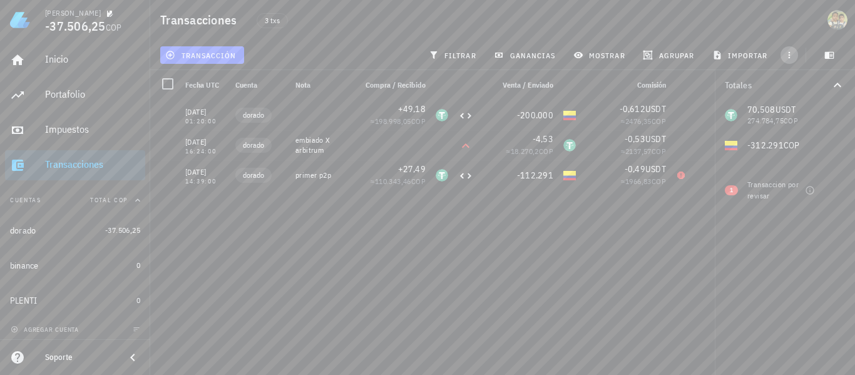
click at [792, 53] on icon "button" at bounding box center [790, 55] width 10 height 10
click at [733, 56] on span "importar" at bounding box center [741, 55] width 53 height 10
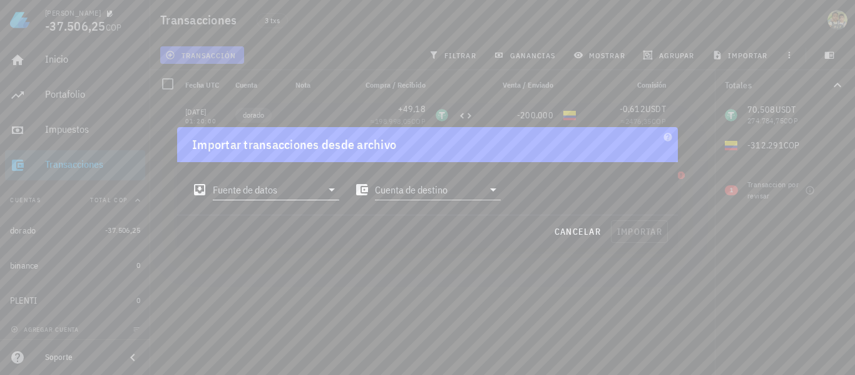
click at [330, 192] on icon at bounding box center [331, 189] width 15 height 15
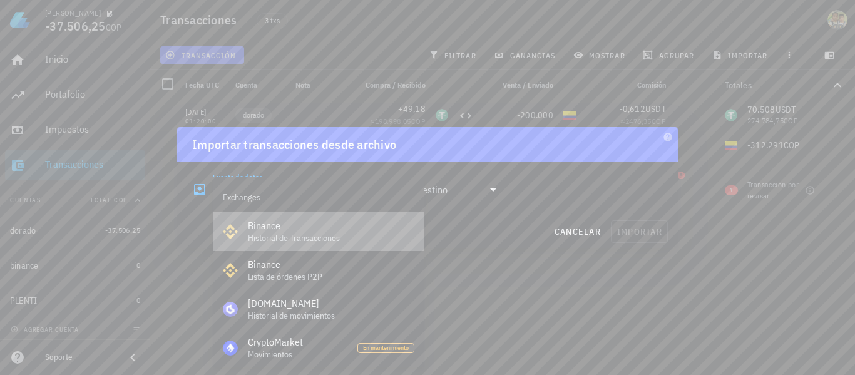
click at [309, 229] on div "Binance" at bounding box center [331, 226] width 167 height 12
type input "Binance"
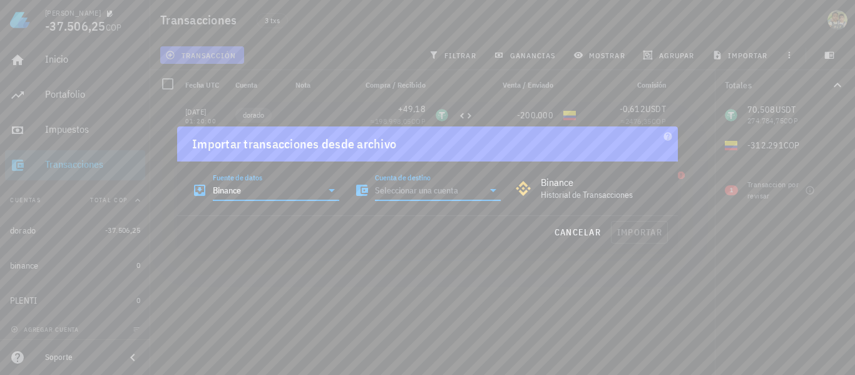
click at [423, 189] on input "Cuenta de destino" at bounding box center [429, 190] width 109 height 20
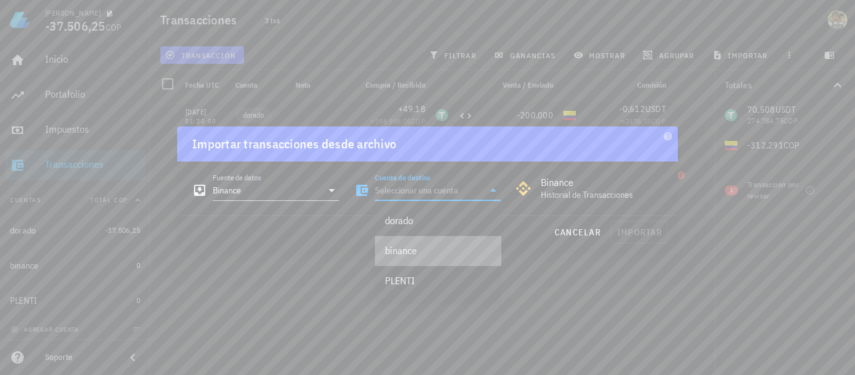
click at [424, 244] on div "binance" at bounding box center [438, 250] width 106 height 27
type input "binance"
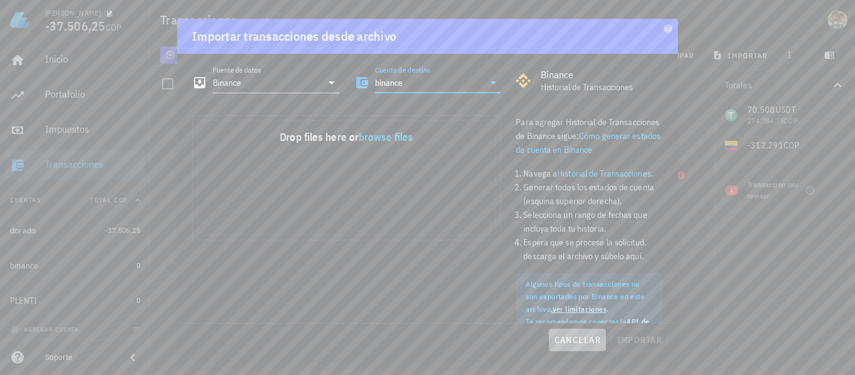
click at [582, 335] on span "cancelar" at bounding box center [577, 339] width 47 height 11
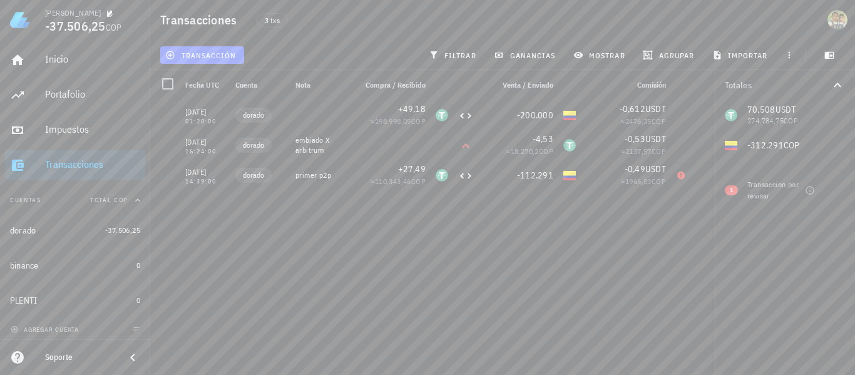
click at [582, 335] on div "10/08/2025 01:20:00 dorado +49,18 ≈ 198.998,05 COP -200.000 -0,612 USDT ≈ 2476,…" at bounding box center [437, 232] width 574 height 265
click at [217, 23] on h1 "Transacciones" at bounding box center [200, 20] width 81 height 20
click at [790, 54] on icon "button" at bounding box center [790, 55] width 10 height 10
click at [832, 51] on icon "button" at bounding box center [830, 55] width 10 height 10
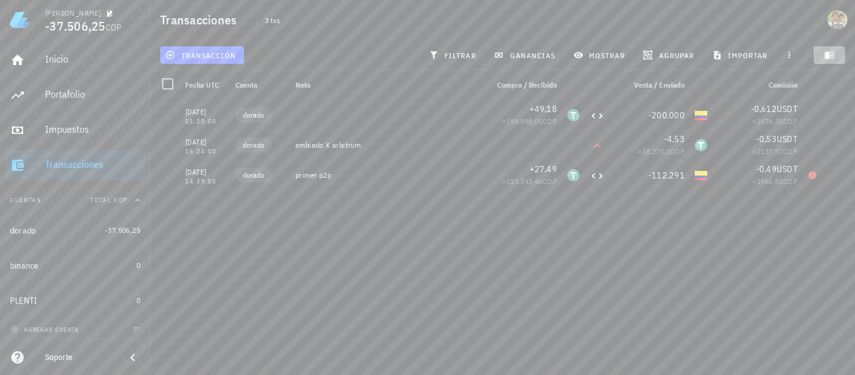
click at [832, 51] on icon "button" at bounding box center [830, 55] width 10 height 10
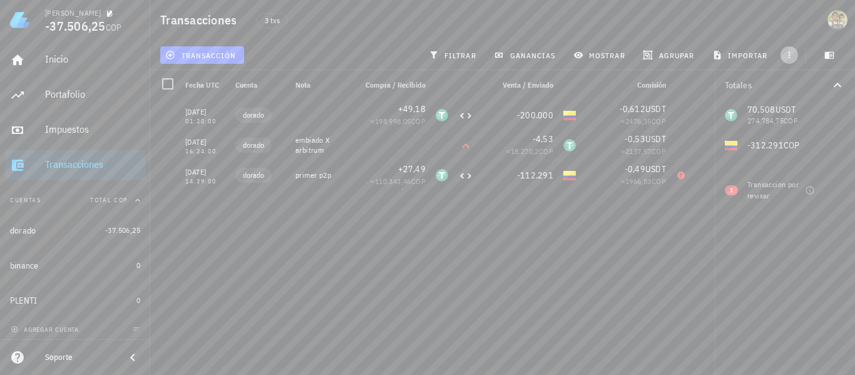
click at [790, 54] on icon "button" at bounding box center [790, 55] width 10 height 10
click at [133, 199] on icon "button" at bounding box center [138, 200] width 10 height 10
click at [132, 199] on div "button" at bounding box center [135, 200] width 15 height 10
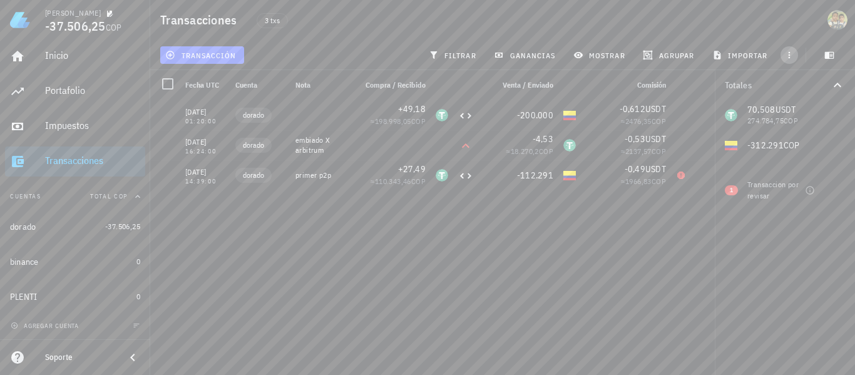
click at [791, 58] on icon "button" at bounding box center [790, 55] width 10 height 10
click at [805, 84] on span "exportar" at bounding box center [803, 86] width 53 height 10
click at [758, 56] on span "importar" at bounding box center [741, 55] width 53 height 10
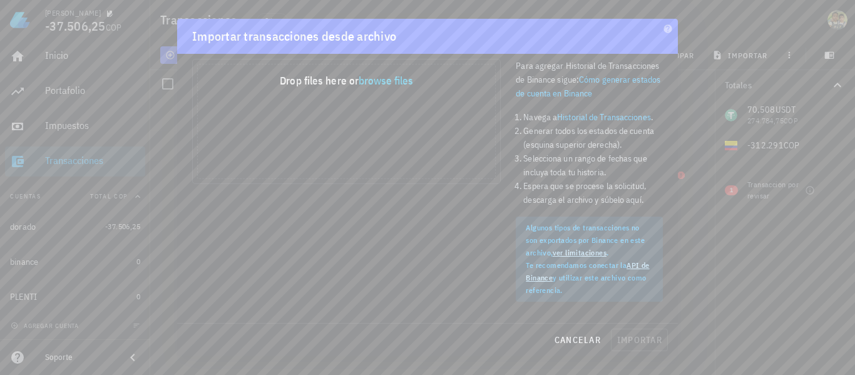
scroll to position [60, 0]
click at [669, 25] on icon "button" at bounding box center [668, 28] width 8 height 8
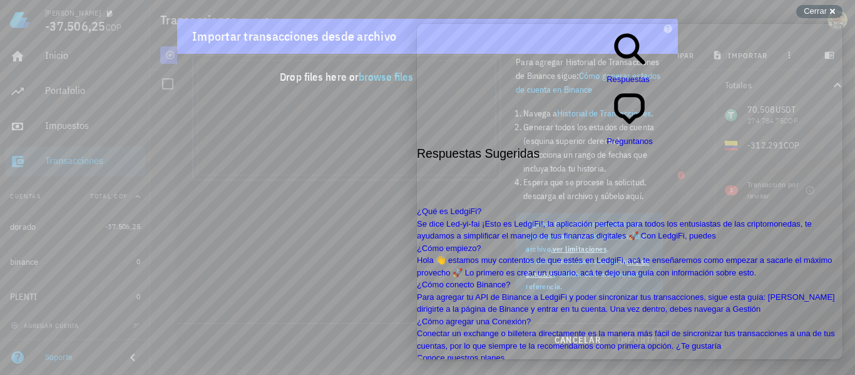
scroll to position [1094, 0]
drag, startPoint x: 835, startPoint y: 93, endPoint x: 1271, endPoint y: 307, distance: 486.0
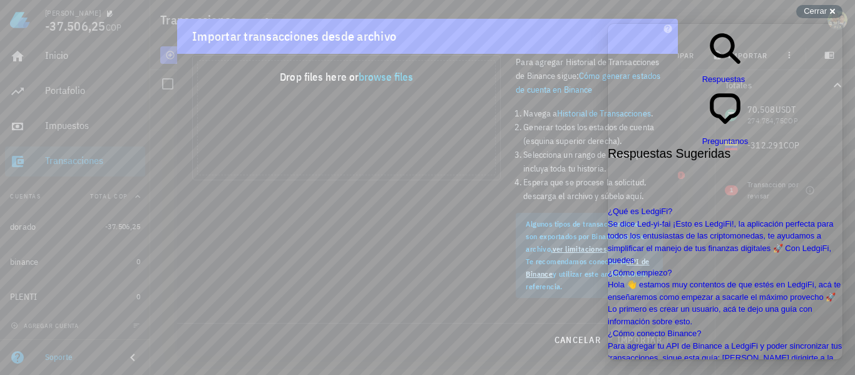
scroll to position [904, 0]
click at [835, 11] on div "Cerrar cross-small" at bounding box center [820, 11] width 46 height 13
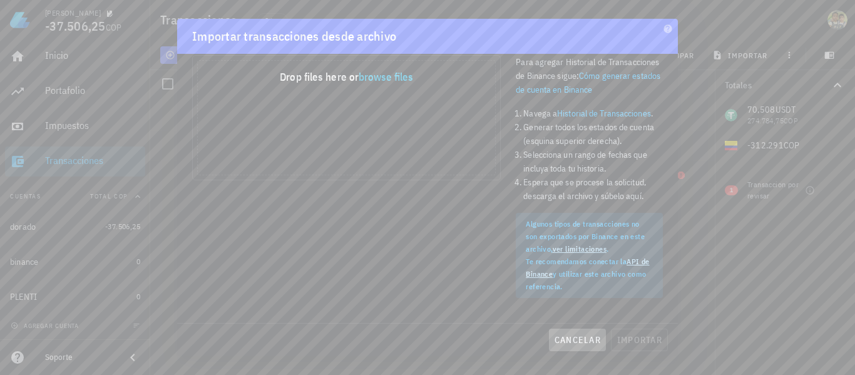
click at [587, 337] on span "cancelar" at bounding box center [577, 339] width 47 height 11
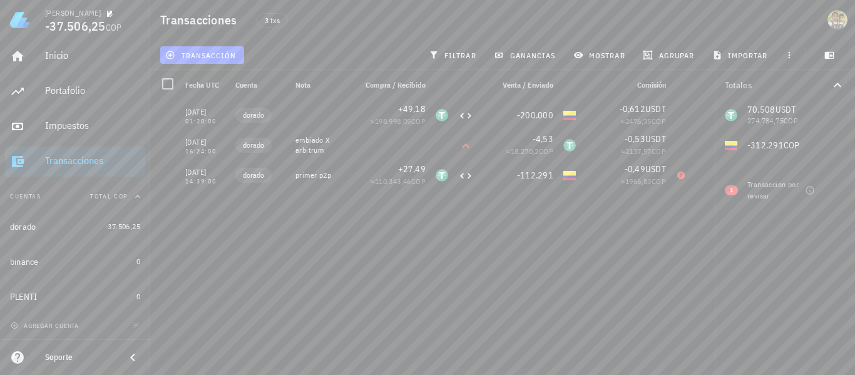
click at [484, 254] on div "10/08/2025 01:20:00 dorado +49,18 ≈ 198.998,05 COP -200.000 -0,612 USDT ≈ 2476,…" at bounding box center [437, 232] width 574 height 265
click at [793, 54] on icon "button" at bounding box center [790, 55] width 10 height 10
